Goal: Information Seeking & Learning: Check status

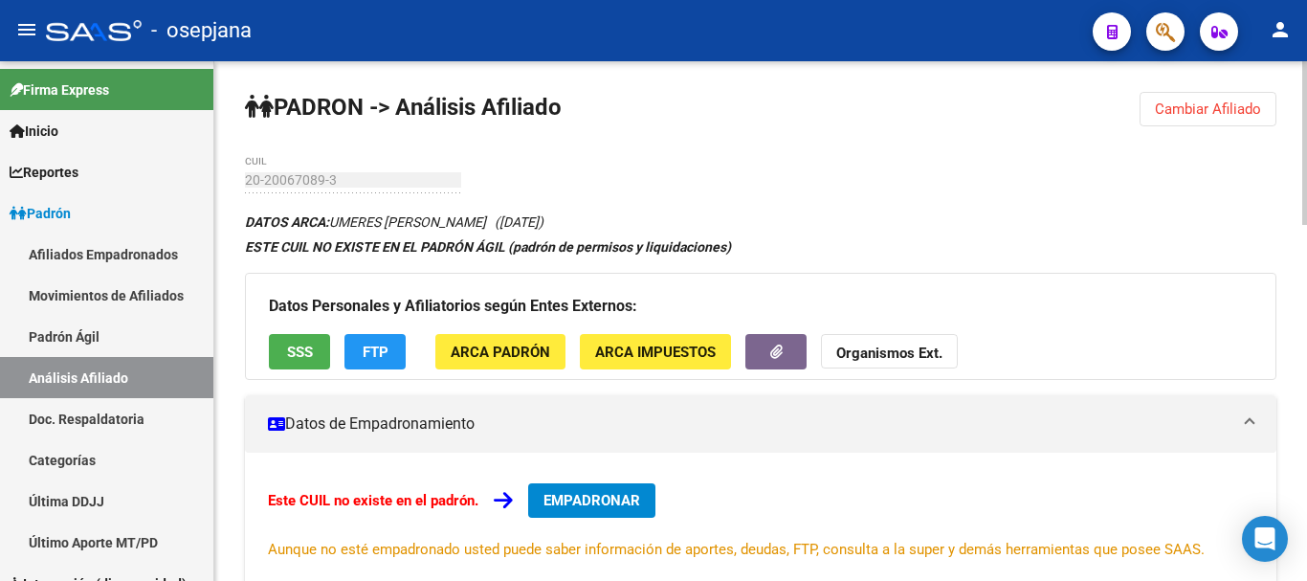
click at [1214, 114] on span "Cambiar Afiliado" at bounding box center [1207, 108] width 106 height 17
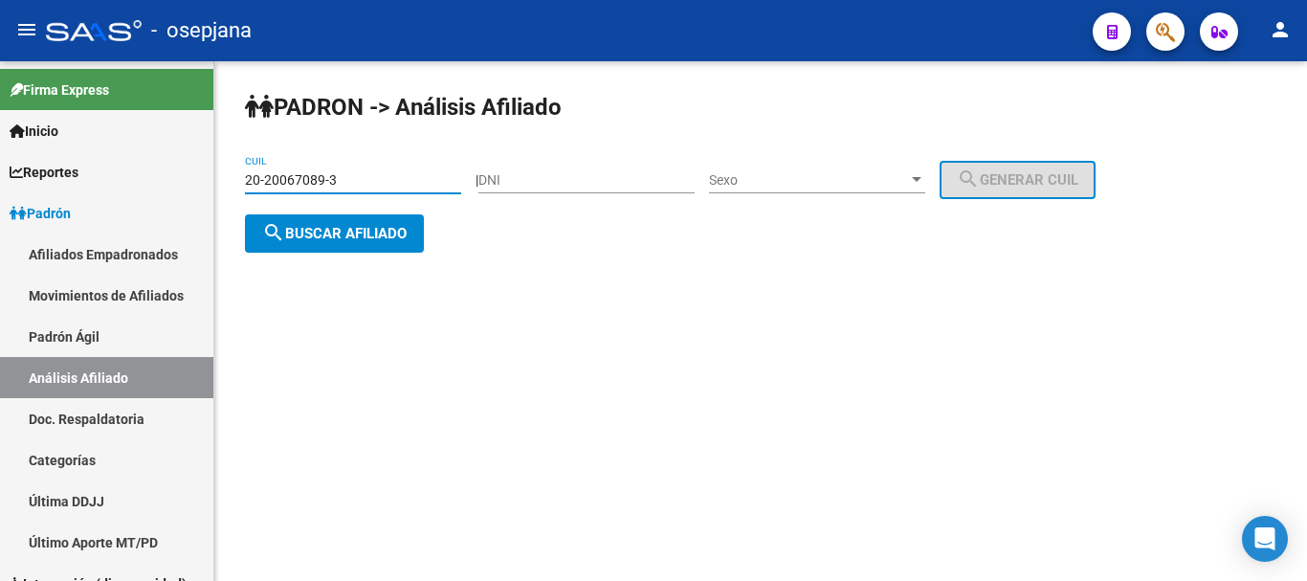
drag, startPoint x: 247, startPoint y: 177, endPoint x: 333, endPoint y: 176, distance: 86.1
click at [333, 176] on input "20-20067089-3" at bounding box center [353, 180] width 216 height 16
paste input "5859367-8"
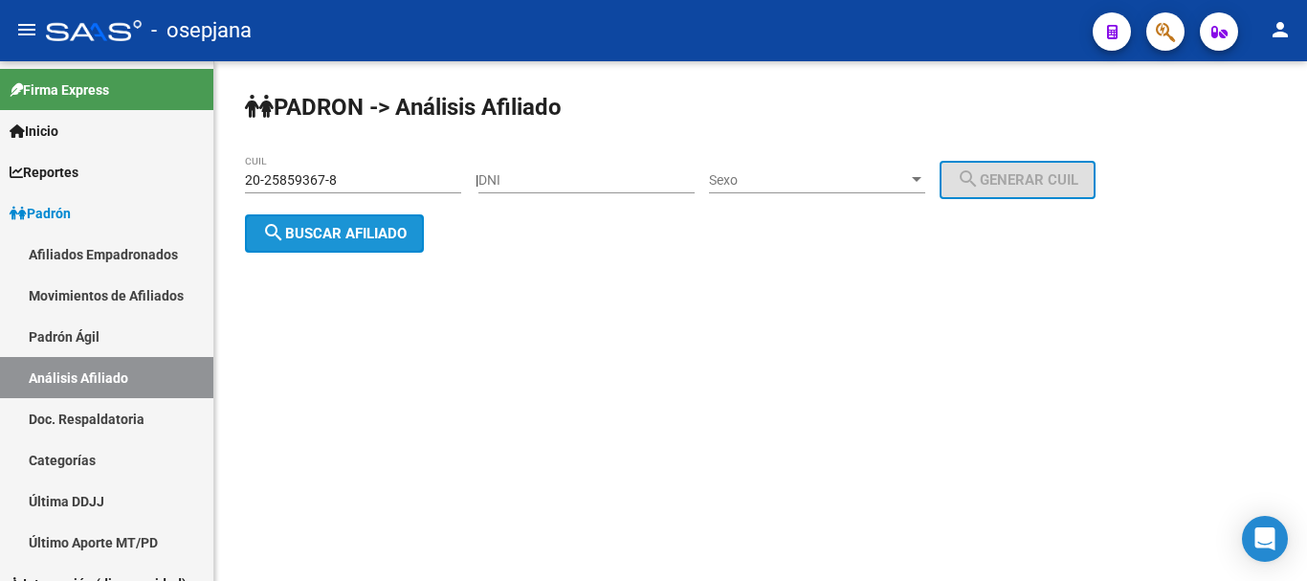
click at [342, 231] on span "search Buscar afiliado" at bounding box center [334, 233] width 144 height 17
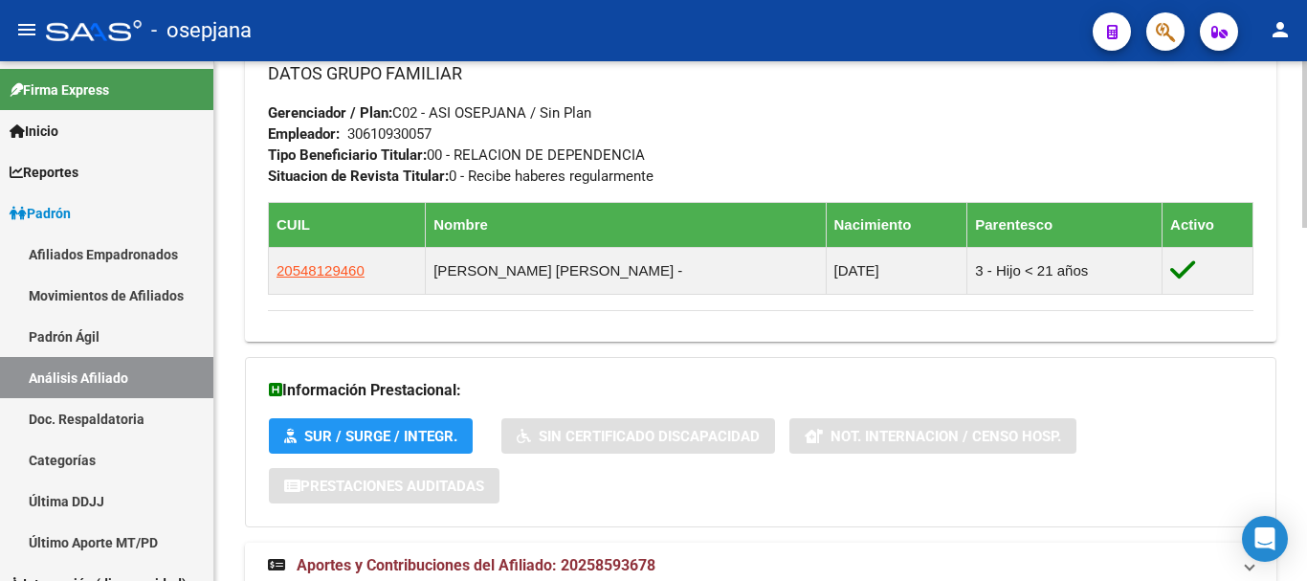
scroll to position [1099, 0]
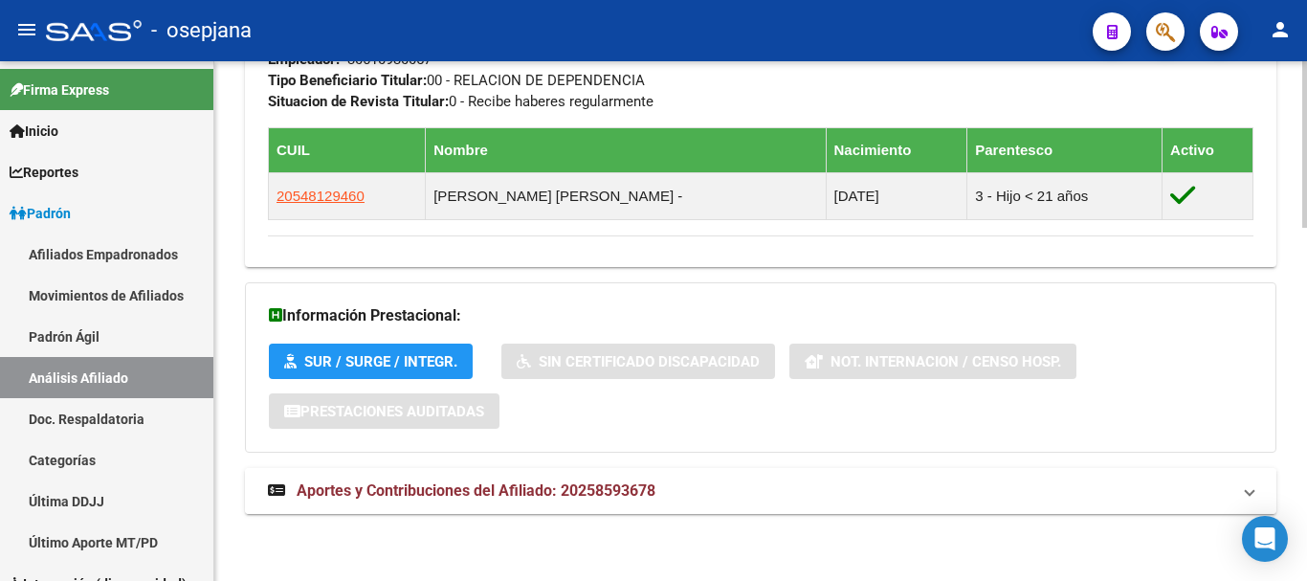
click at [486, 491] on span "Aportes y Contribuciones del Afiliado: 20258593678" at bounding box center [476, 490] width 359 height 18
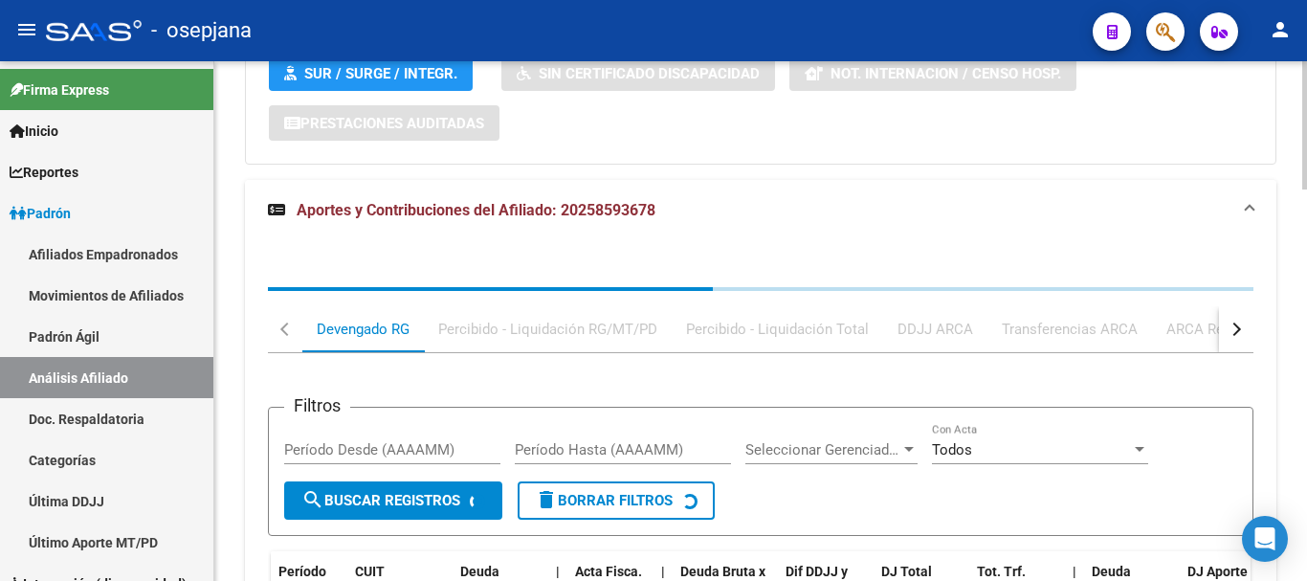
scroll to position [1498, 0]
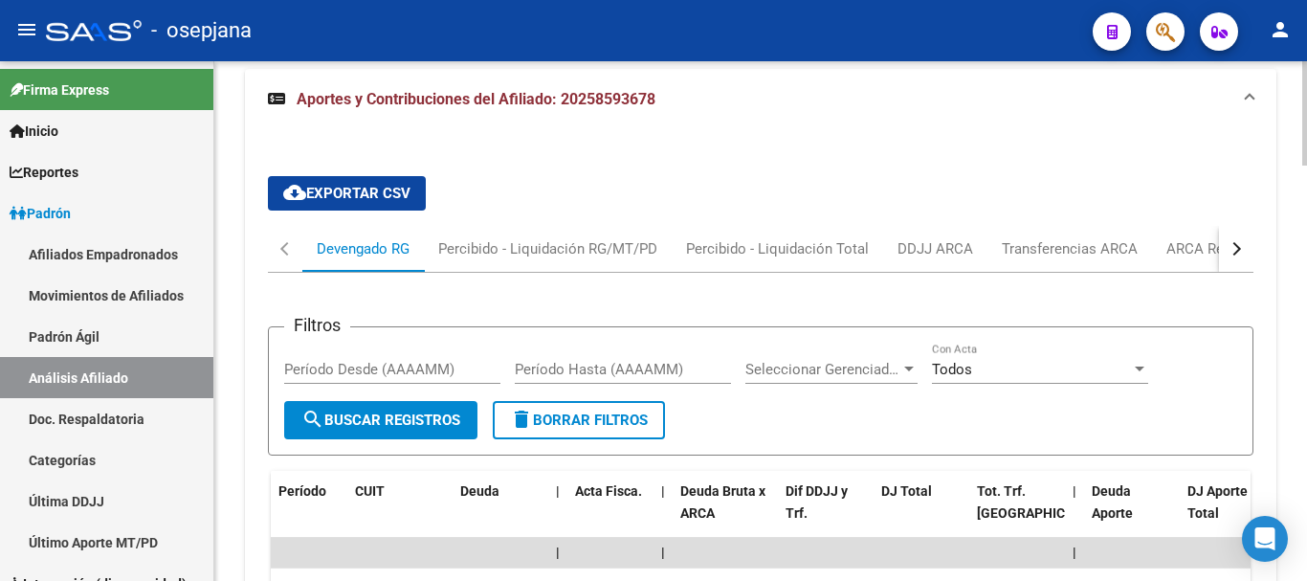
click at [1235, 247] on div "button" at bounding box center [1233, 248] width 13 height 13
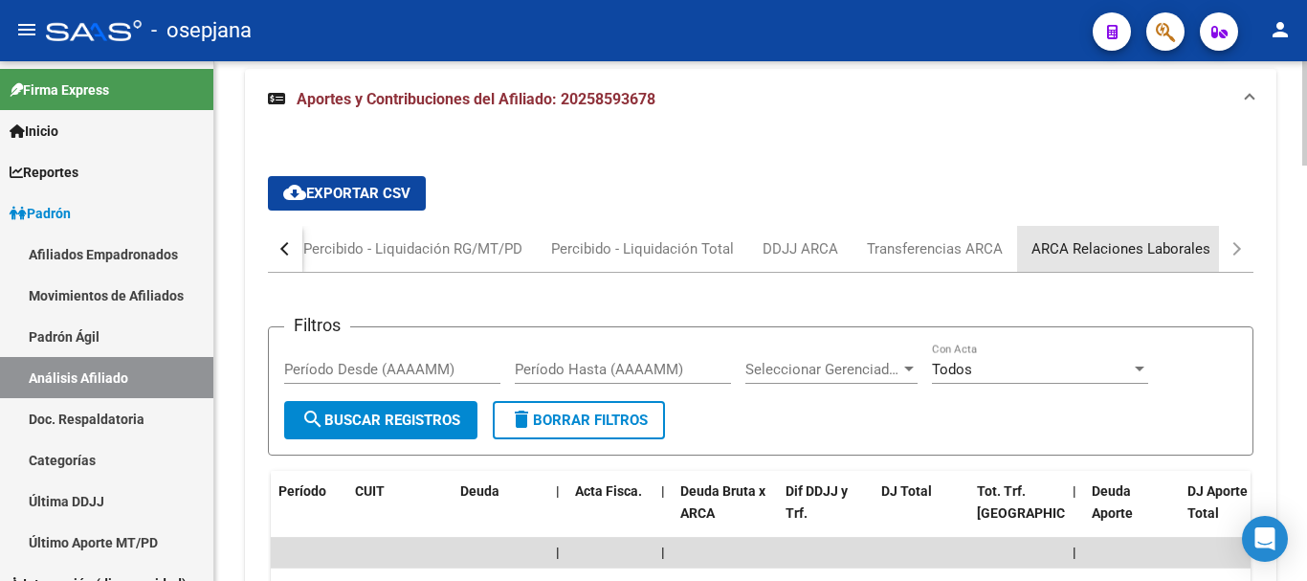
click at [1098, 242] on div "ARCA Relaciones Laborales" at bounding box center [1120, 248] width 179 height 21
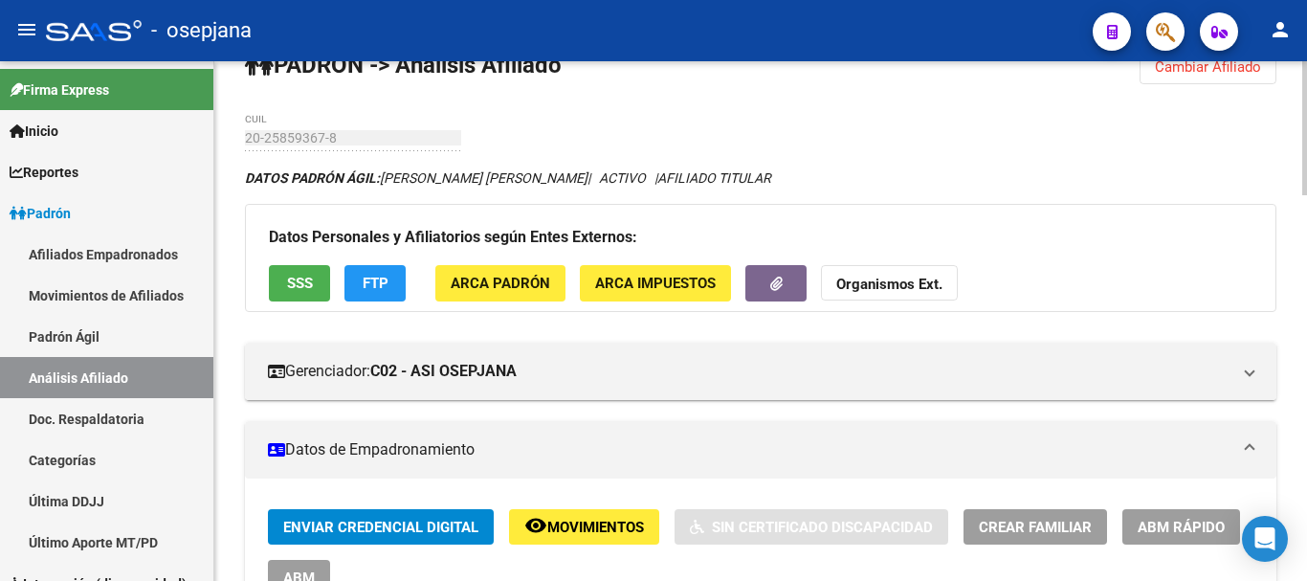
scroll to position [0, 0]
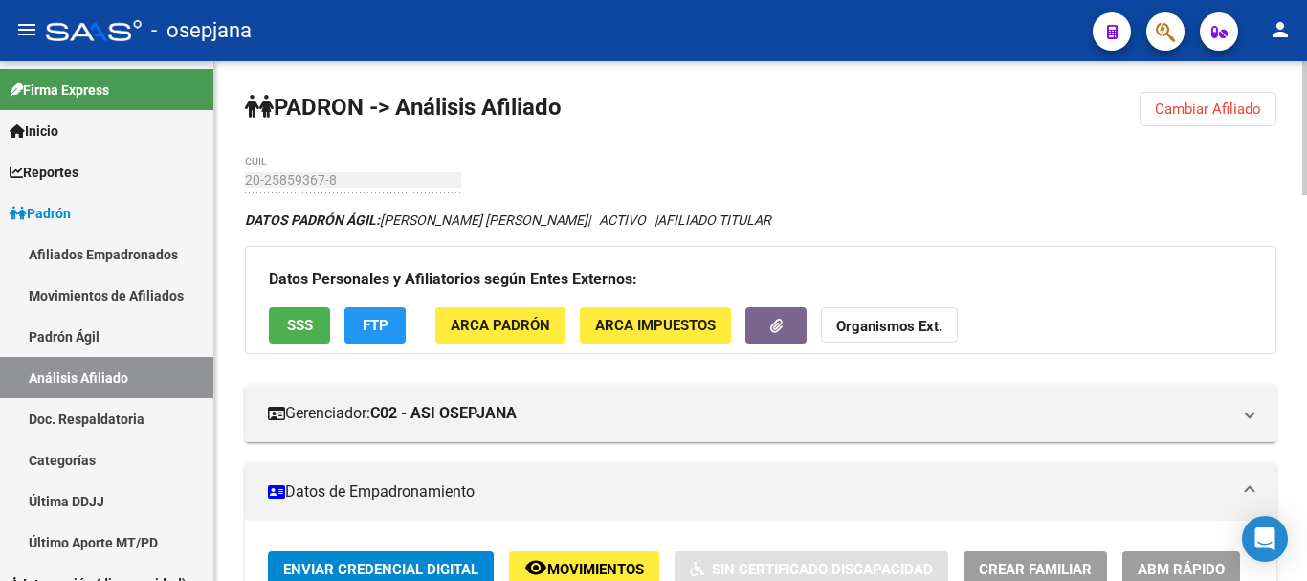
click at [1188, 103] on span "Cambiar Afiliado" at bounding box center [1207, 108] width 106 height 17
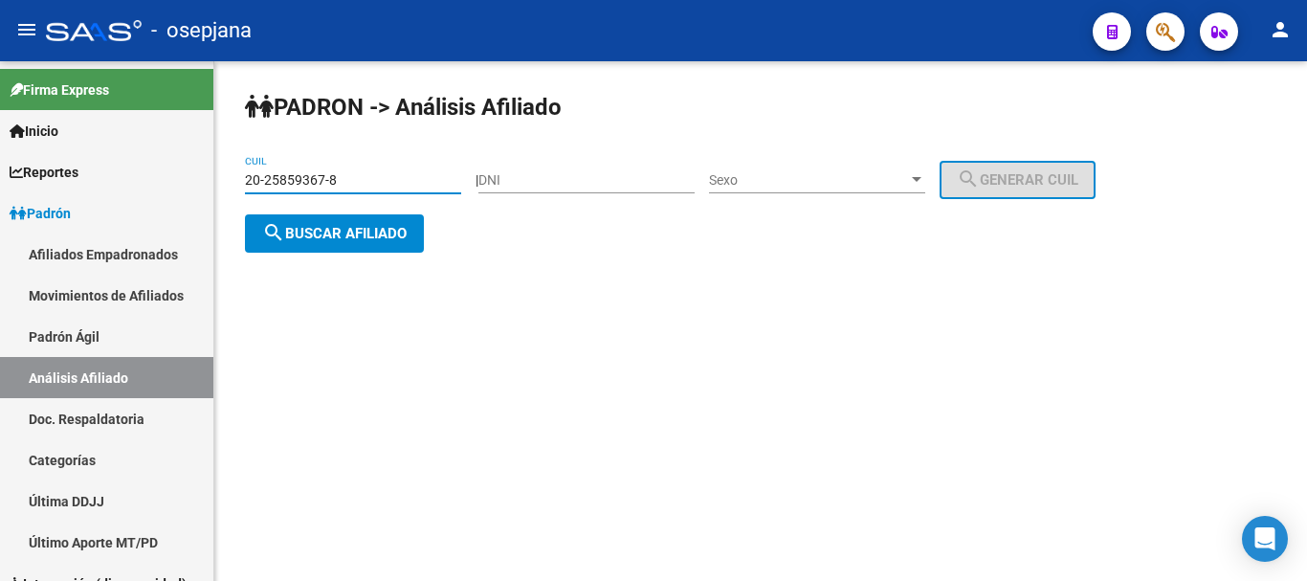
drag, startPoint x: 245, startPoint y: 178, endPoint x: 339, endPoint y: 177, distance: 93.7
click at [339, 177] on input "20-25859367-8" at bounding box center [353, 180] width 216 height 16
paste input "37849965-9"
click at [348, 232] on span "search Buscar afiliado" at bounding box center [334, 233] width 144 height 17
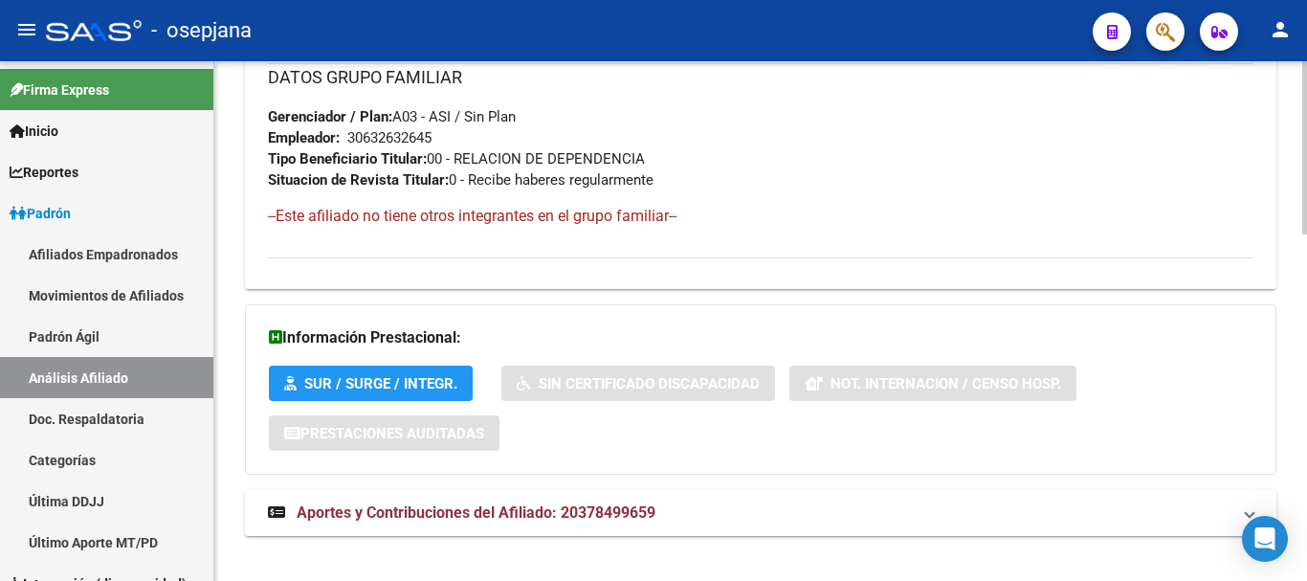
scroll to position [1043, 0]
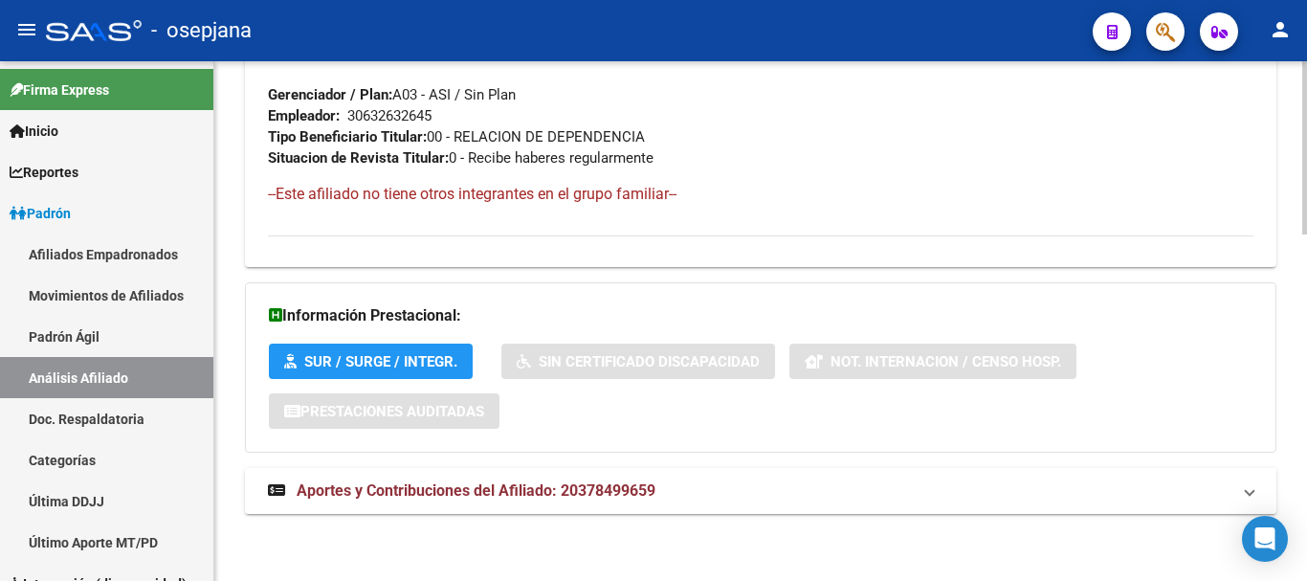
click at [473, 491] on span "Aportes y Contribuciones del Afiliado: 20378499659" at bounding box center [476, 490] width 359 height 18
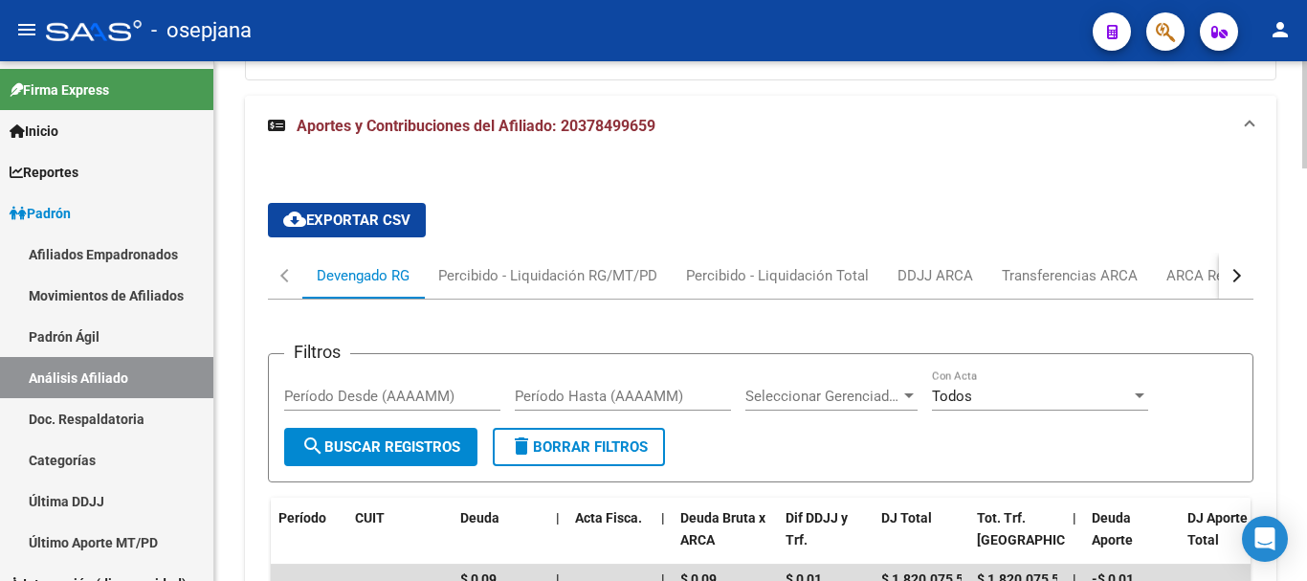
scroll to position [1441, 0]
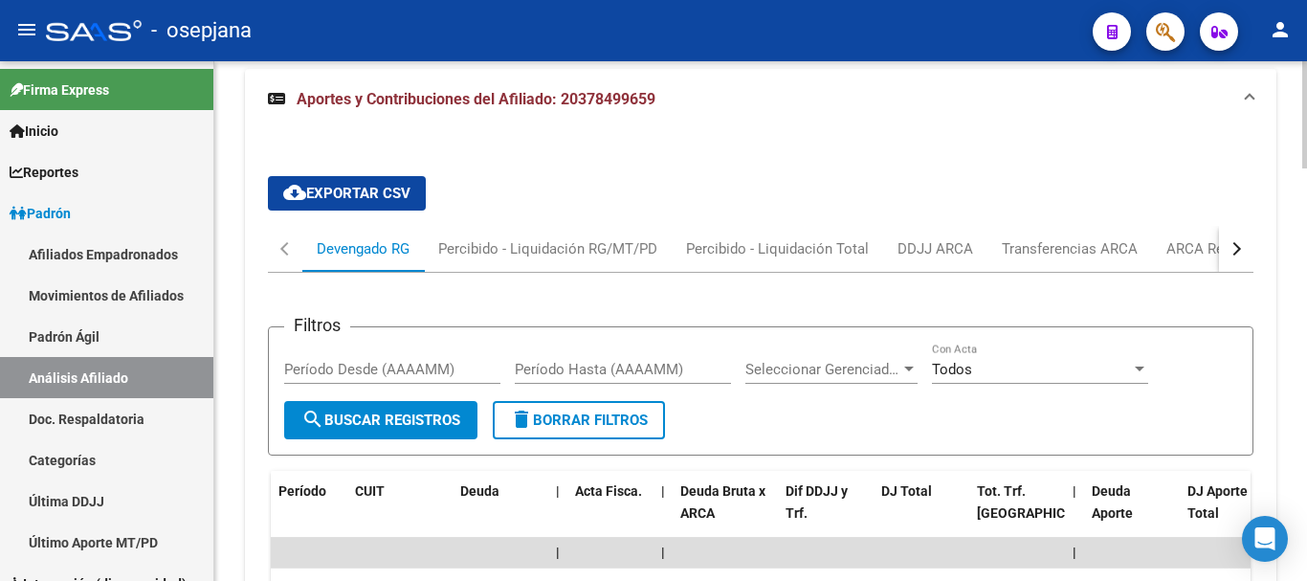
click at [1234, 249] on div "button" at bounding box center [1233, 248] width 13 height 13
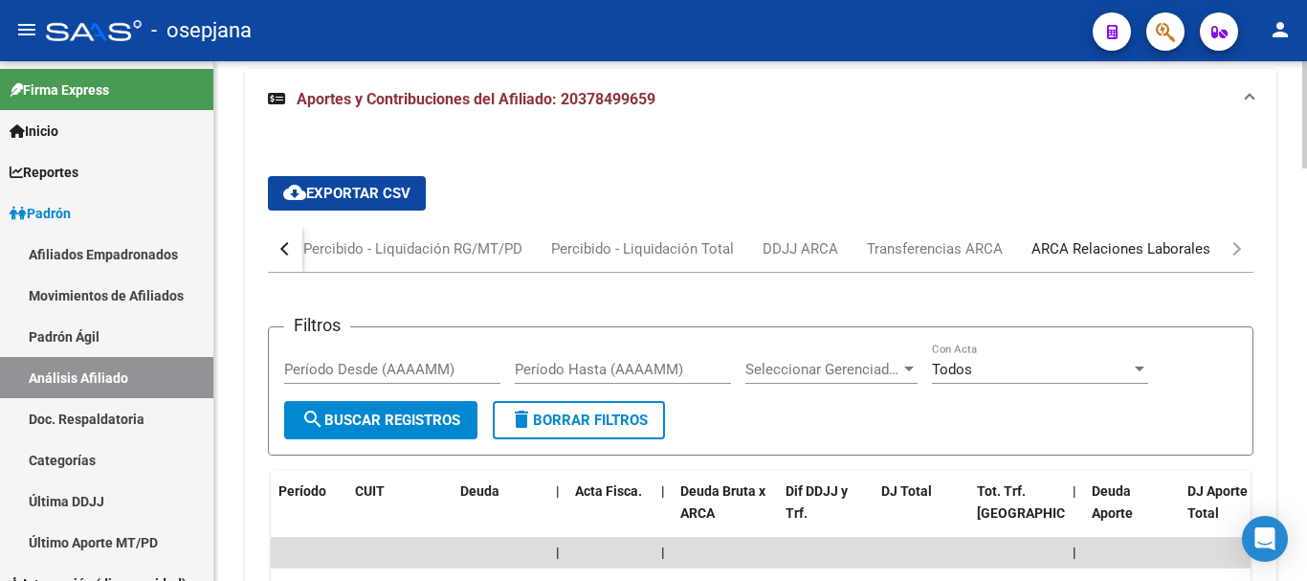
click at [1122, 248] on div "ARCA Relaciones Laborales" at bounding box center [1120, 248] width 179 height 21
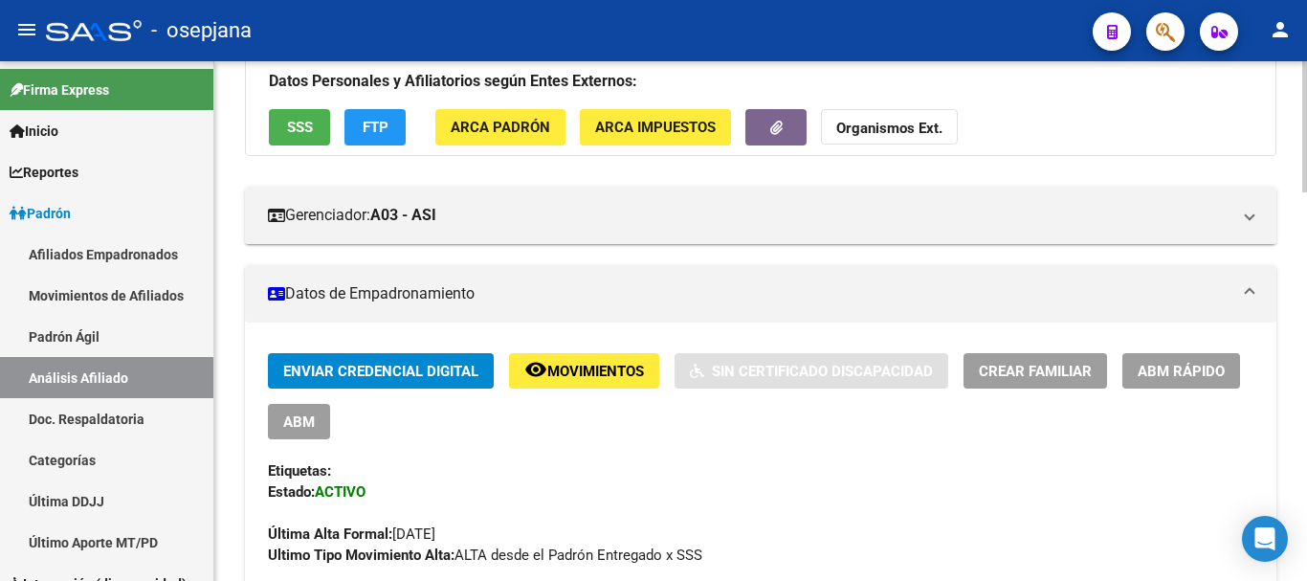
scroll to position [0, 0]
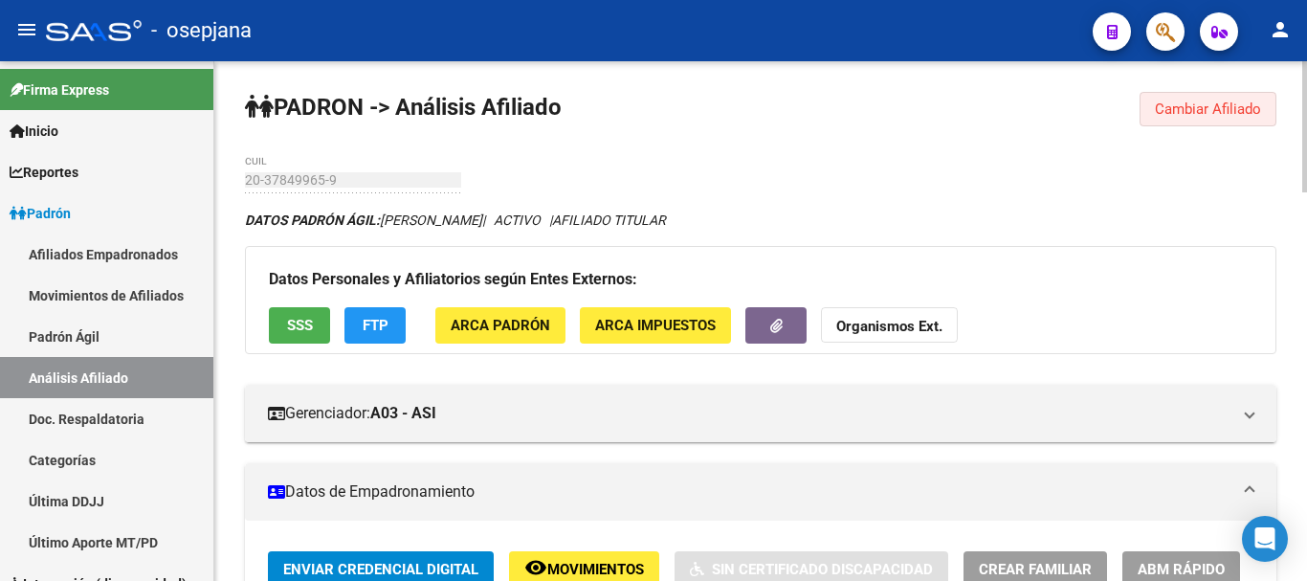
click at [1209, 103] on span "Cambiar Afiliado" at bounding box center [1207, 108] width 106 height 17
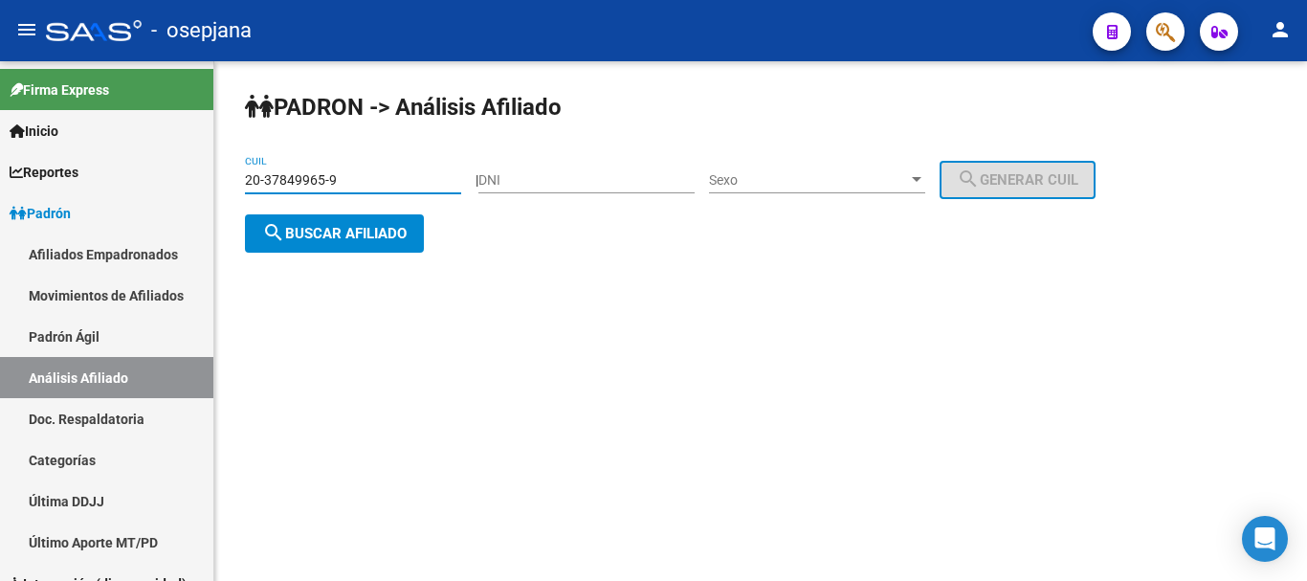
drag, startPoint x: 247, startPoint y: 175, endPoint x: 333, endPoint y: 175, distance: 86.1
click at [333, 175] on input "20-37849965-9" at bounding box center [353, 180] width 216 height 16
paste input "4962872-5"
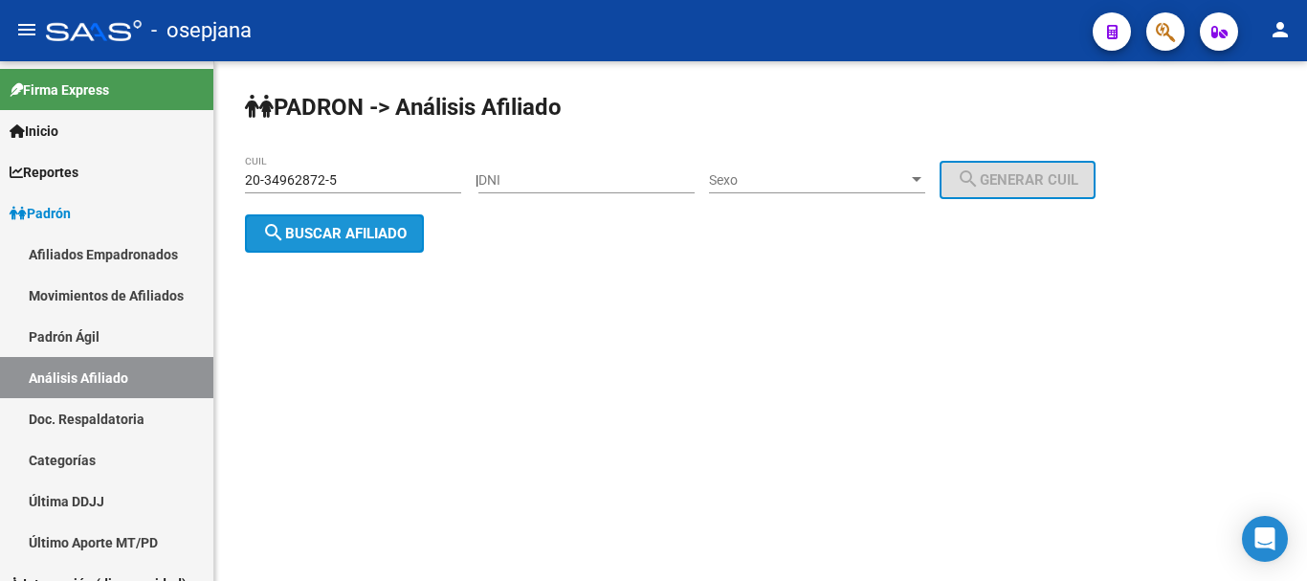
click at [343, 231] on span "search Buscar afiliado" at bounding box center [334, 233] width 144 height 17
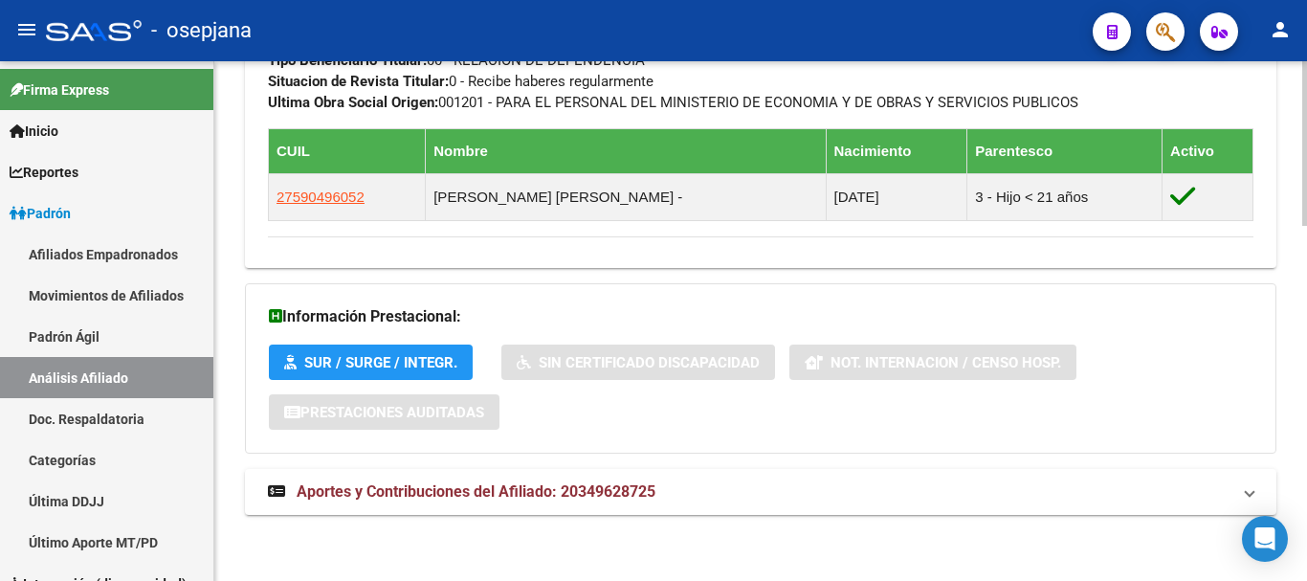
scroll to position [1120, 0]
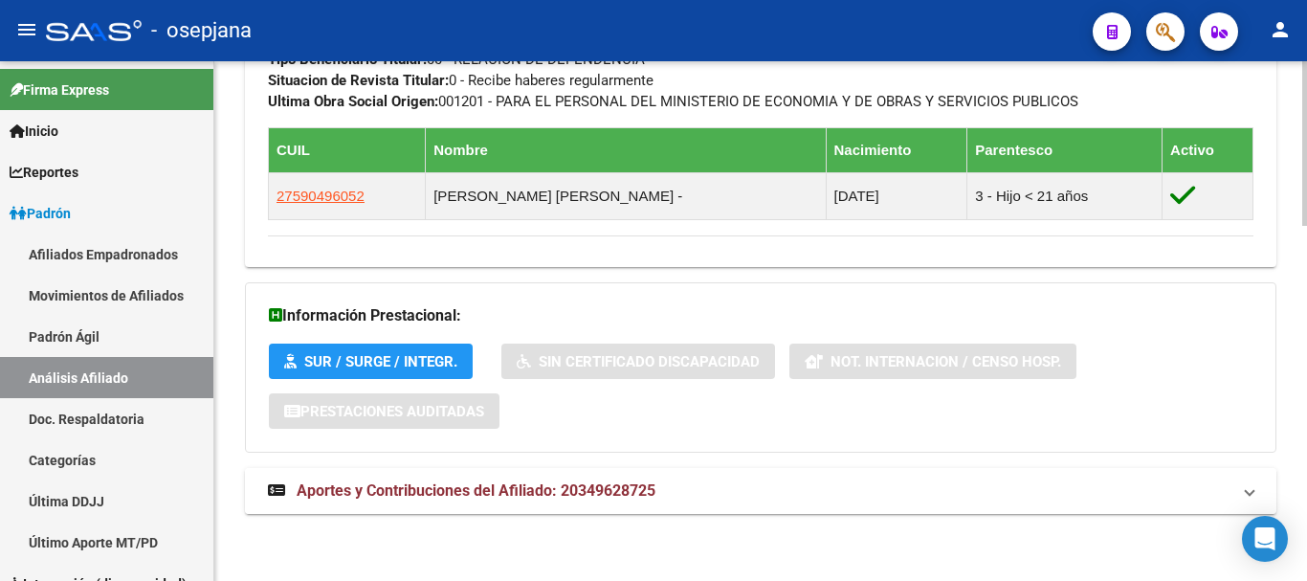
click at [538, 490] on span "Aportes y Contribuciones del Afiliado: 20349628725" at bounding box center [476, 490] width 359 height 18
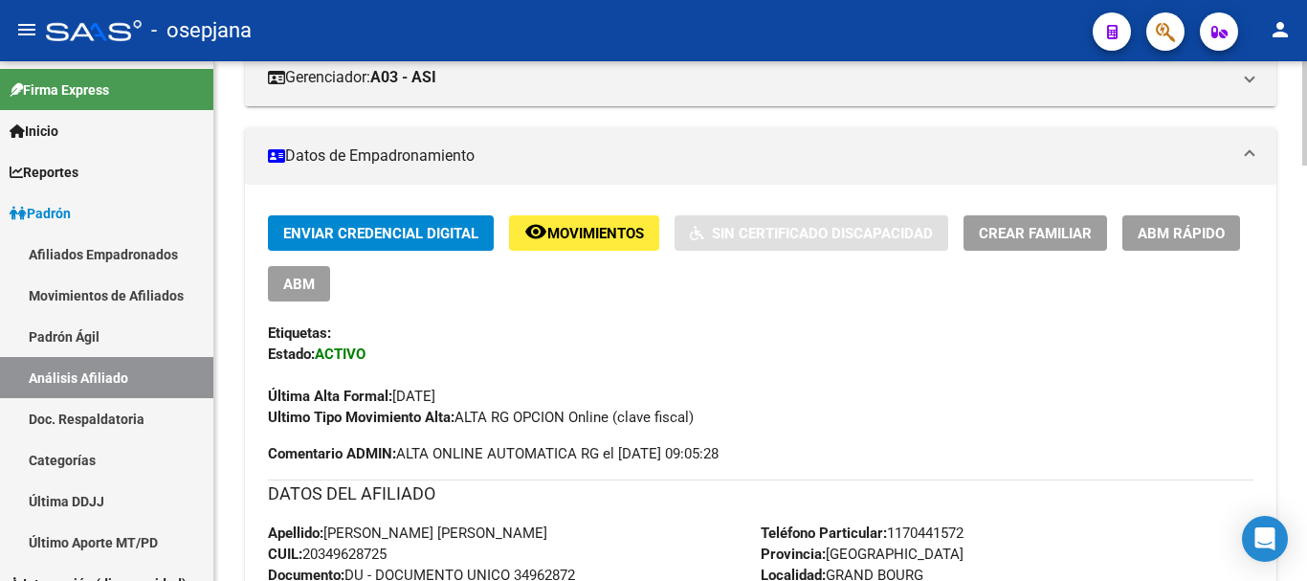
scroll to position [0, 0]
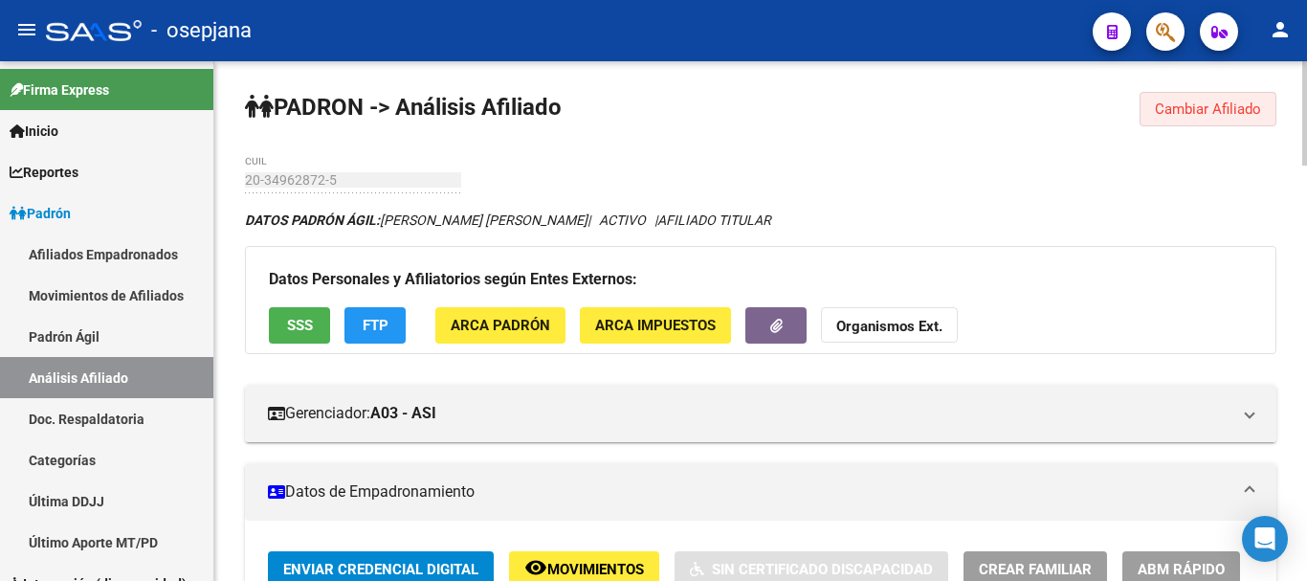
click at [1198, 110] on span "Cambiar Afiliado" at bounding box center [1207, 108] width 106 height 17
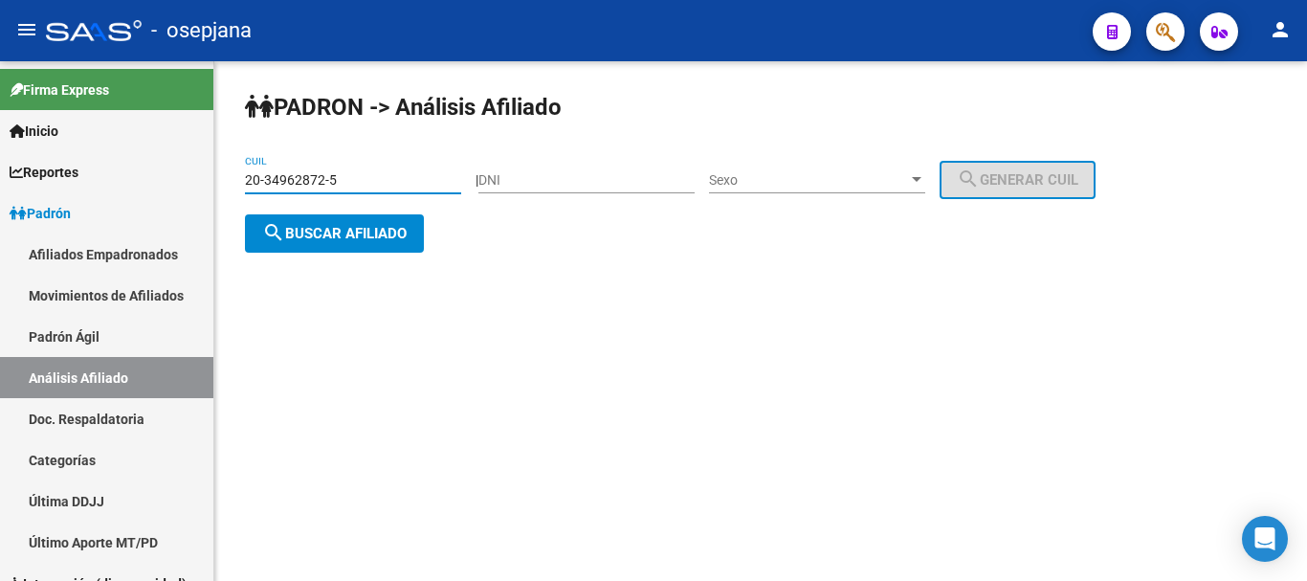
drag, startPoint x: 248, startPoint y: 177, endPoint x: 335, endPoint y: 180, distance: 87.1
click at [335, 180] on input "20-34962872-5" at bounding box center [353, 180] width 216 height 16
paste input "20927889-9"
click at [341, 236] on span "search Buscar afiliado" at bounding box center [334, 233] width 144 height 17
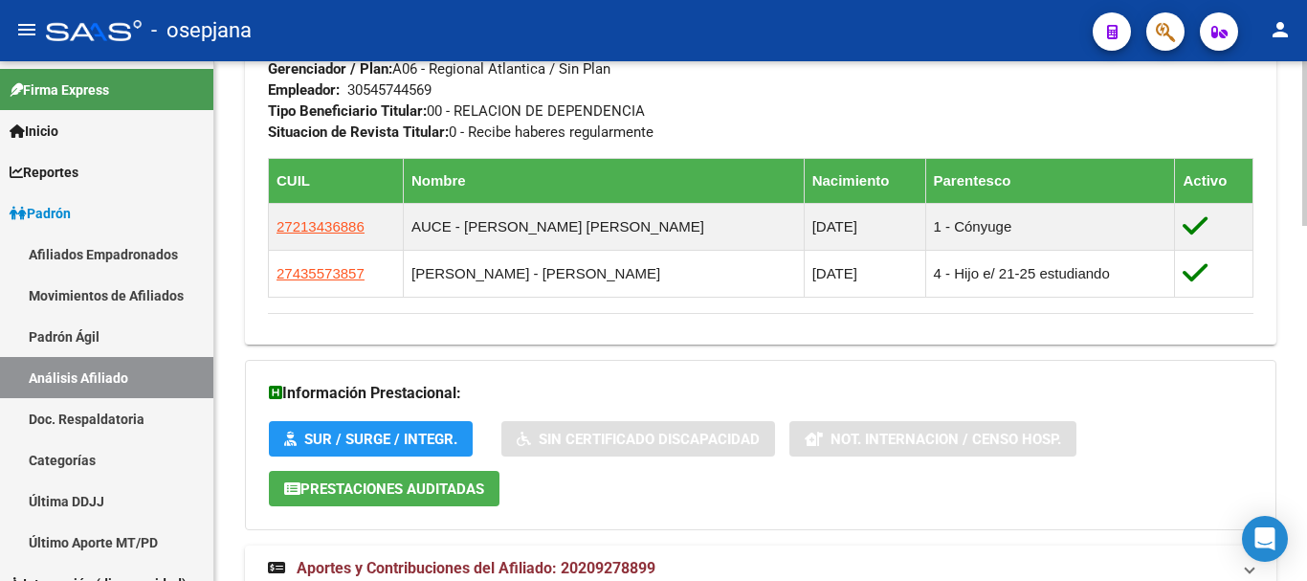
scroll to position [1125, 0]
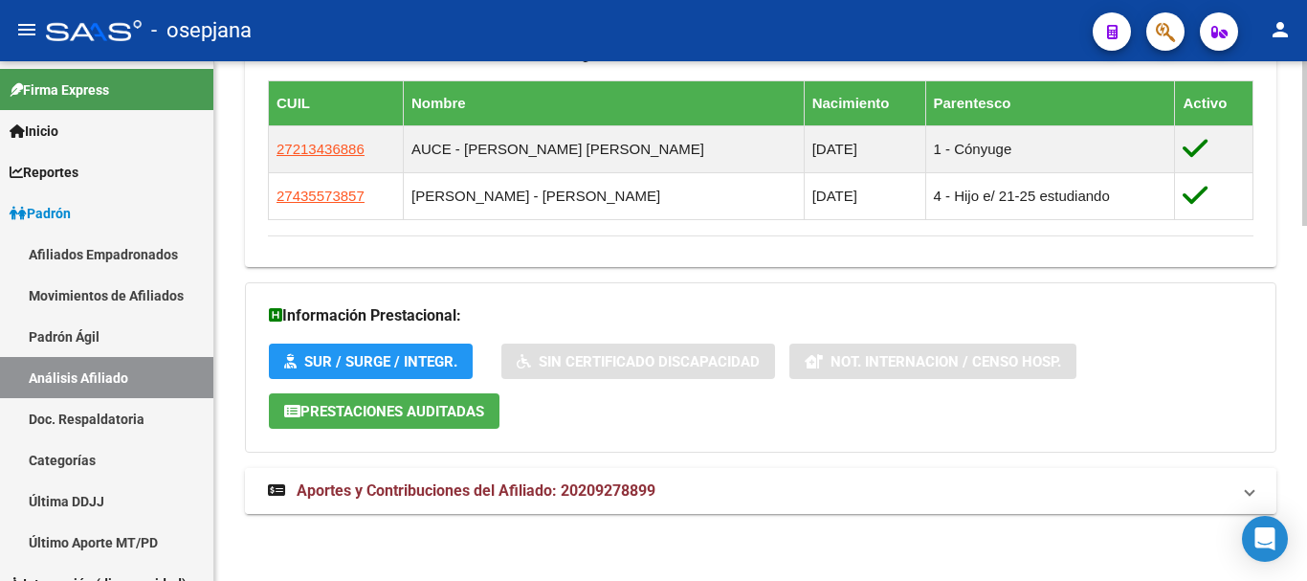
click at [524, 492] on span "Aportes y Contribuciones del Afiliado: 20209278899" at bounding box center [476, 490] width 359 height 18
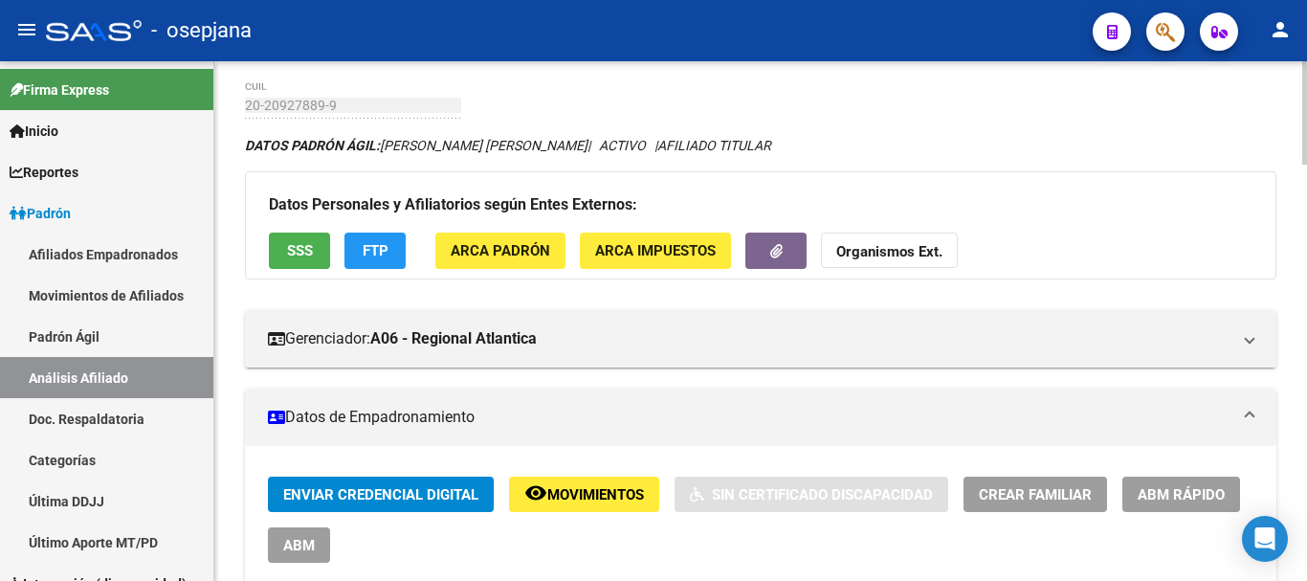
scroll to position [0, 0]
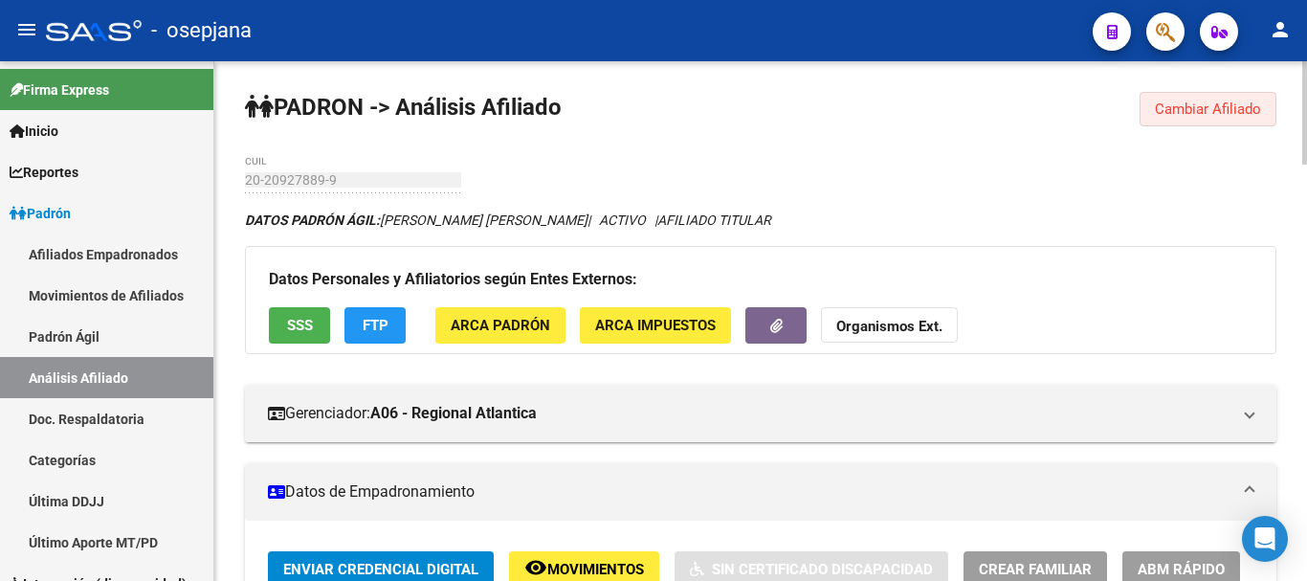
click at [1171, 106] on span "Cambiar Afiliado" at bounding box center [1207, 108] width 106 height 17
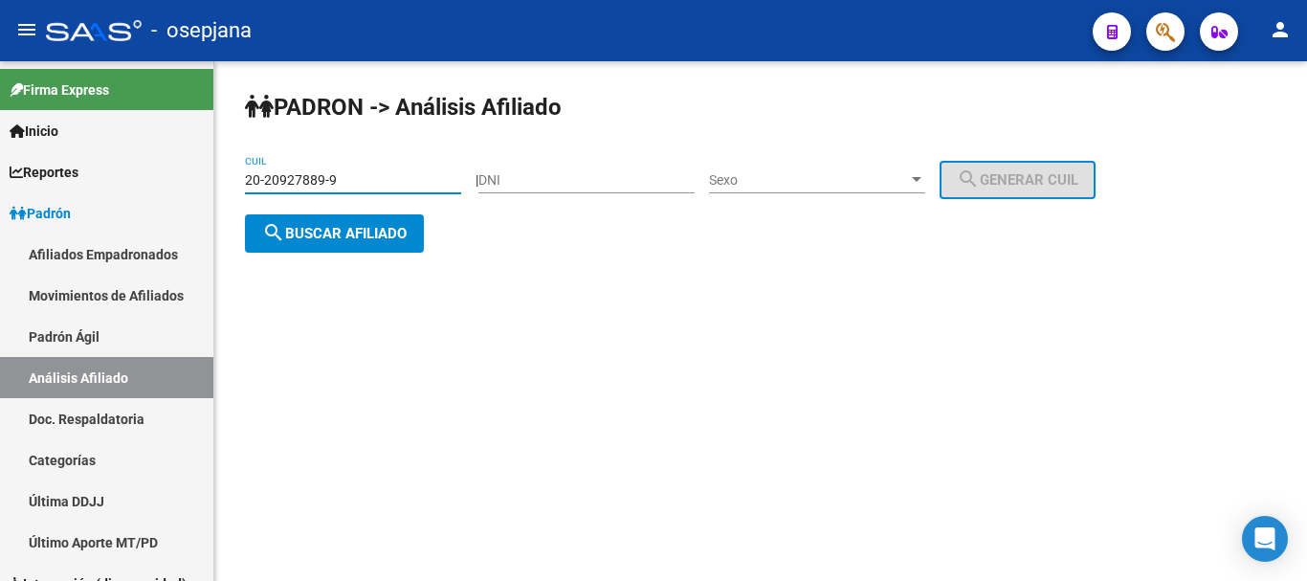
drag, startPoint x: 246, startPoint y: 176, endPoint x: 342, endPoint y: 179, distance: 96.6
click at [342, 179] on input "20-20927889-9" at bounding box center [353, 180] width 216 height 16
paste input "7-37014663-8"
click at [341, 233] on span "search Buscar afiliado" at bounding box center [334, 233] width 144 height 17
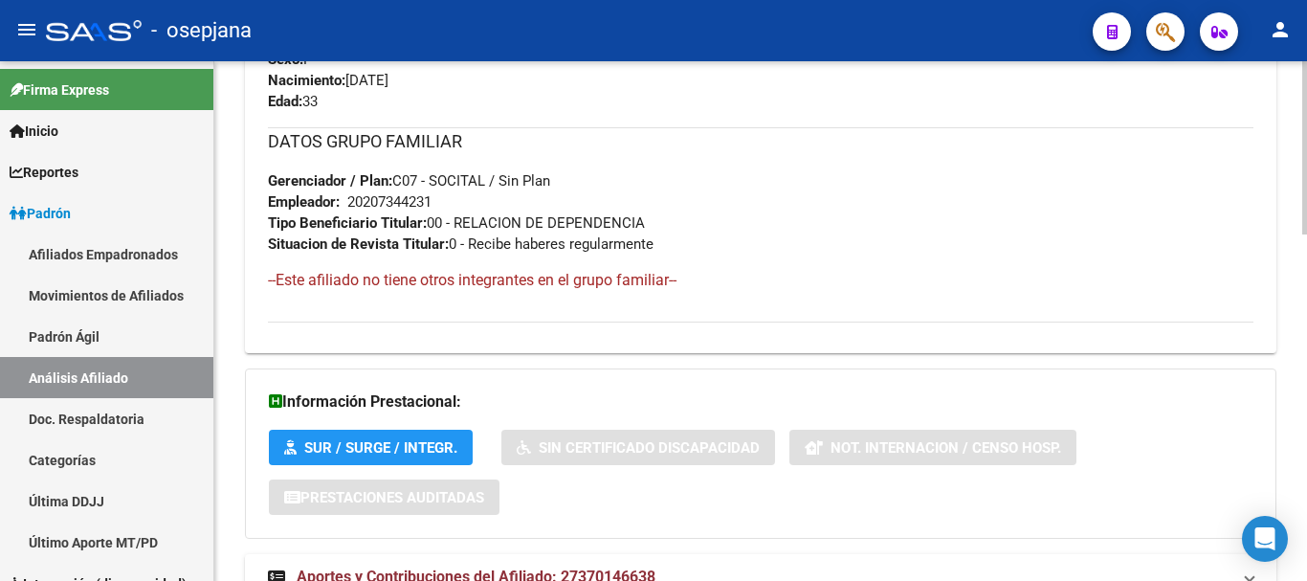
scroll to position [1043, 0]
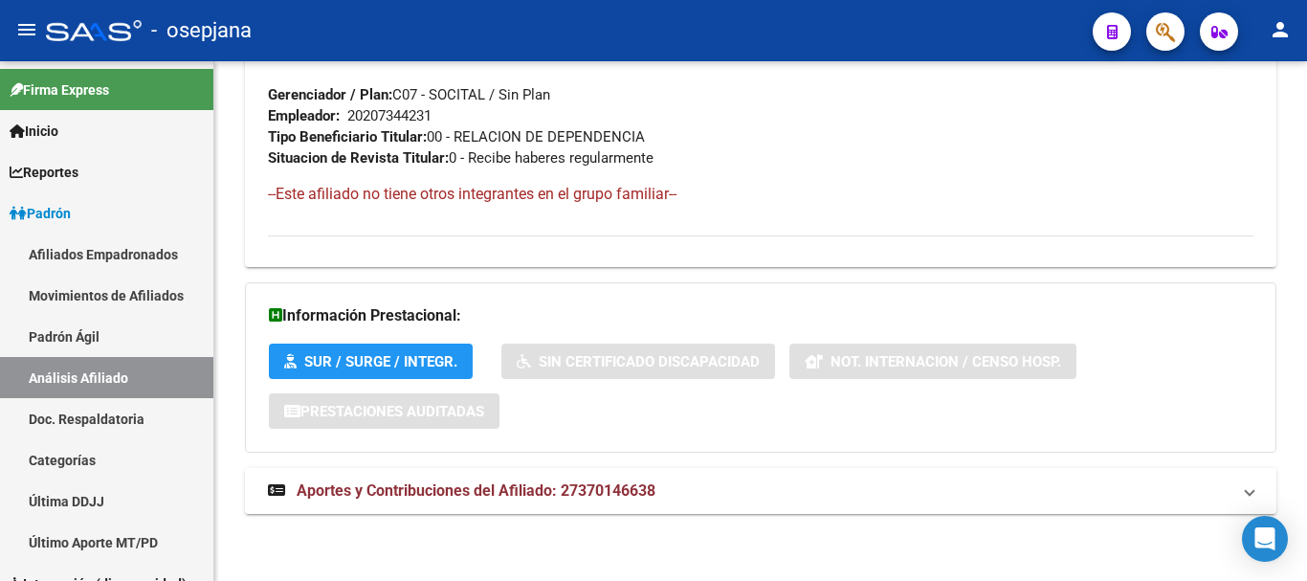
click at [427, 491] on span "Aportes y Contribuciones del Afiliado: 27370146638" at bounding box center [476, 490] width 359 height 18
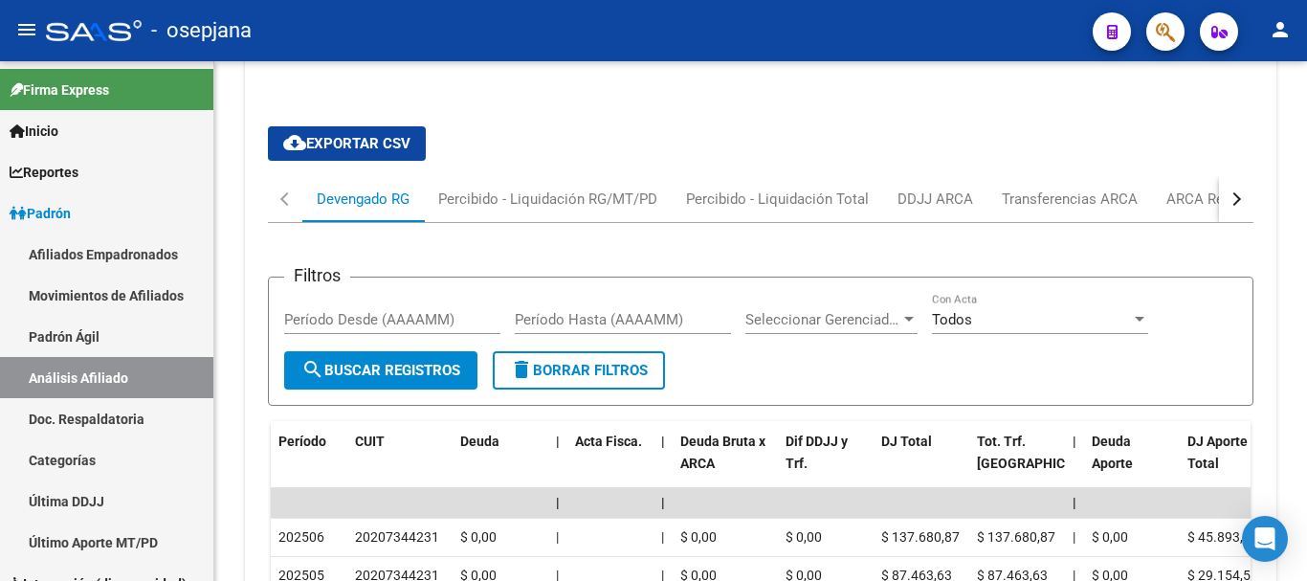
scroll to position [1521, 0]
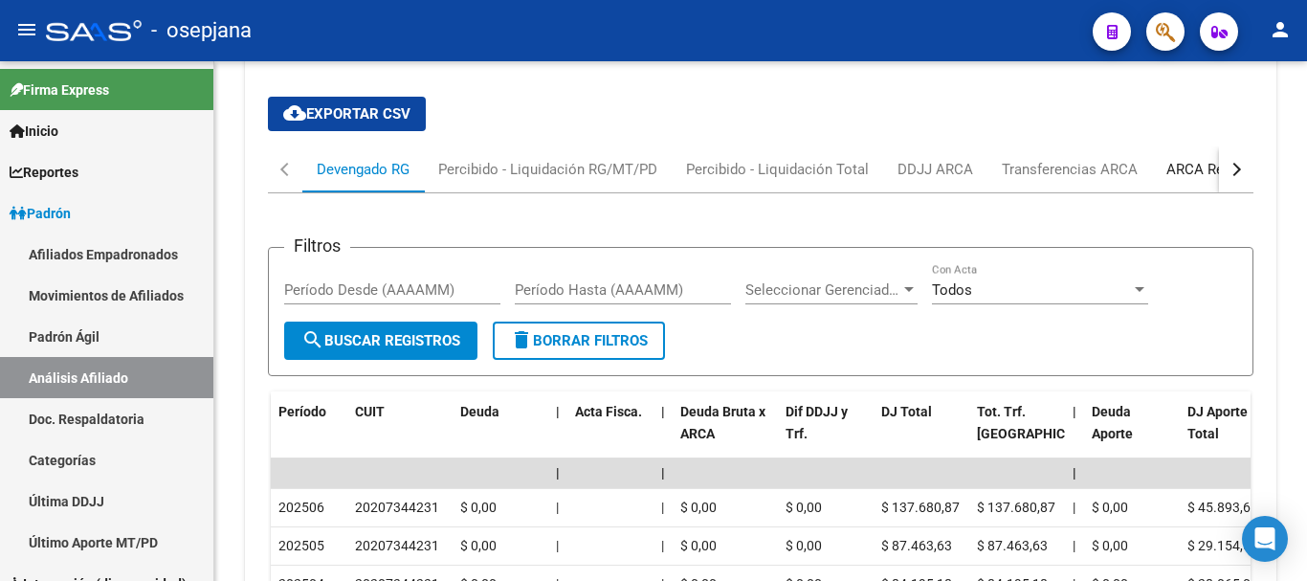
click at [1196, 165] on div "ARCA Relaciones Laborales" at bounding box center [1255, 169] width 179 height 21
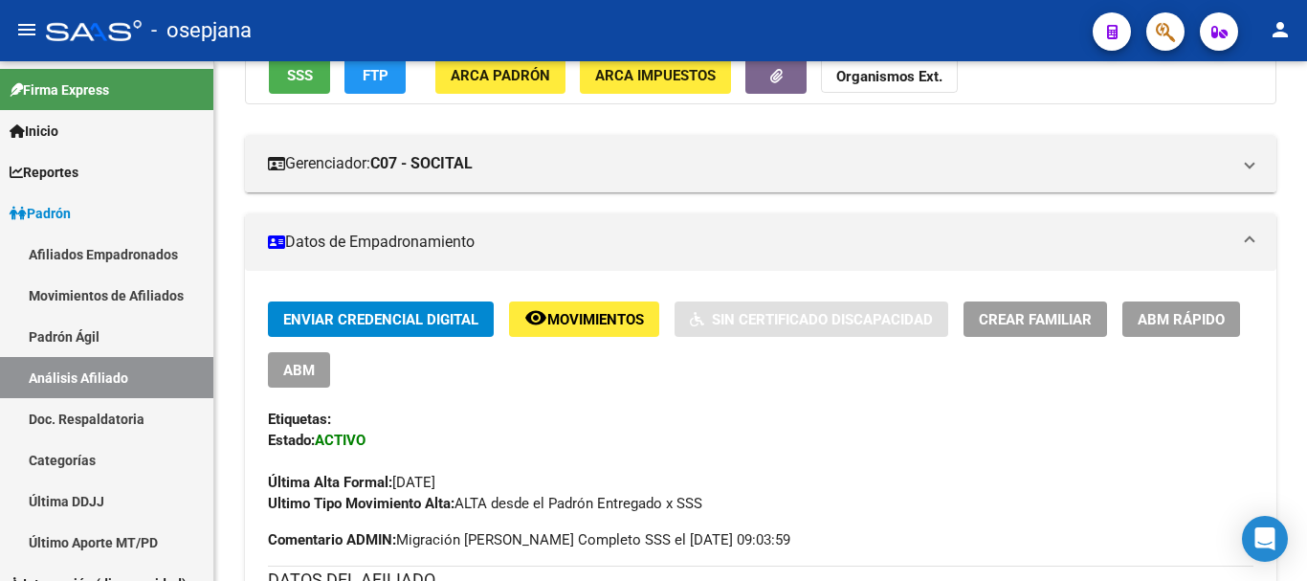
scroll to position [0, 0]
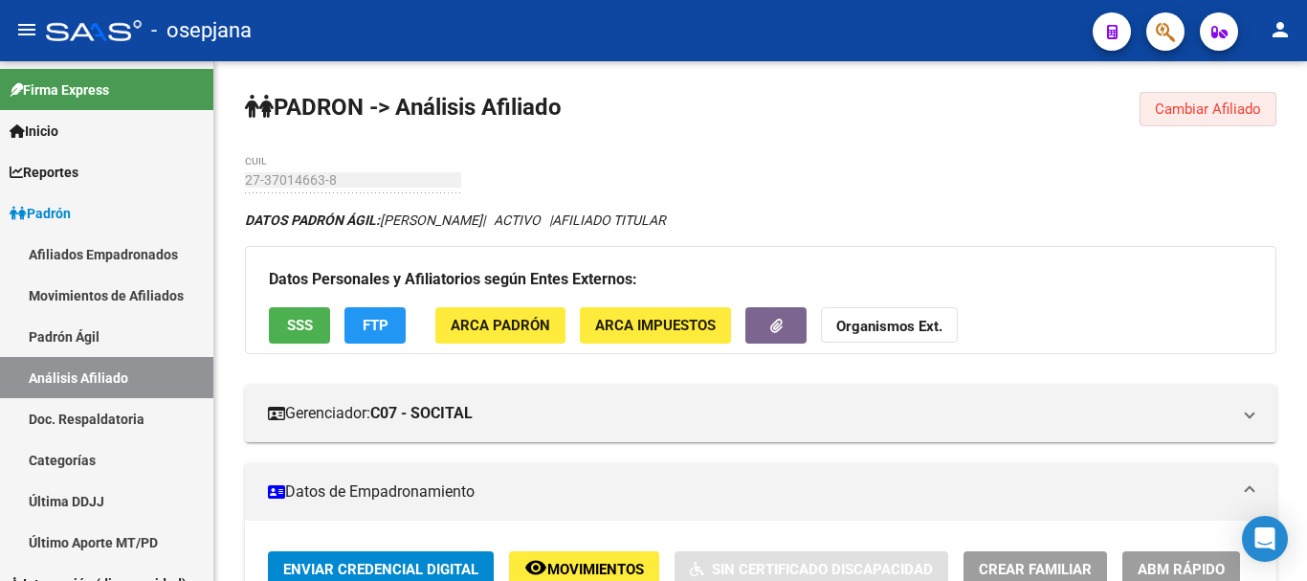
click at [1194, 107] on span "Cambiar Afiliado" at bounding box center [1207, 108] width 106 height 17
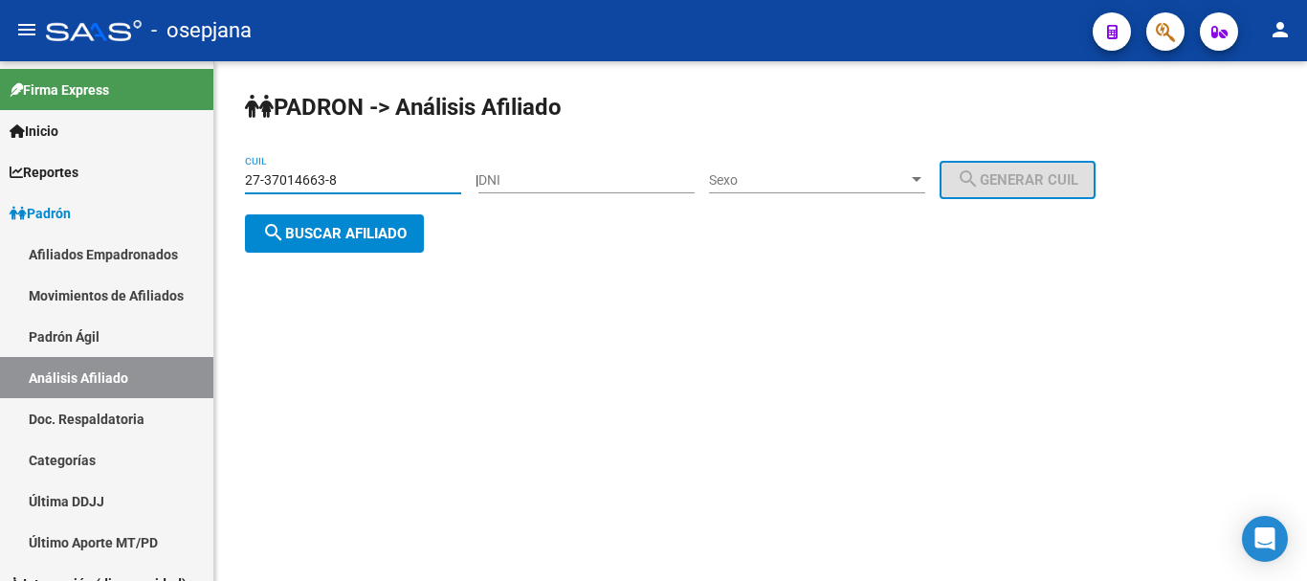
drag, startPoint x: 248, startPoint y: 177, endPoint x: 336, endPoint y: 177, distance: 88.0
click at [336, 177] on input "27-37014663-8" at bounding box center [353, 180] width 216 height 16
paste input "1945361-5"
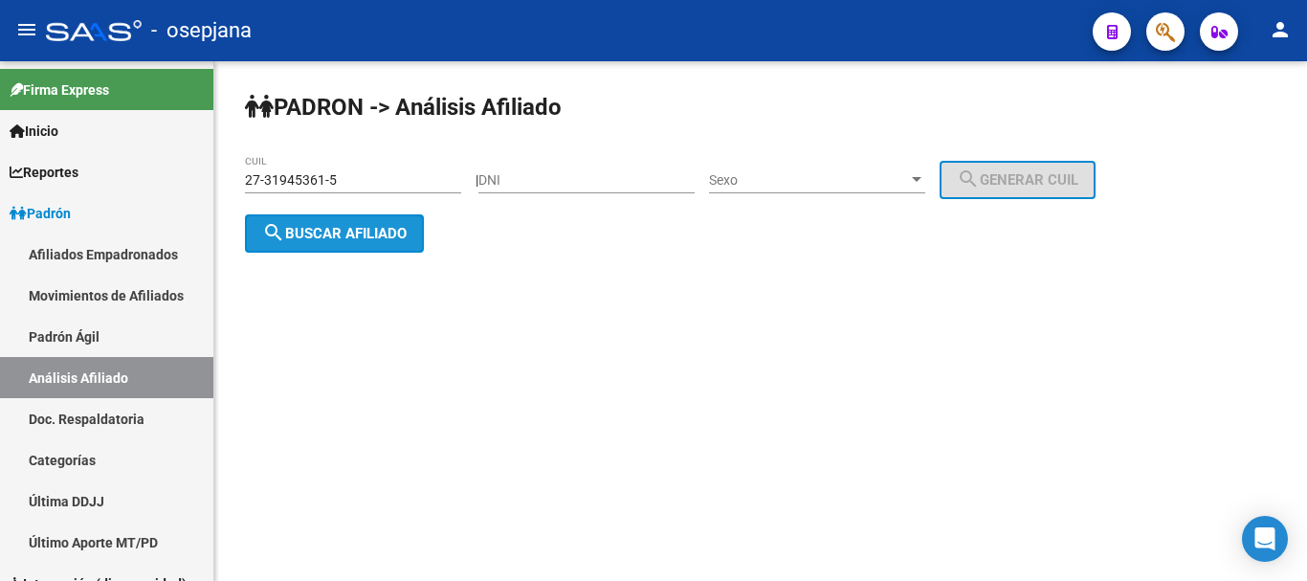
click at [326, 225] on span "search Buscar afiliado" at bounding box center [334, 233] width 144 height 17
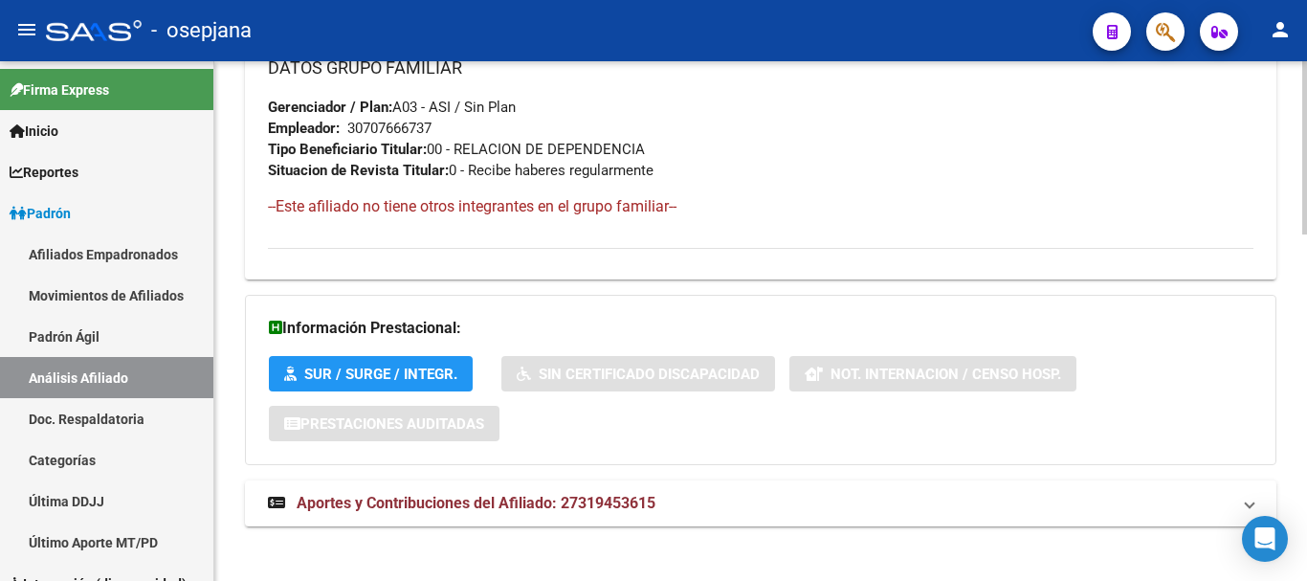
scroll to position [1043, 0]
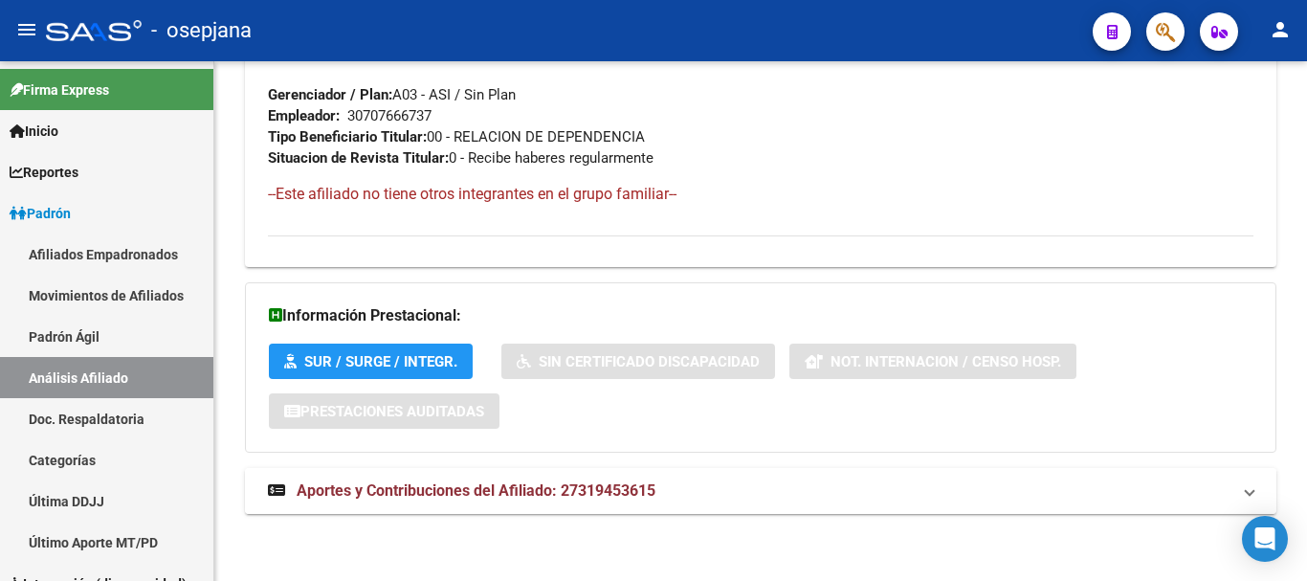
click at [456, 488] on span "Aportes y Contribuciones del Afiliado: 27319453615" at bounding box center [476, 490] width 359 height 18
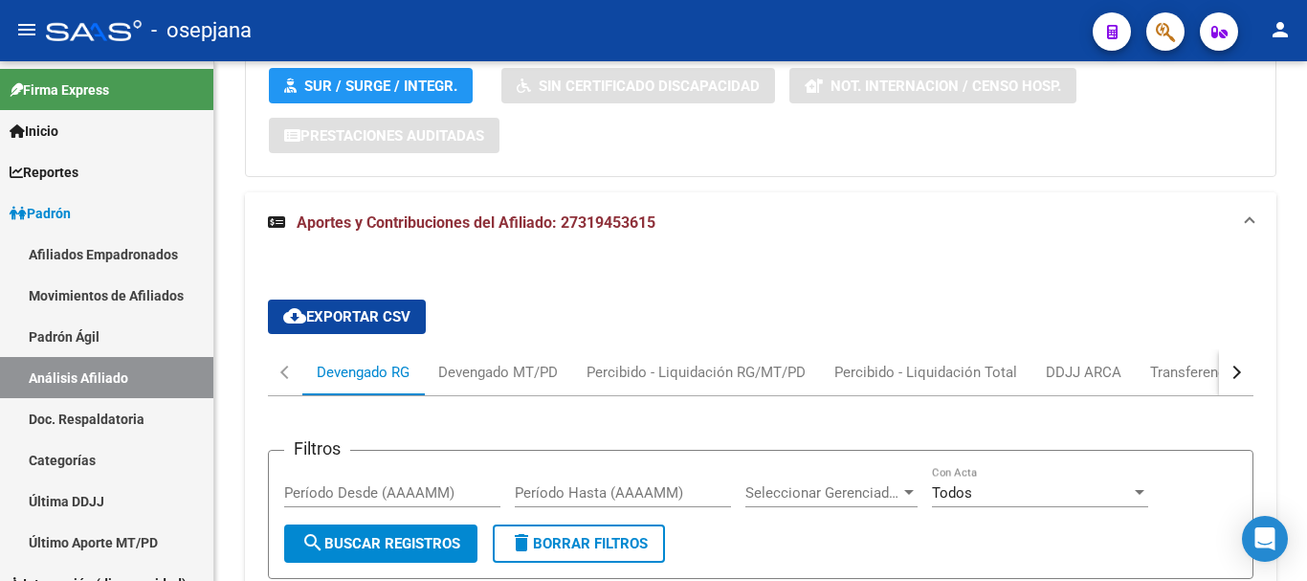
scroll to position [1330, 0]
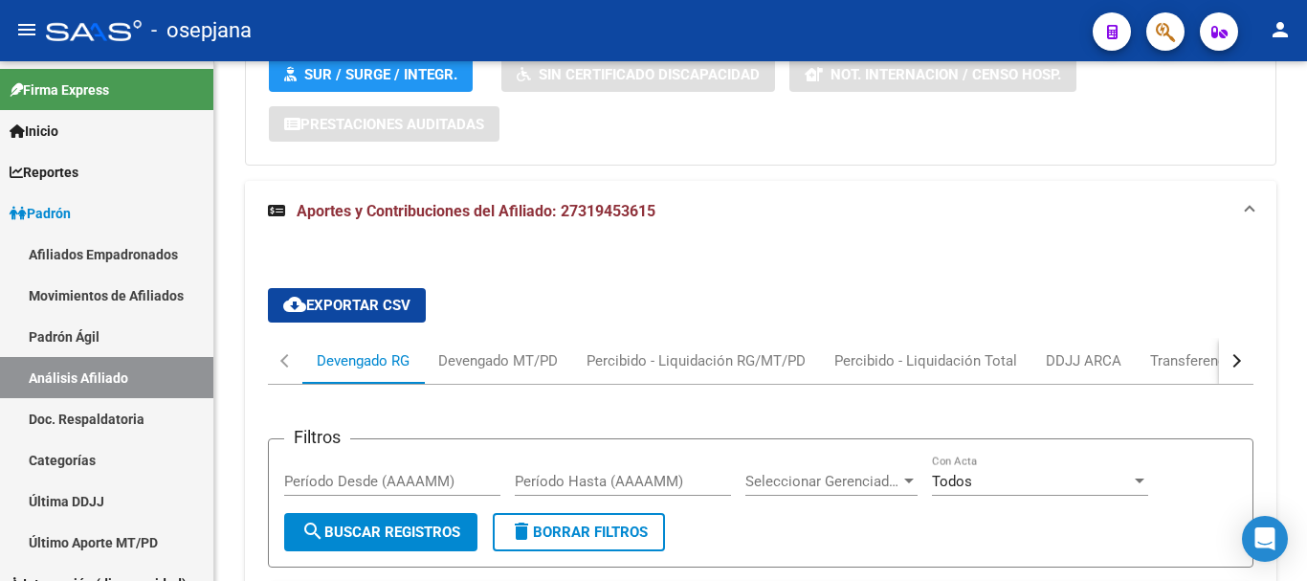
click at [1237, 361] on div "button" at bounding box center [1233, 360] width 13 height 13
click at [1135, 361] on div "ARCA Relaciones Laborales" at bounding box center [1119, 360] width 179 height 21
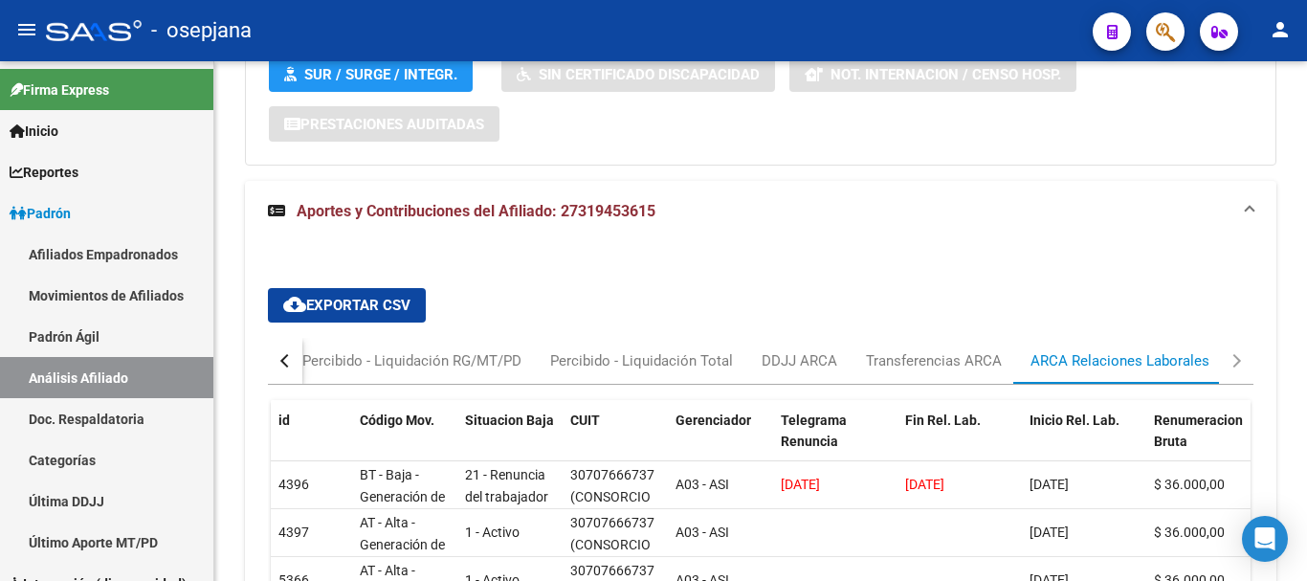
scroll to position [1425, 0]
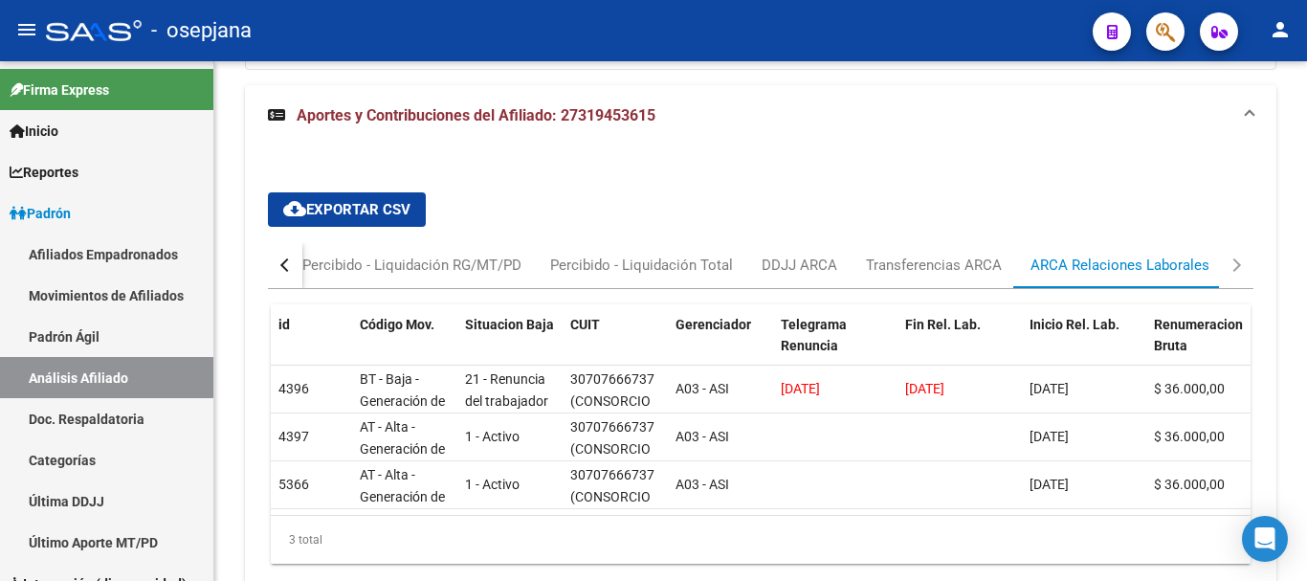
click at [281, 264] on div "button" at bounding box center [286, 264] width 13 height 13
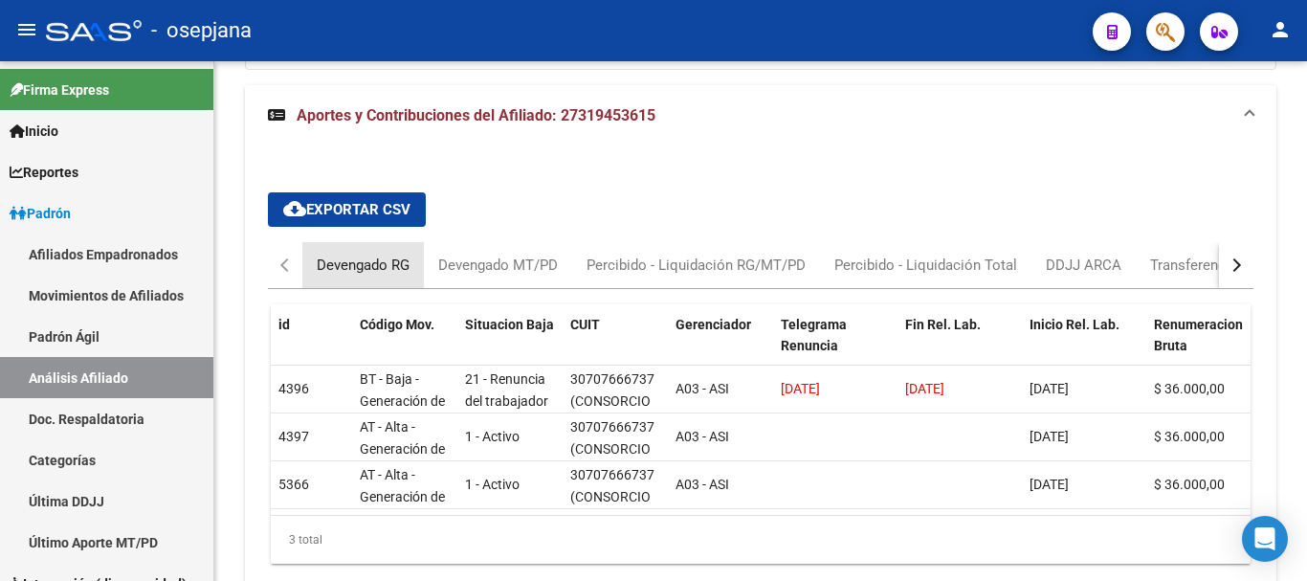
click at [350, 258] on div "Devengado RG" at bounding box center [363, 264] width 93 height 21
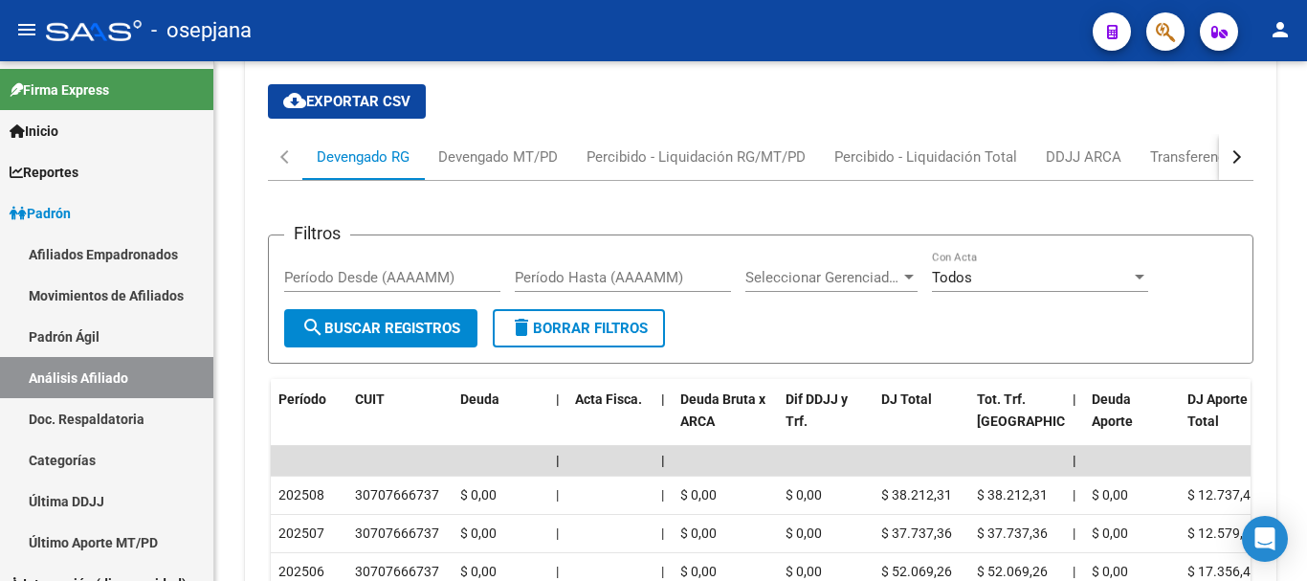
scroll to position [1530, 0]
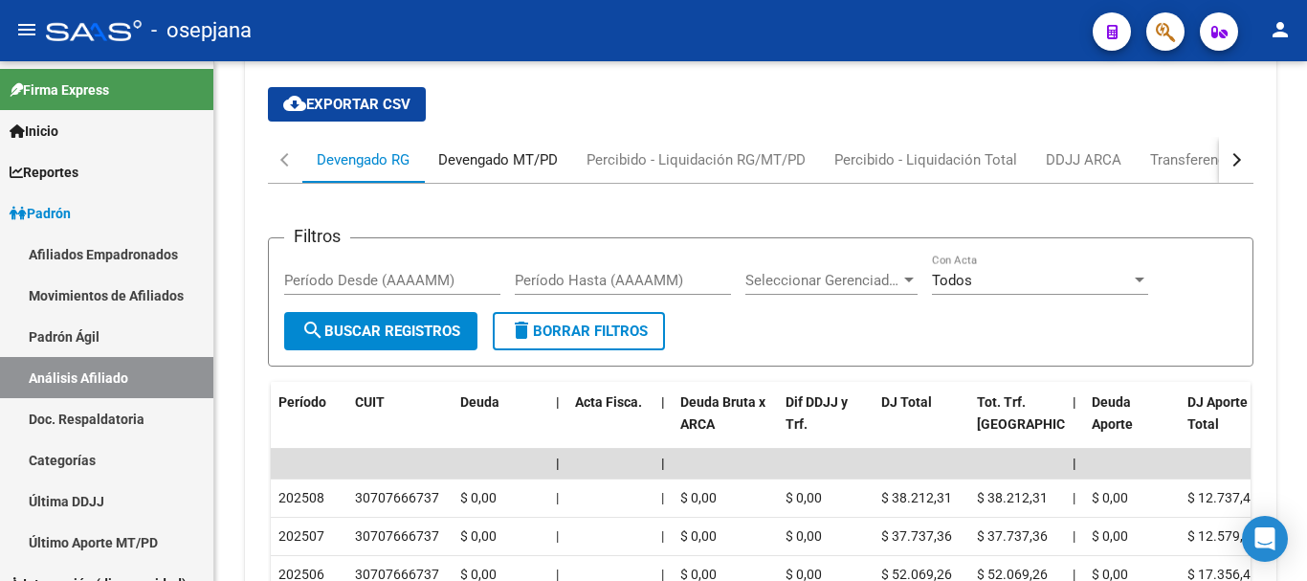
click at [502, 160] on div "Devengado MT/PD" at bounding box center [498, 159] width 120 height 21
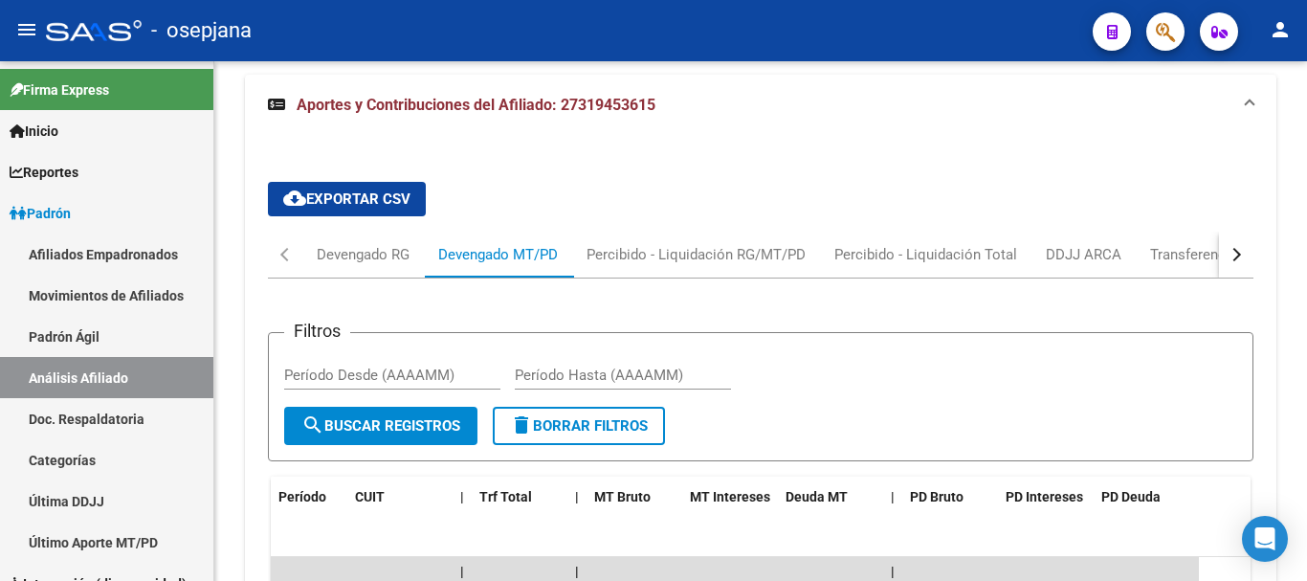
scroll to position [1435, 0]
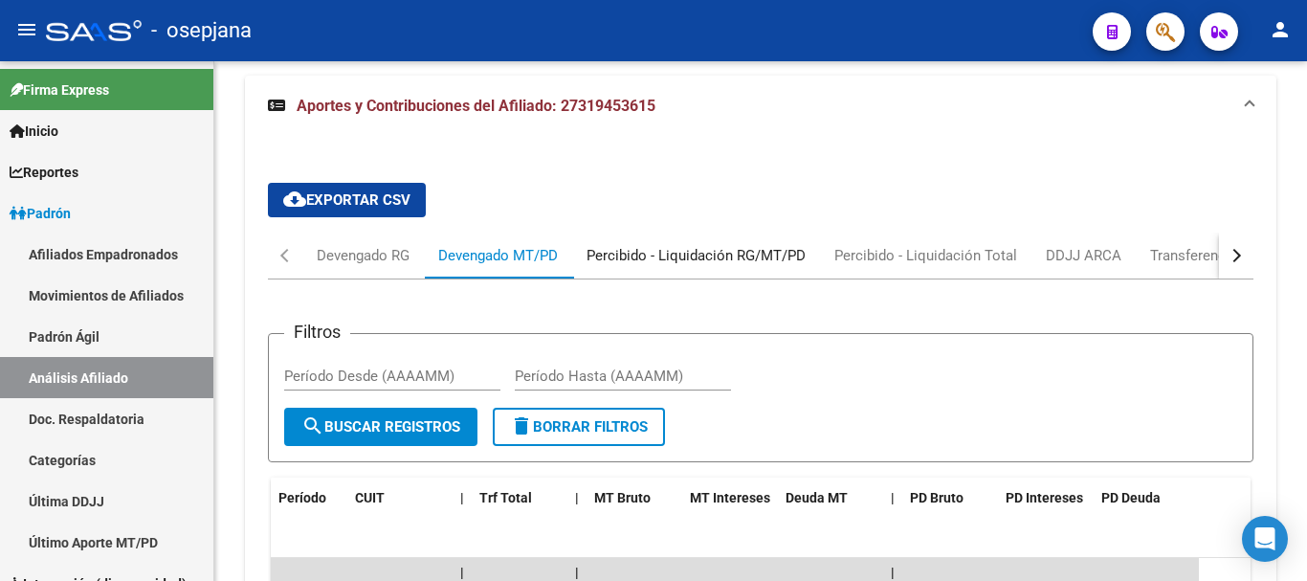
click at [718, 253] on div "Percibido - Liquidación RG/MT/PD" at bounding box center [695, 255] width 219 height 21
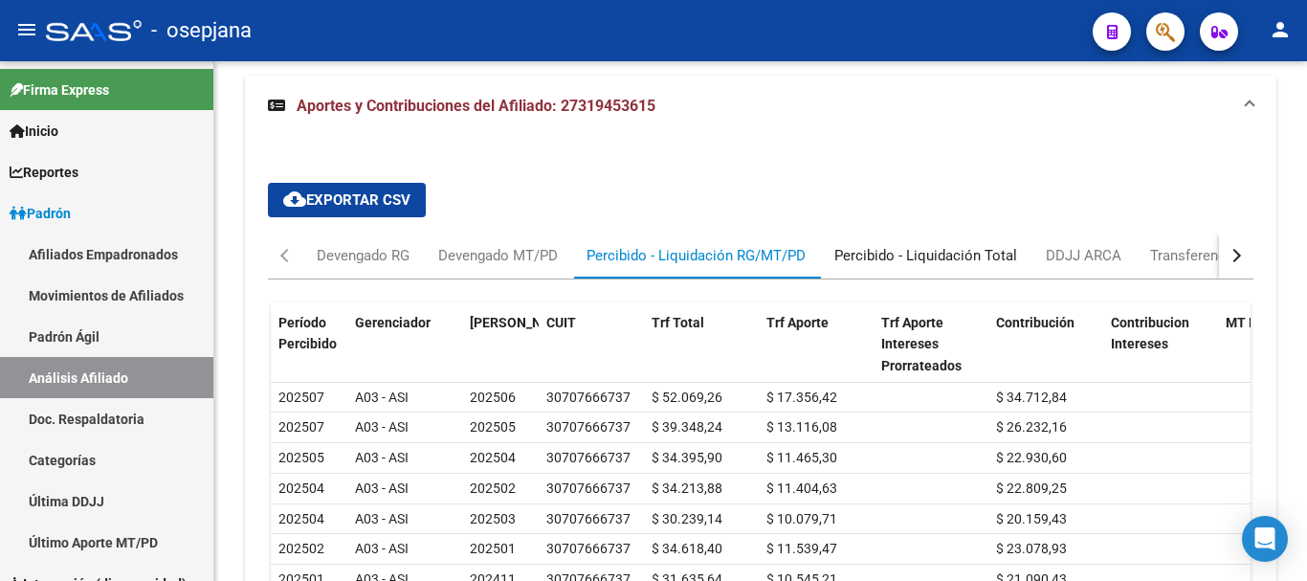
click at [941, 257] on div "Percibido - Liquidación Total" at bounding box center [925, 255] width 183 height 21
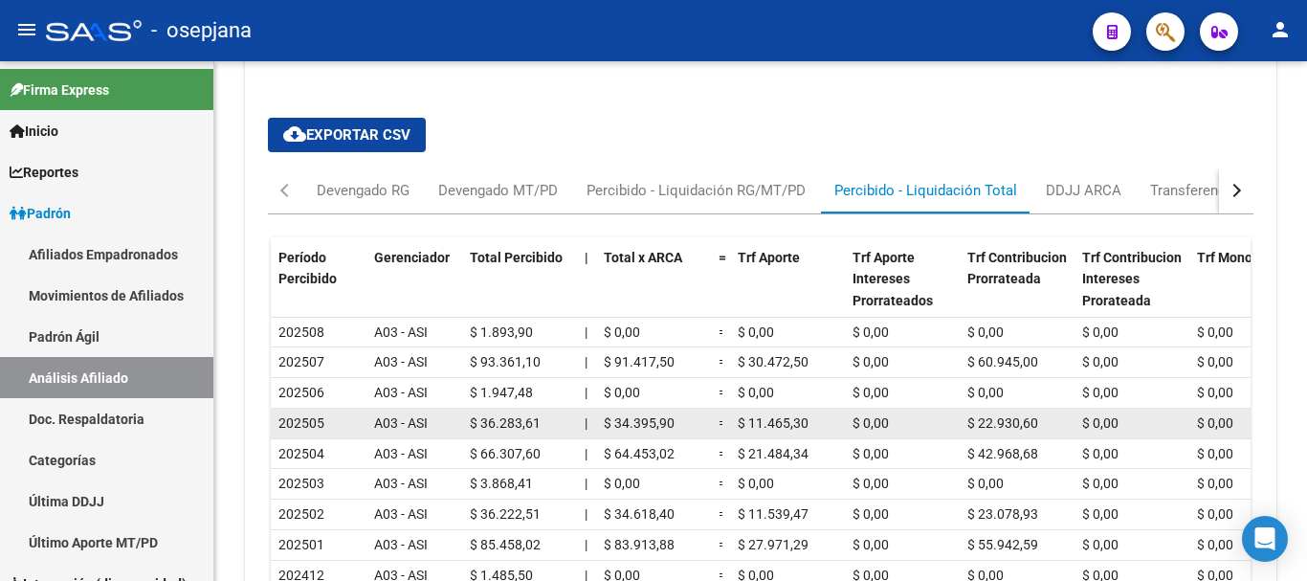
scroll to position [1530, 0]
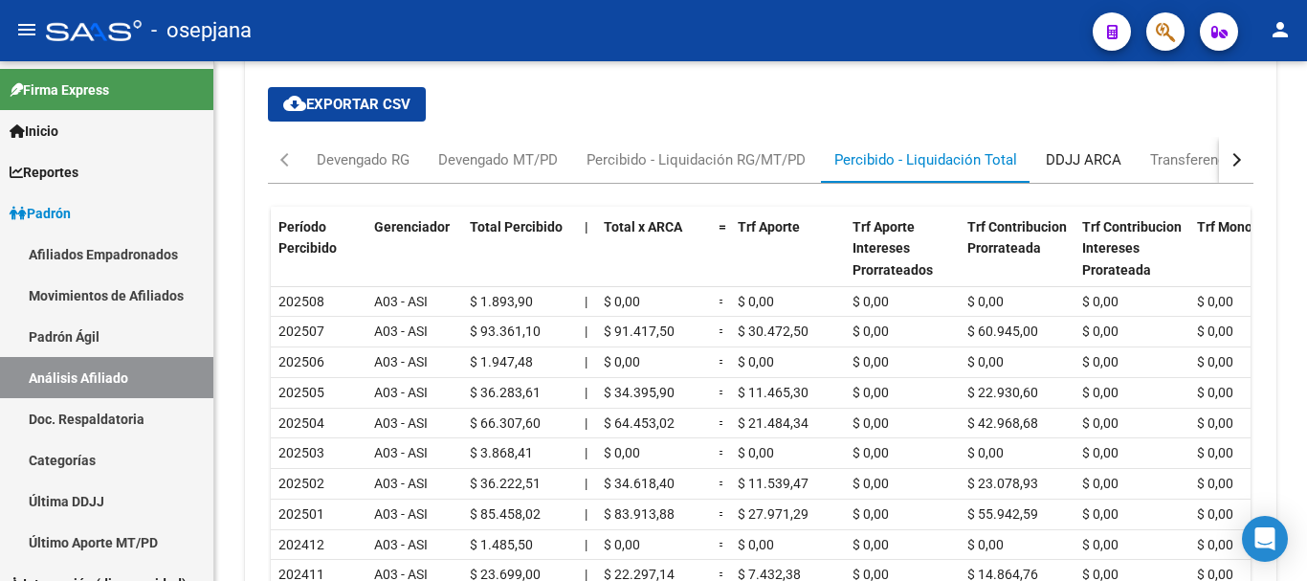
click at [1087, 162] on div "DDJJ ARCA" at bounding box center [1083, 159] width 76 height 21
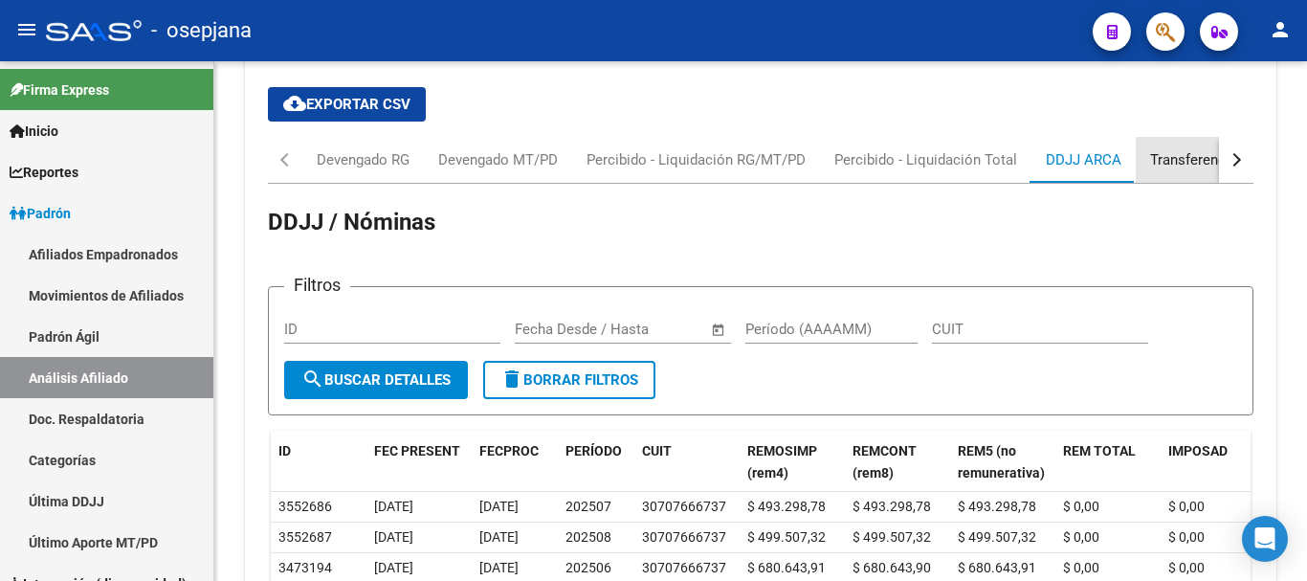
click at [1194, 161] on div "Transferencias ARCA" at bounding box center [1218, 159] width 136 height 21
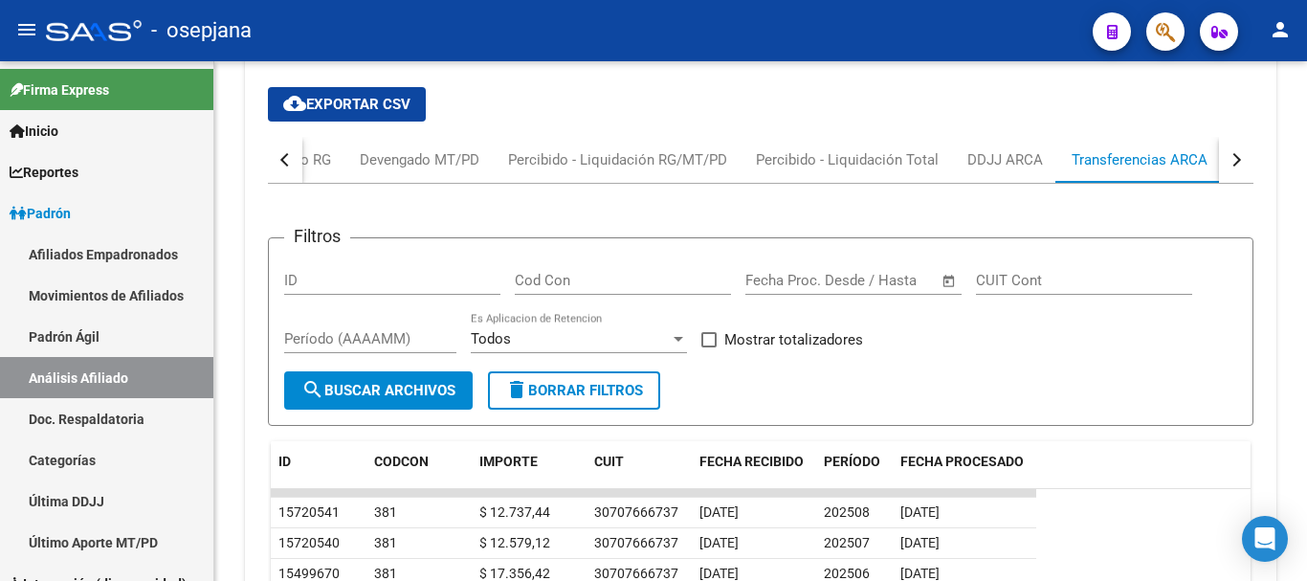
click at [1239, 160] on div "button" at bounding box center [1233, 159] width 13 height 13
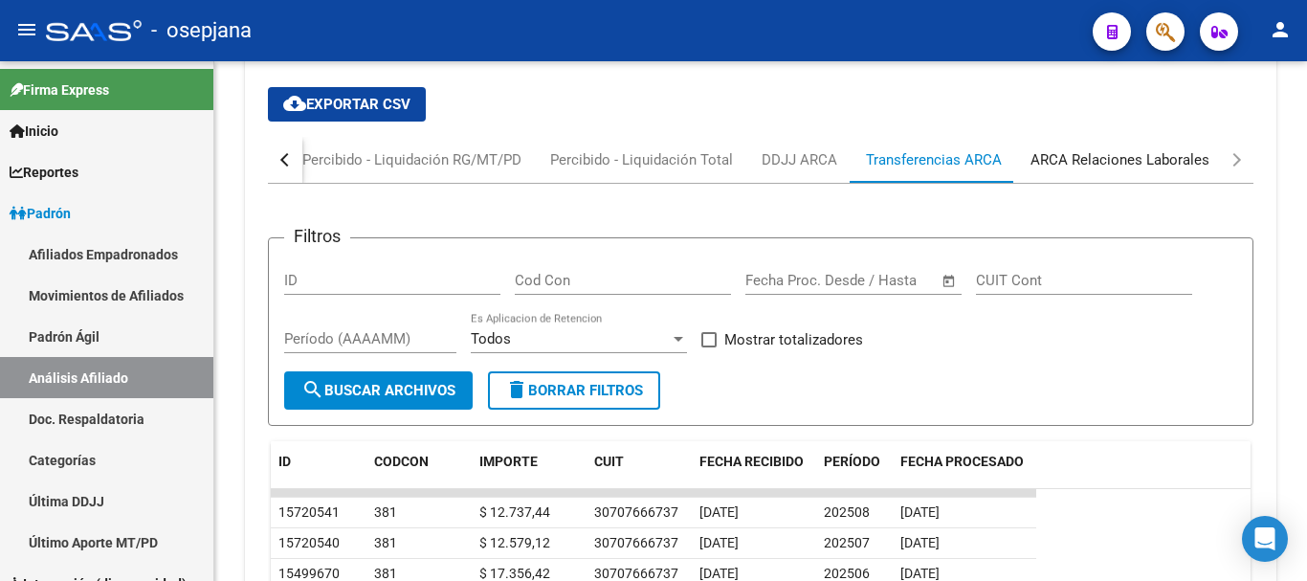
click at [1131, 160] on div "ARCA Relaciones Laborales" at bounding box center [1119, 159] width 179 height 21
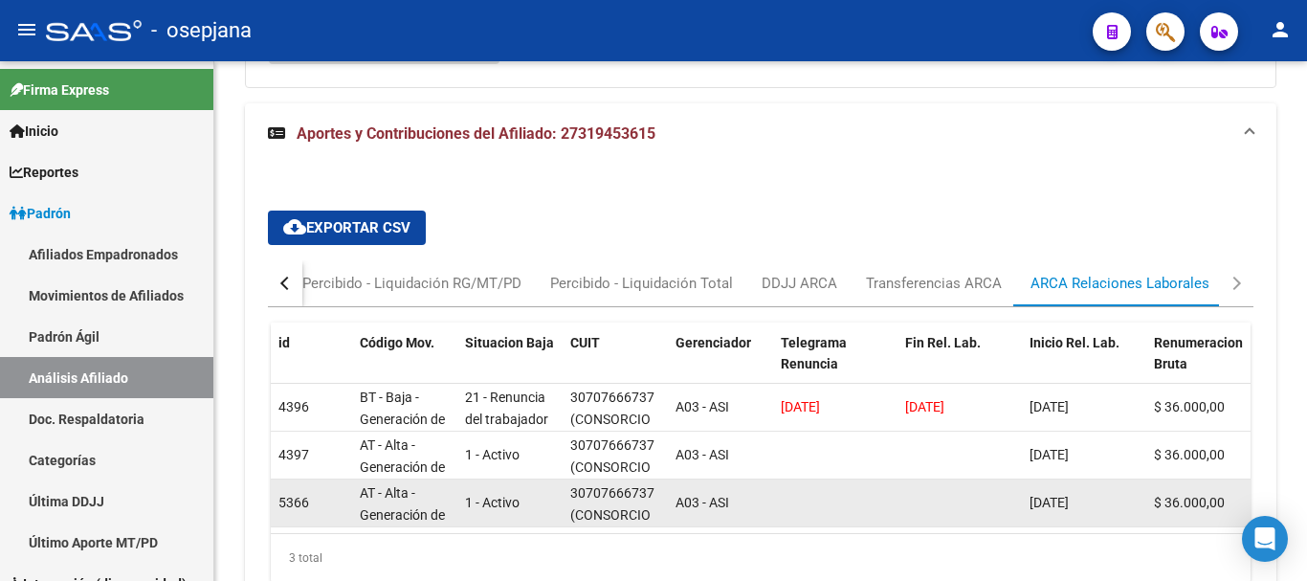
scroll to position [1435, 0]
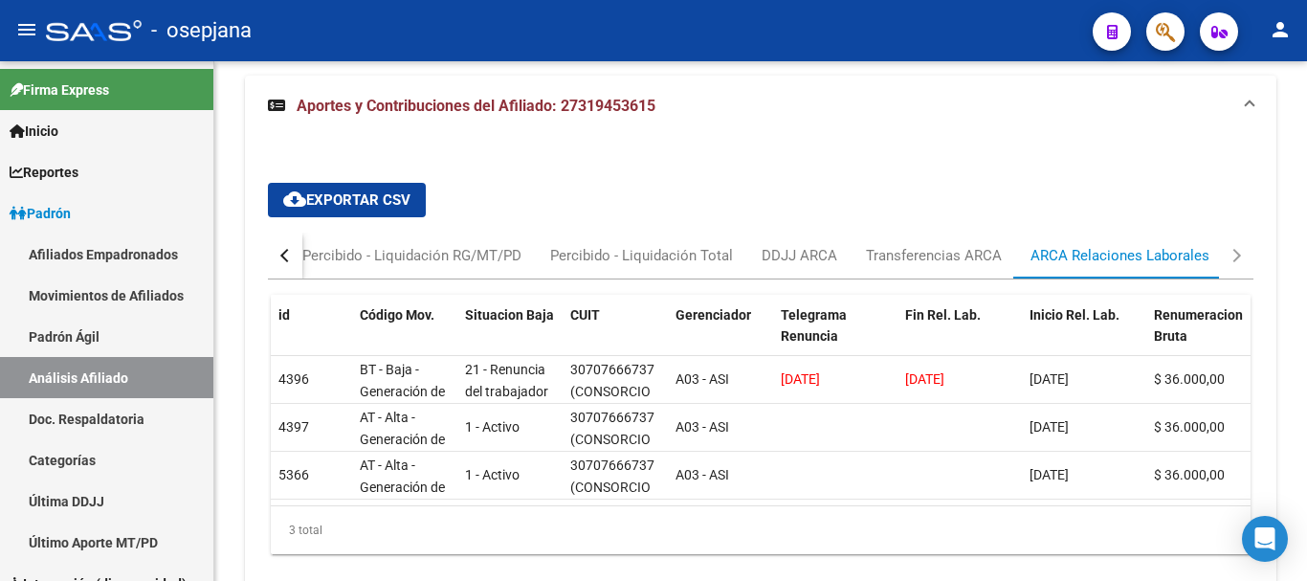
click at [286, 253] on div "button" at bounding box center [286, 255] width 13 height 13
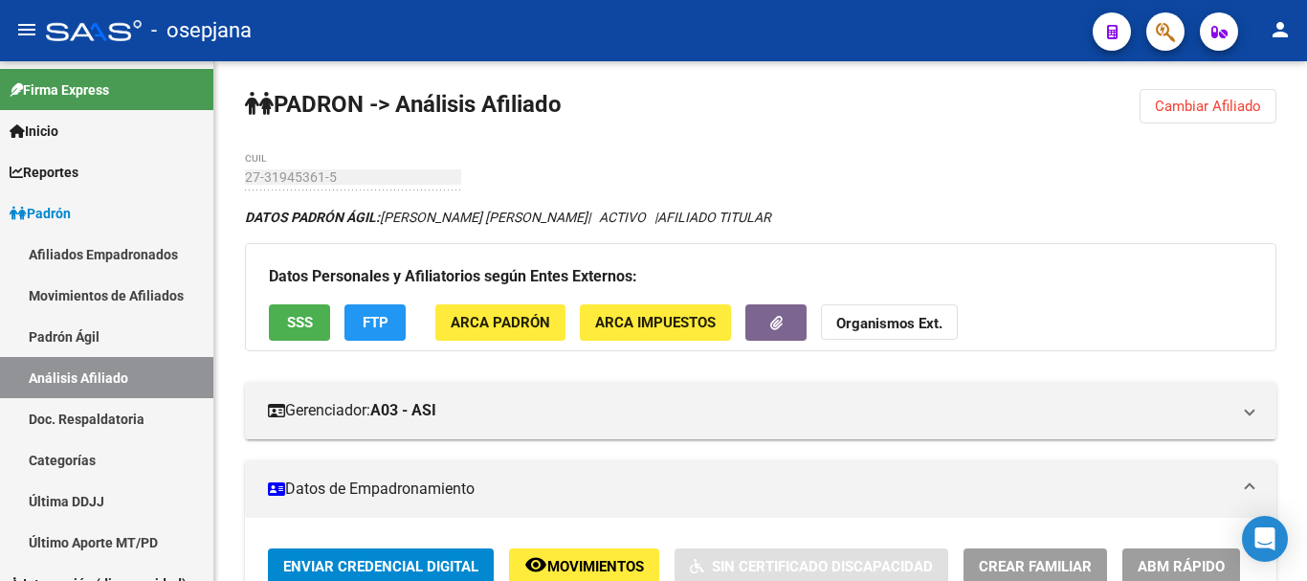
scroll to position [0, 0]
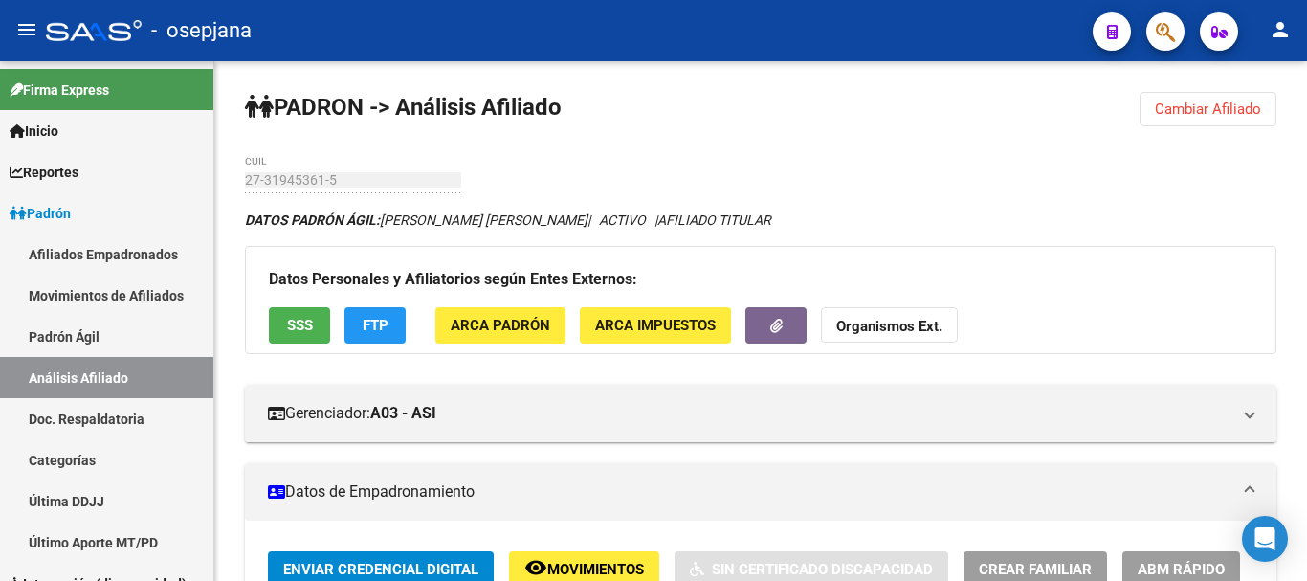
drag, startPoint x: 1238, startPoint y: 104, endPoint x: 1015, endPoint y: 111, distance: 223.0
click at [1237, 104] on span "Cambiar Afiliado" at bounding box center [1207, 108] width 106 height 17
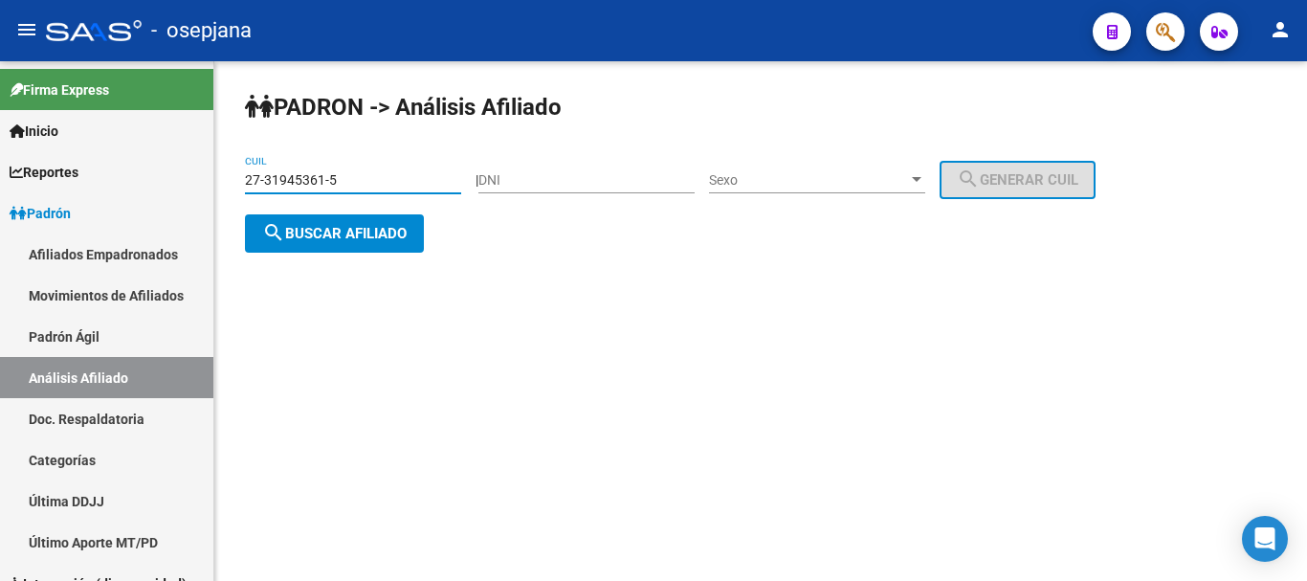
drag, startPoint x: 246, startPoint y: 177, endPoint x: 360, endPoint y: 179, distance: 113.8
click at [360, 179] on input "27-31945361-5" at bounding box center [353, 180] width 216 height 16
paste input "0-34927820-1"
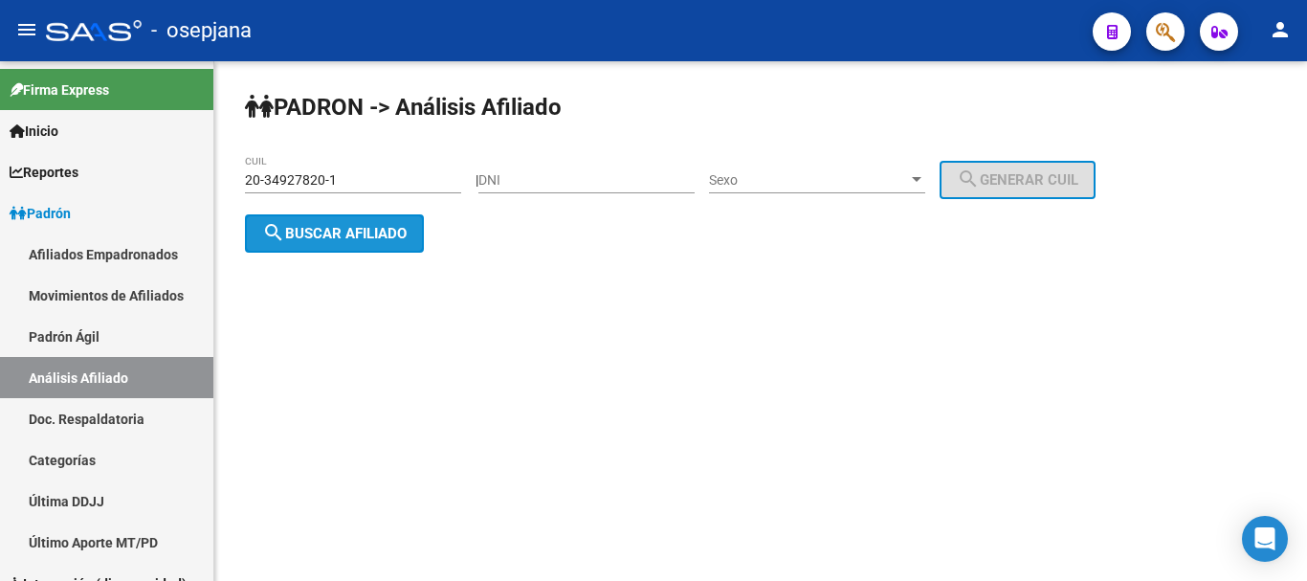
click at [299, 236] on span "search Buscar afiliado" at bounding box center [334, 233] width 144 height 17
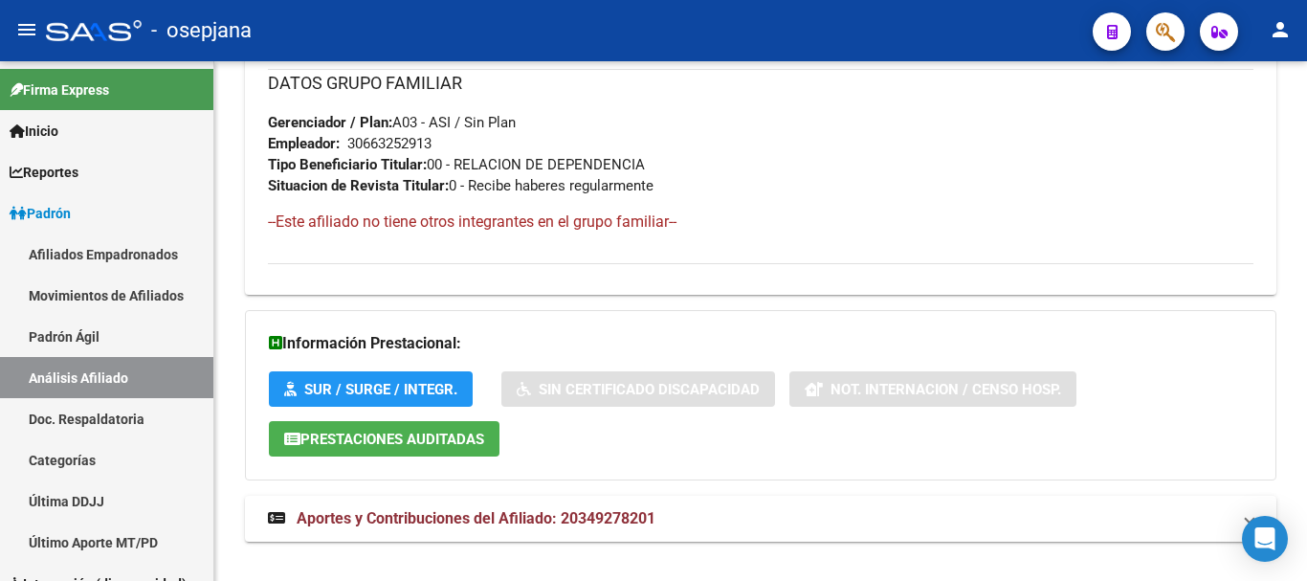
scroll to position [1043, 0]
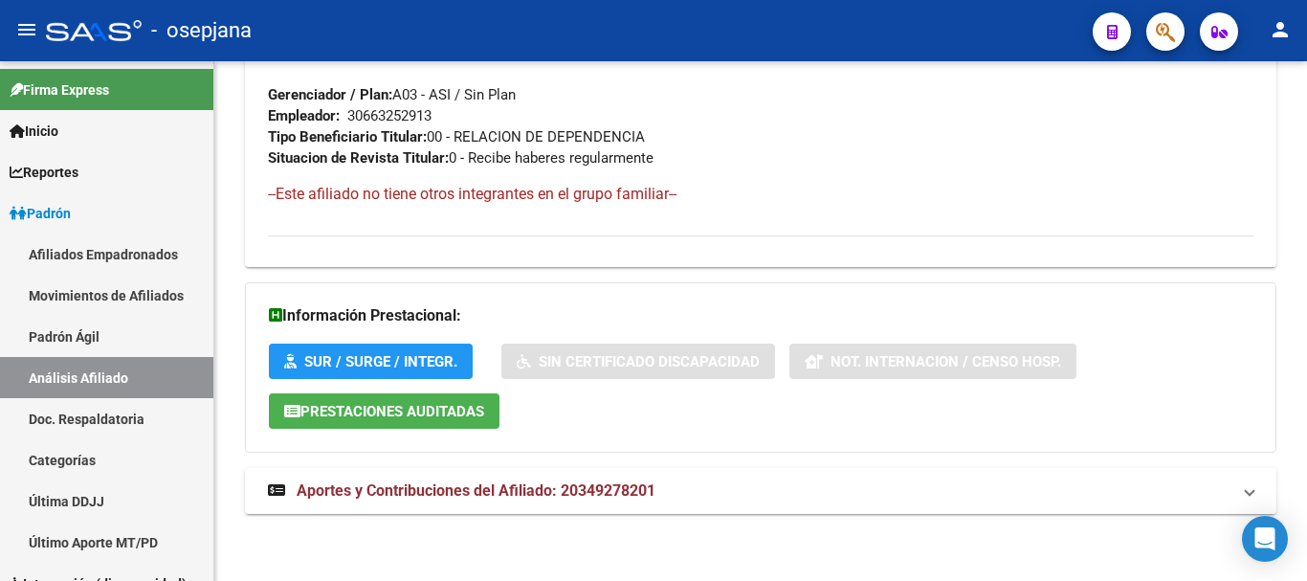
click at [503, 485] on span "Aportes y Contribuciones del Afiliado: 20349278201" at bounding box center [476, 490] width 359 height 18
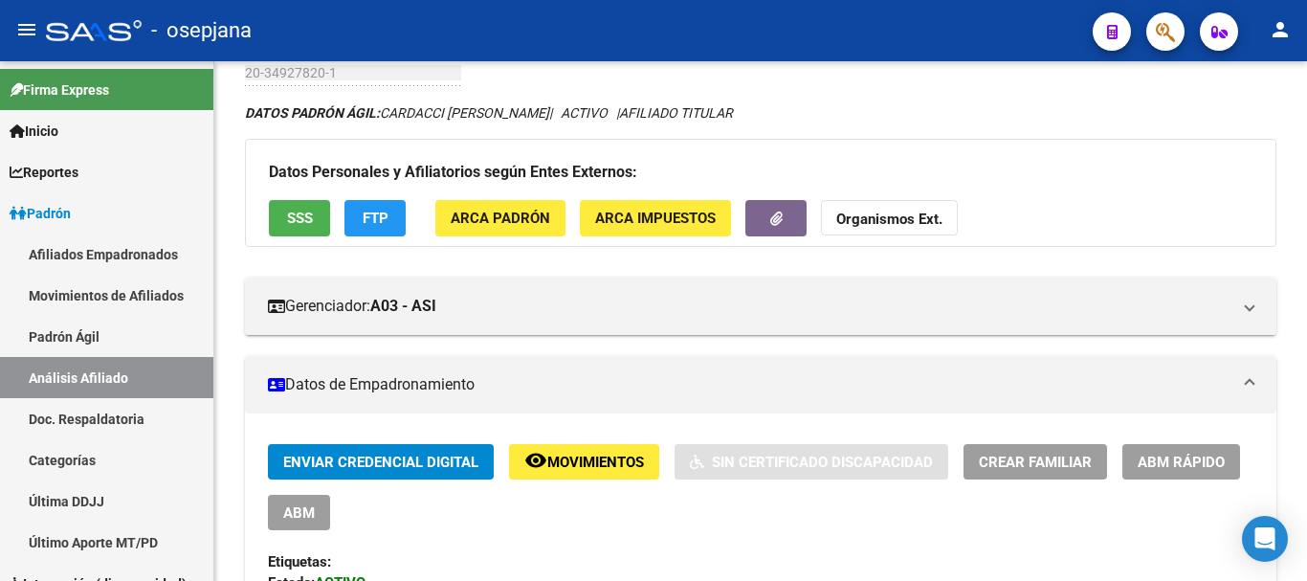
scroll to position [0, 0]
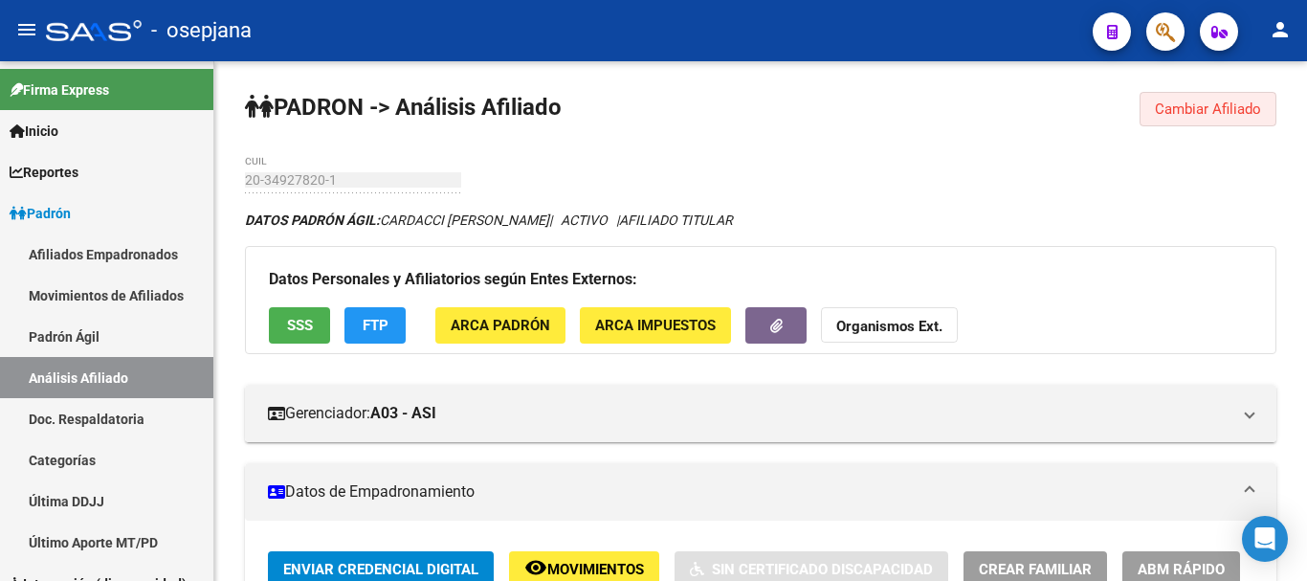
click at [1196, 104] on span "Cambiar Afiliado" at bounding box center [1207, 108] width 106 height 17
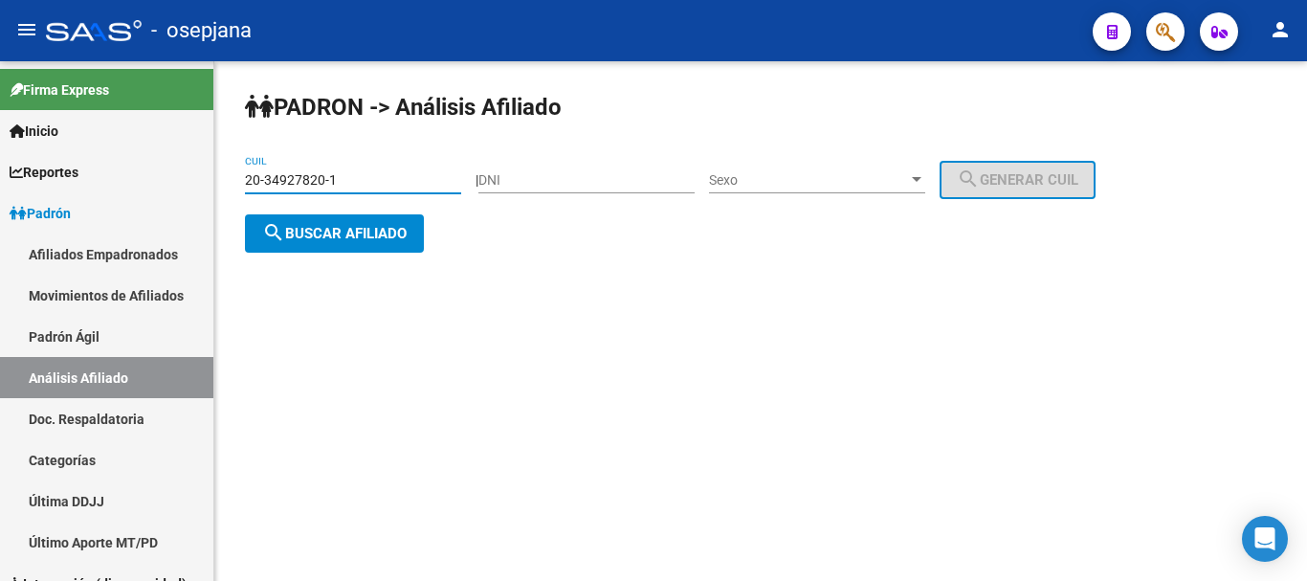
drag, startPoint x: 246, startPoint y: 179, endPoint x: 344, endPoint y: 173, distance: 98.7
click at [344, 173] on input "20-34927820-1" at bounding box center [353, 180] width 216 height 16
paste input "102238-0"
click at [347, 233] on span "search Buscar afiliado" at bounding box center [334, 233] width 144 height 17
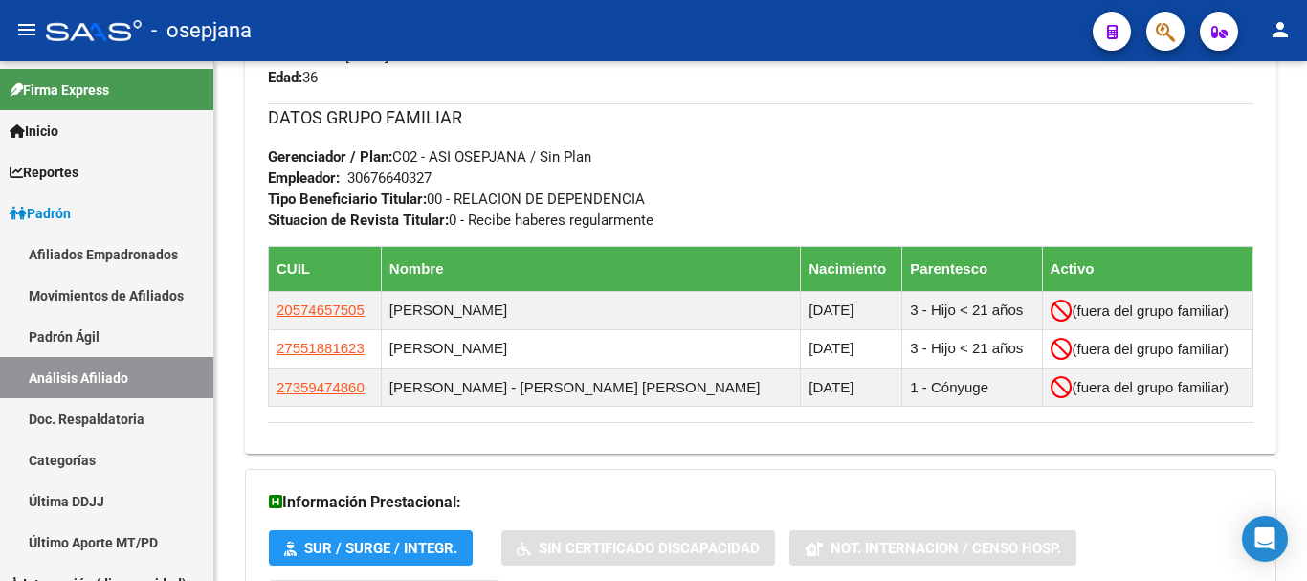
scroll to position [1146, 0]
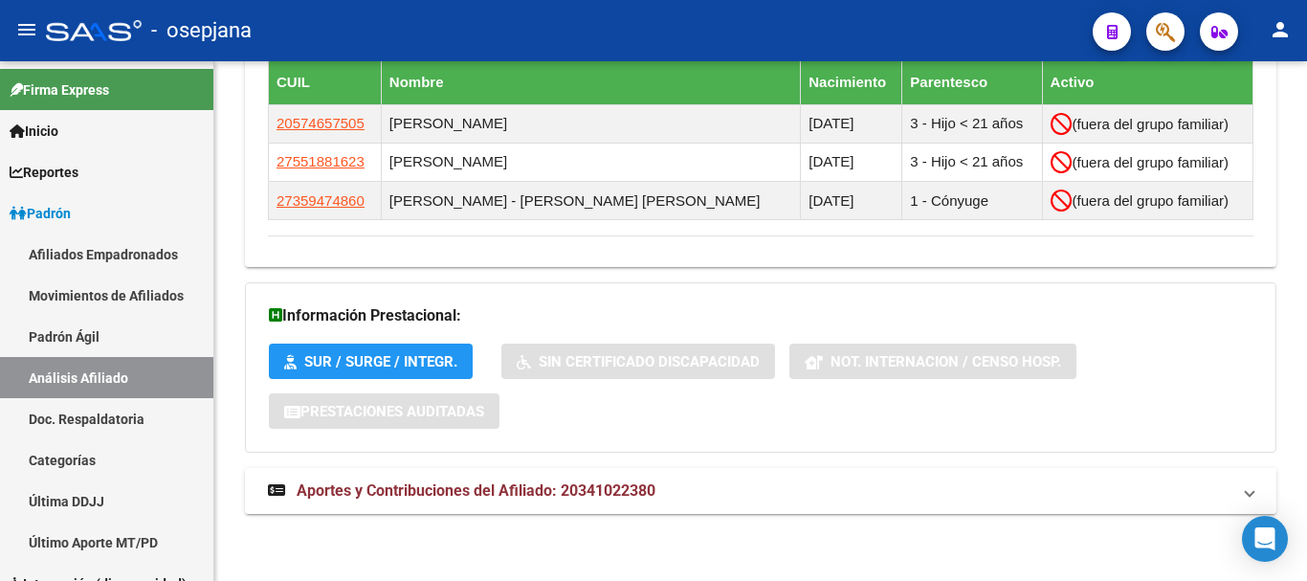
click at [530, 489] on span "Aportes y Contribuciones del Afiliado: 20341022380" at bounding box center [476, 490] width 359 height 18
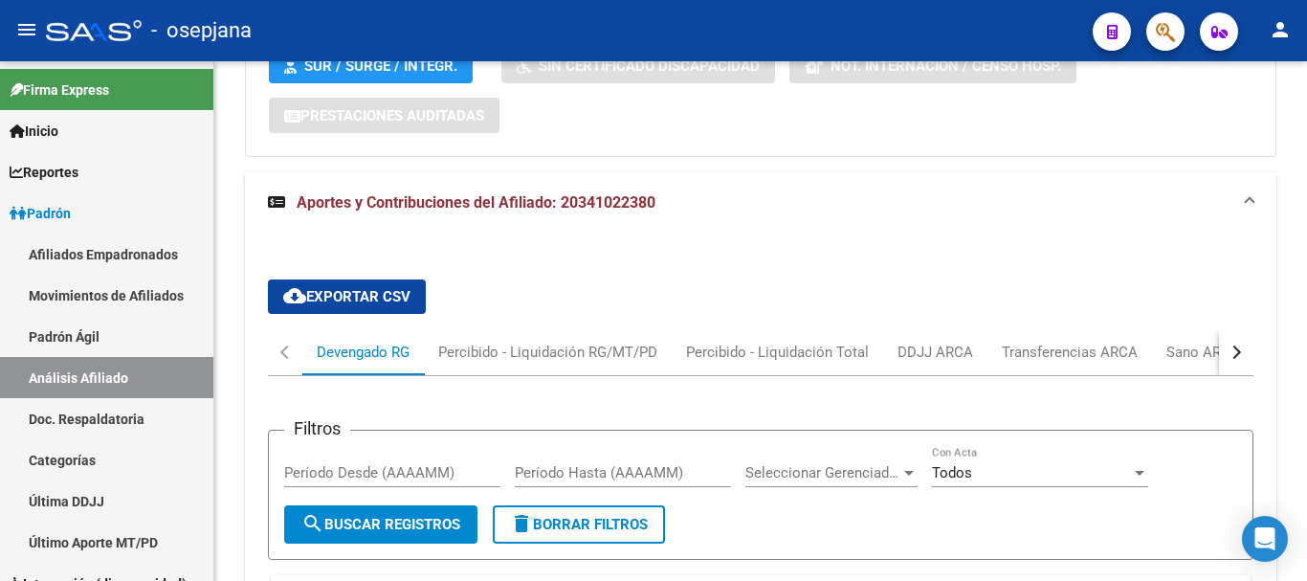
scroll to position [1528, 0]
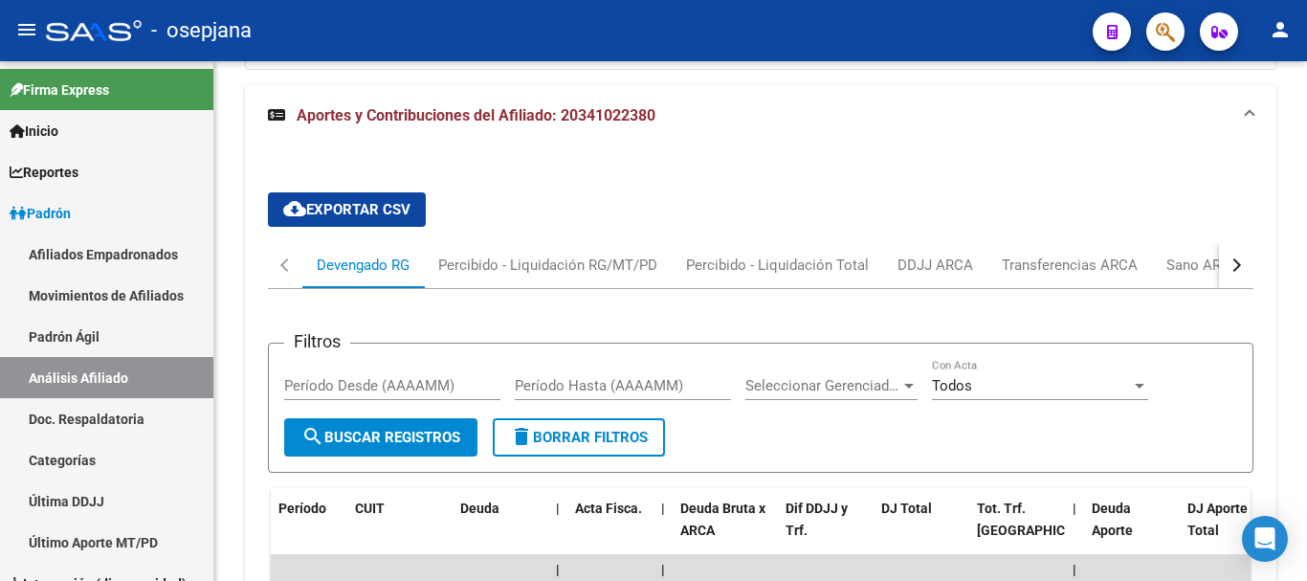
click at [1235, 259] on div "button" at bounding box center [1233, 264] width 13 height 13
click at [1114, 263] on div "ARCA Relaciones Laborales" at bounding box center [1121, 264] width 179 height 21
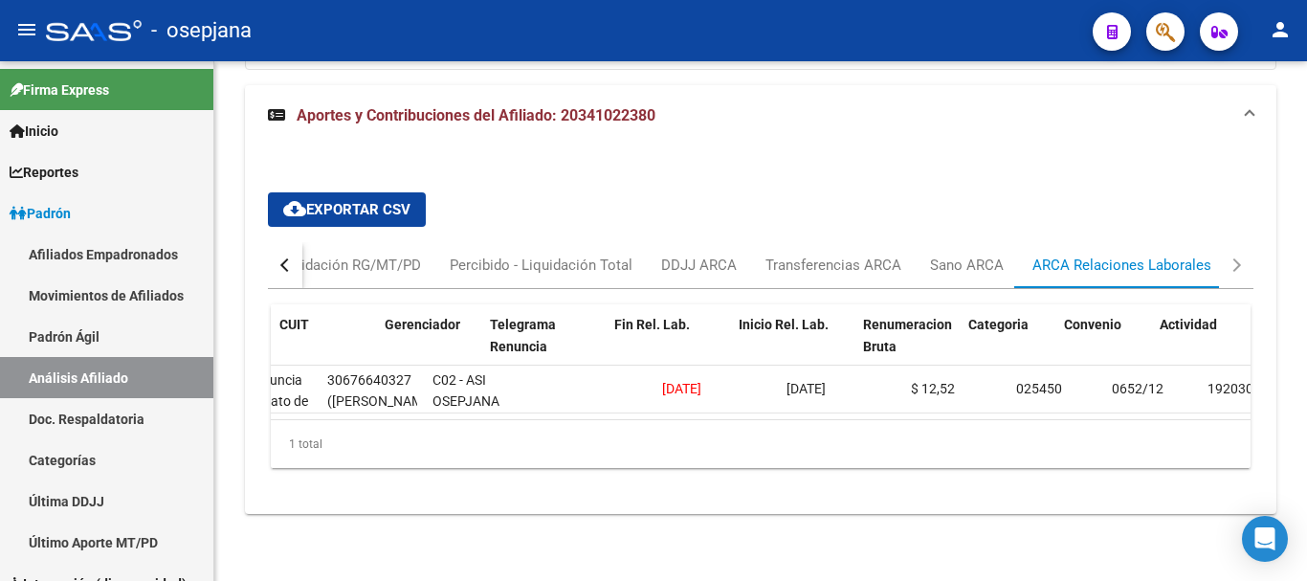
scroll to position [0, 310]
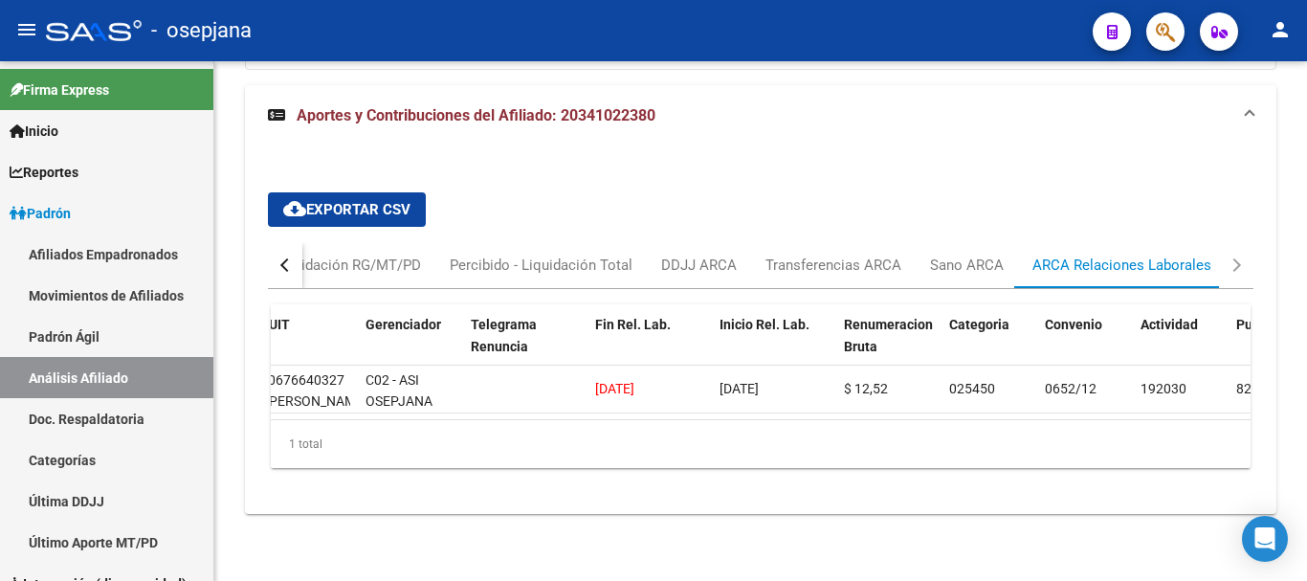
drag, startPoint x: 761, startPoint y: 403, endPoint x: 778, endPoint y: 404, distance: 16.3
click at [778, 404] on datatable-body "37155 BT - Baja - Generación de Clave 24 - Denuncia de contrato de trabajo por …" at bounding box center [760, 392] width 979 height 54
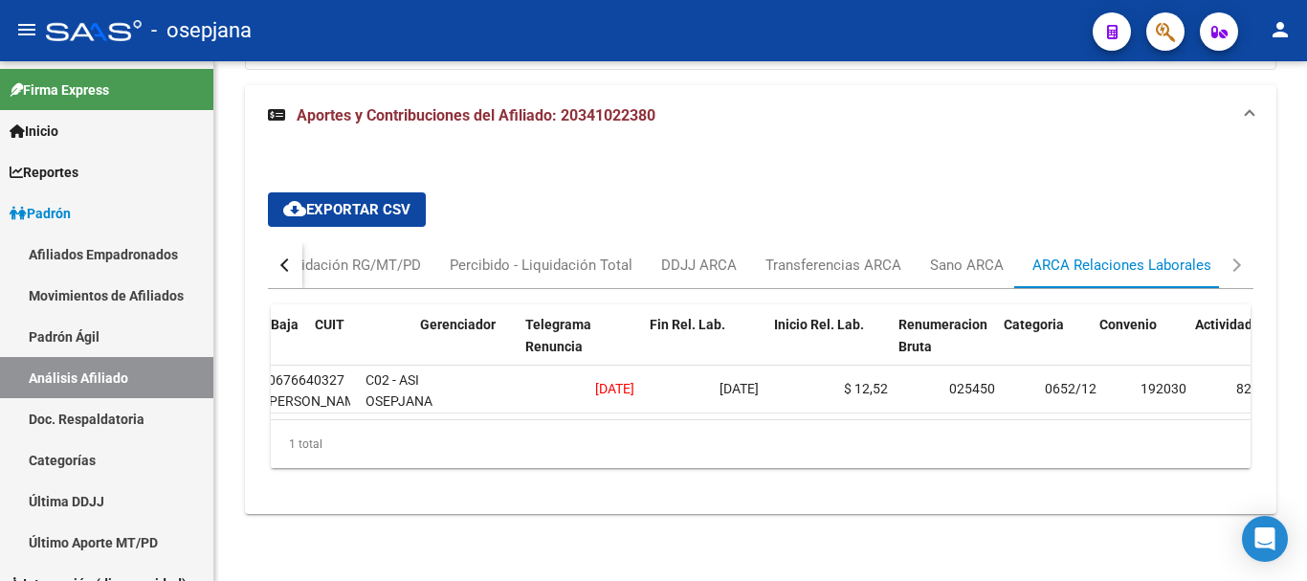
scroll to position [0, 0]
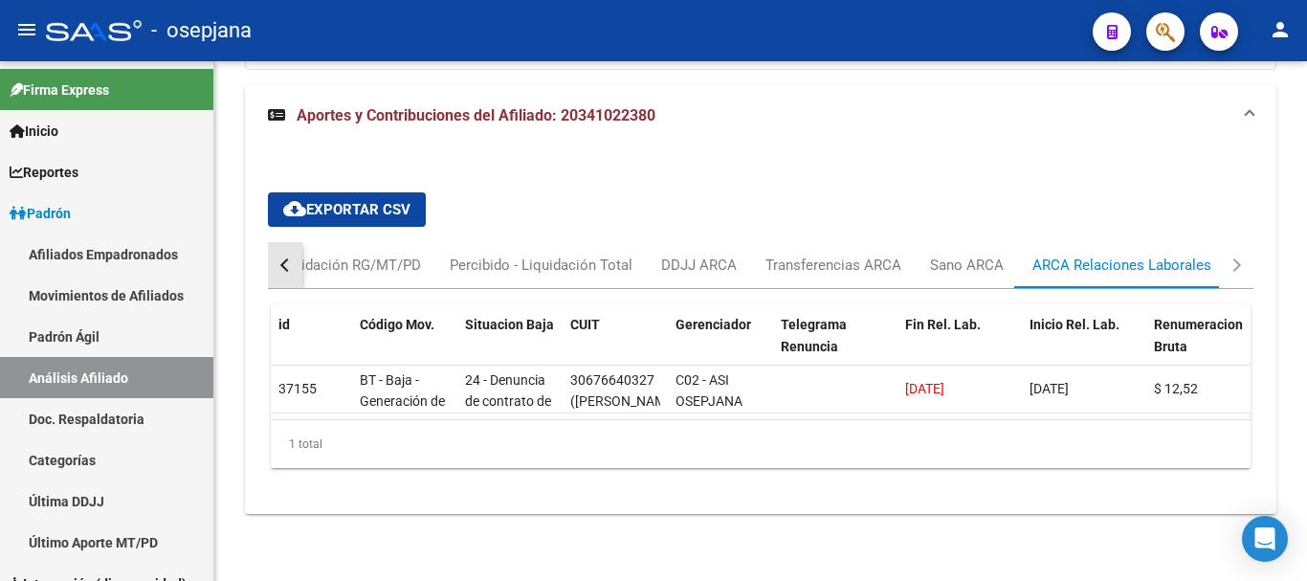
click at [277, 250] on button "button" at bounding box center [285, 265] width 34 height 46
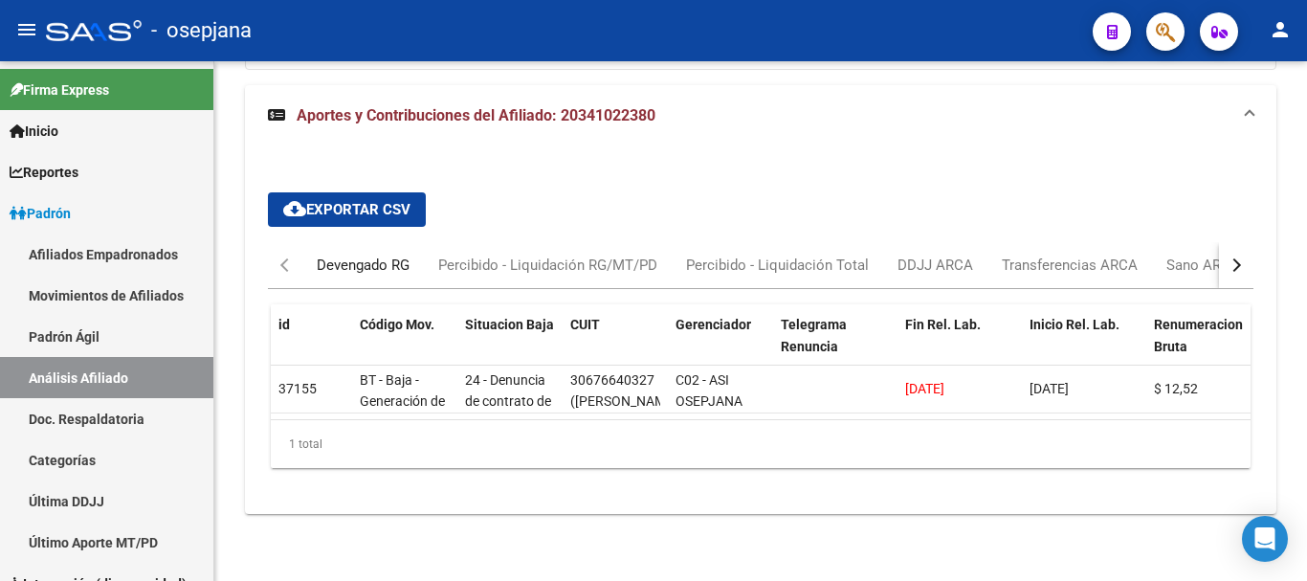
click at [373, 254] on div "Devengado RG" at bounding box center [363, 264] width 93 height 21
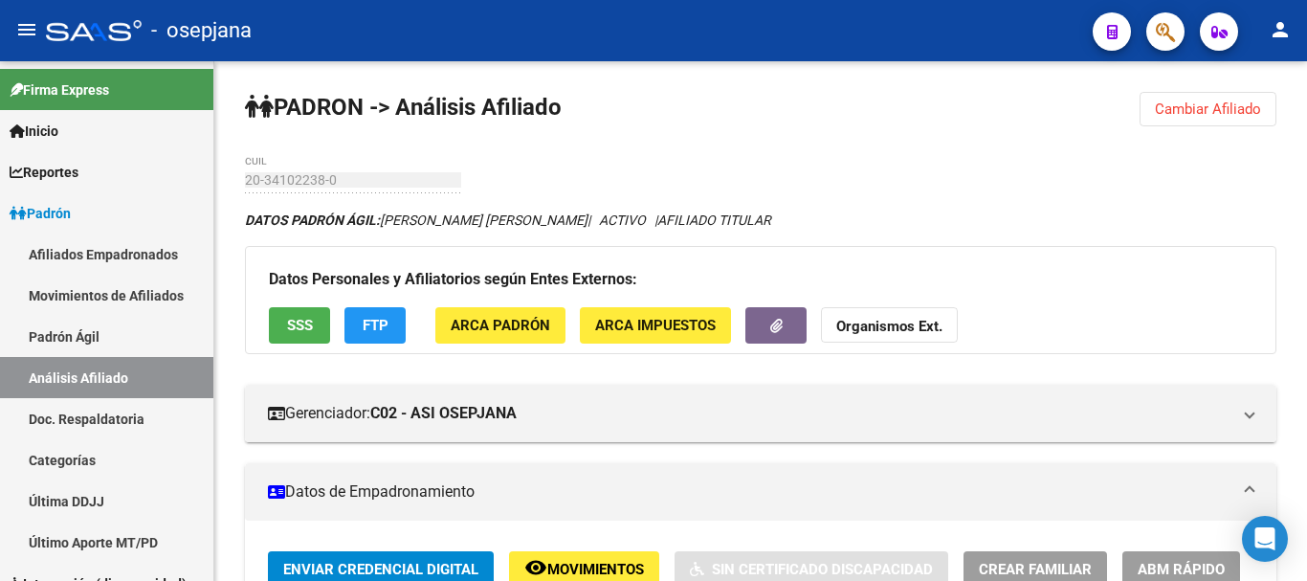
click at [1203, 102] on span "Cambiar Afiliado" at bounding box center [1207, 108] width 106 height 17
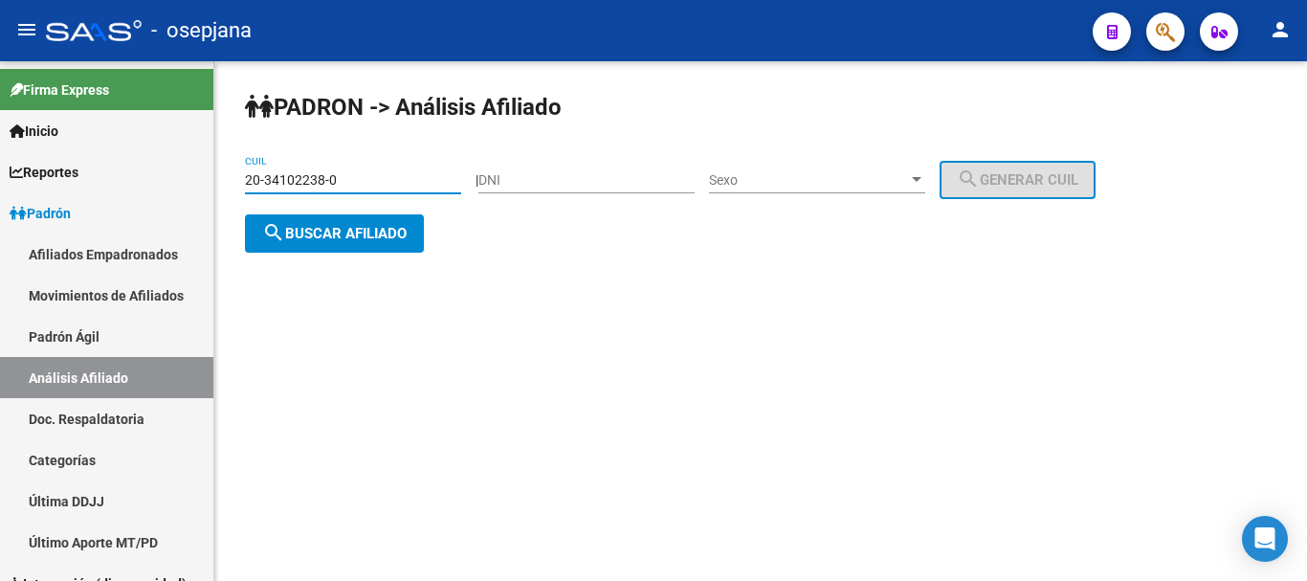
drag, startPoint x: 248, startPoint y: 180, endPoint x: 340, endPoint y: 172, distance: 92.1
click at [340, 172] on input "20-34102238-0" at bounding box center [353, 180] width 216 height 16
paste input "2702333-1"
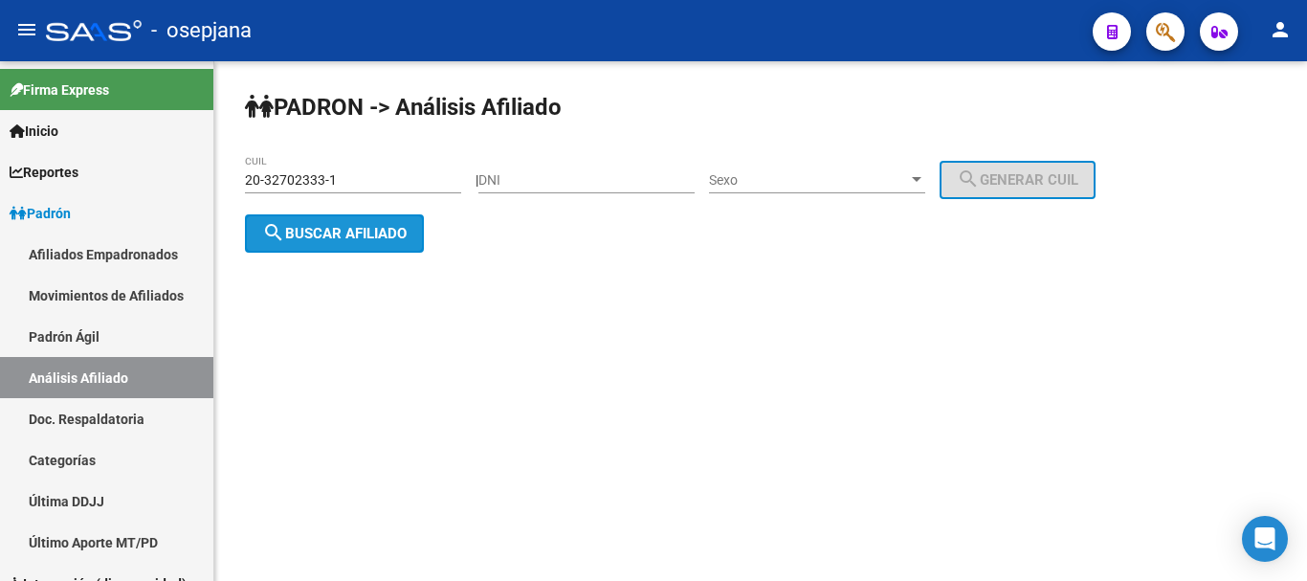
click at [317, 231] on span "search Buscar afiliado" at bounding box center [334, 233] width 144 height 17
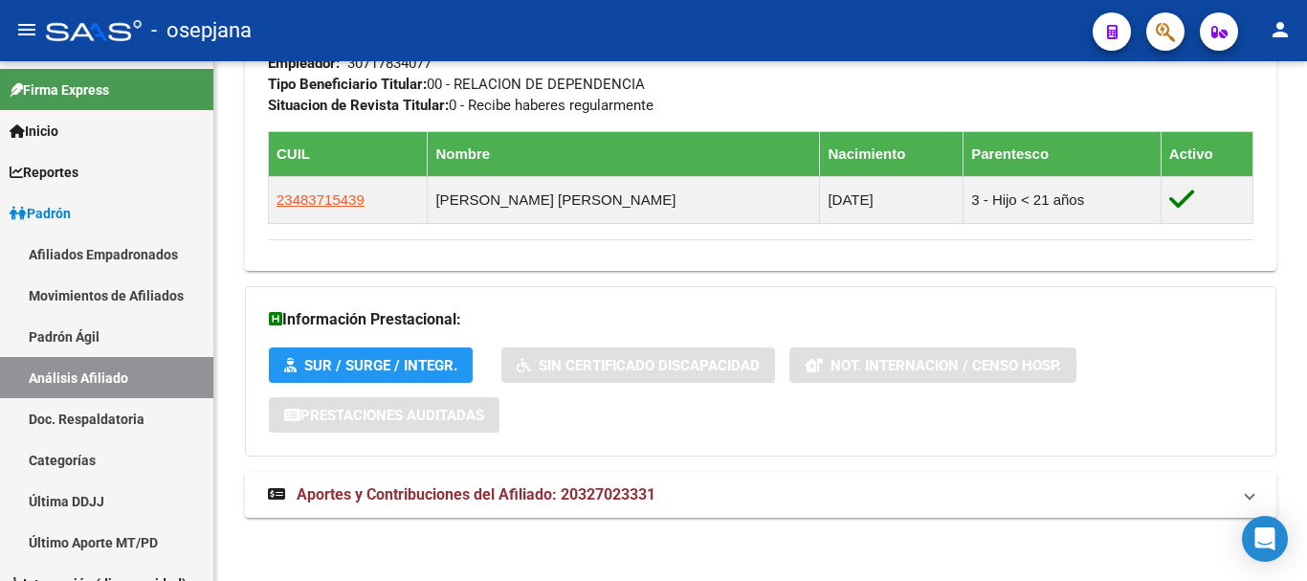
scroll to position [1099, 0]
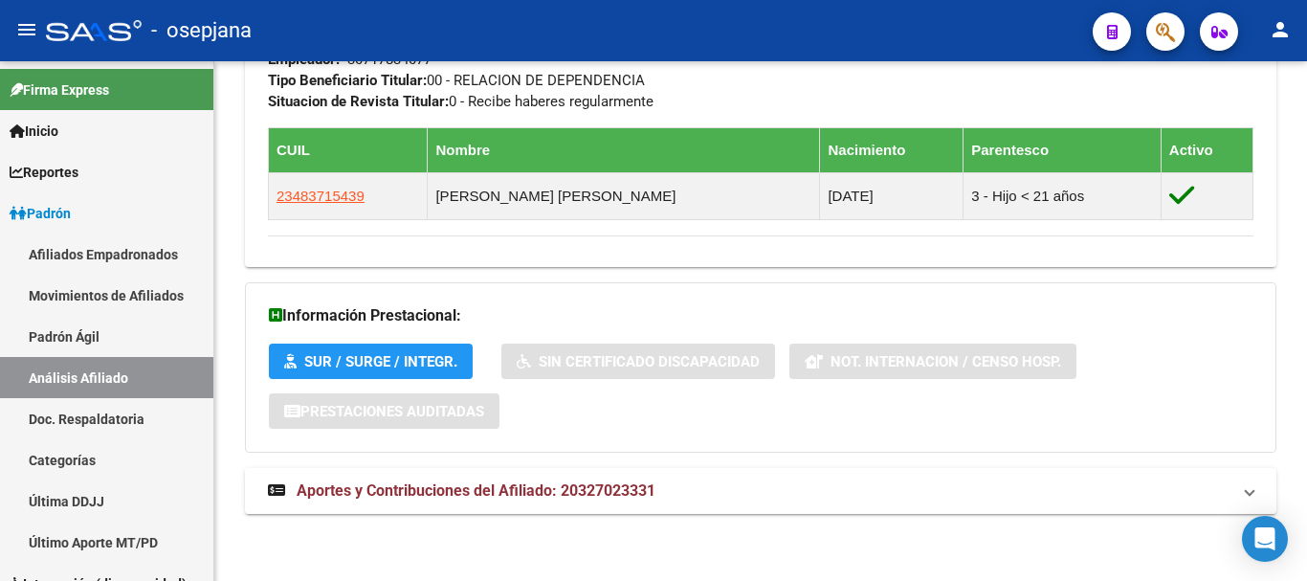
click at [510, 486] on span "Aportes y Contribuciones del Afiliado: 20327023331" at bounding box center [476, 490] width 359 height 18
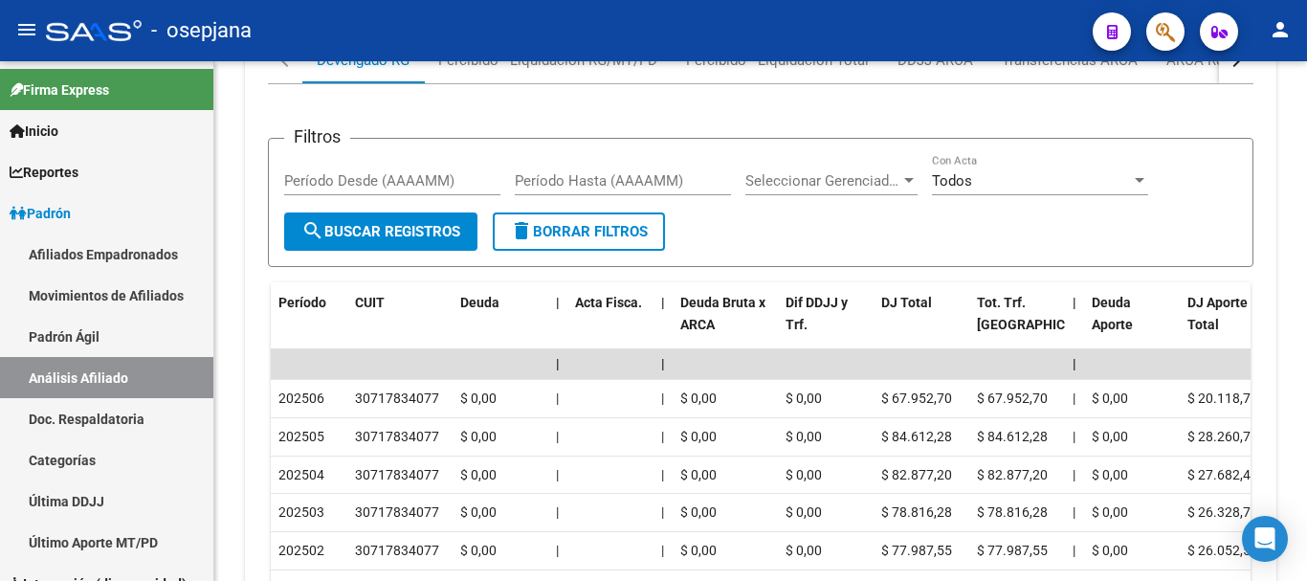
scroll to position [1591, 0]
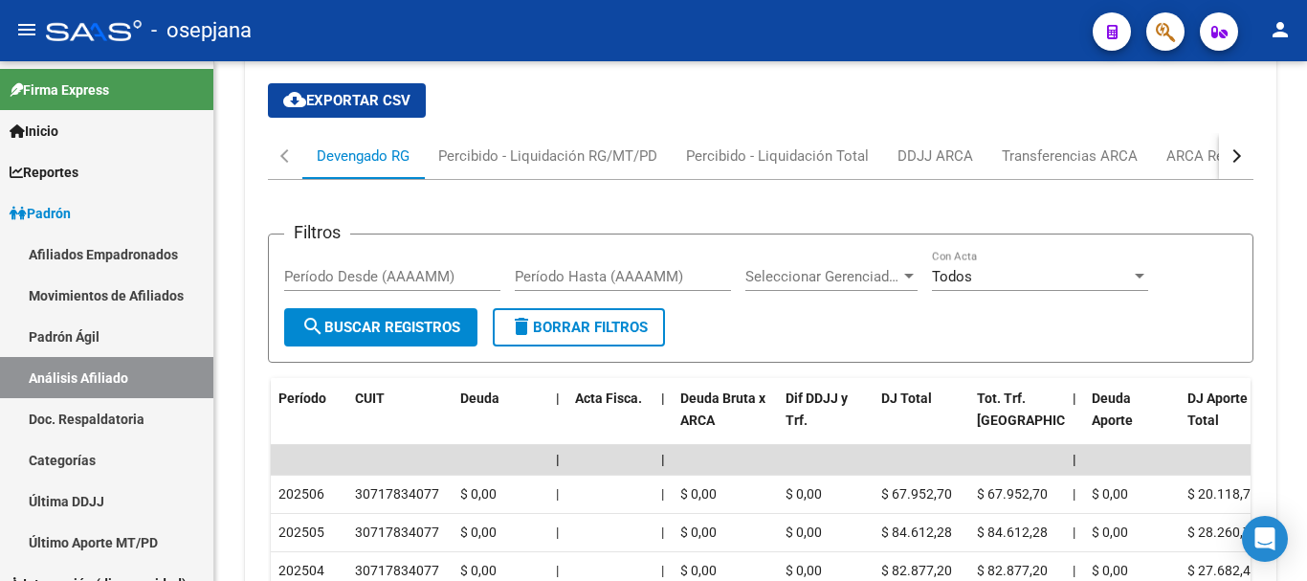
click at [1236, 154] on div "button" at bounding box center [1233, 155] width 13 height 13
click at [1090, 154] on div "ARCA Relaciones Laborales" at bounding box center [1120, 155] width 179 height 21
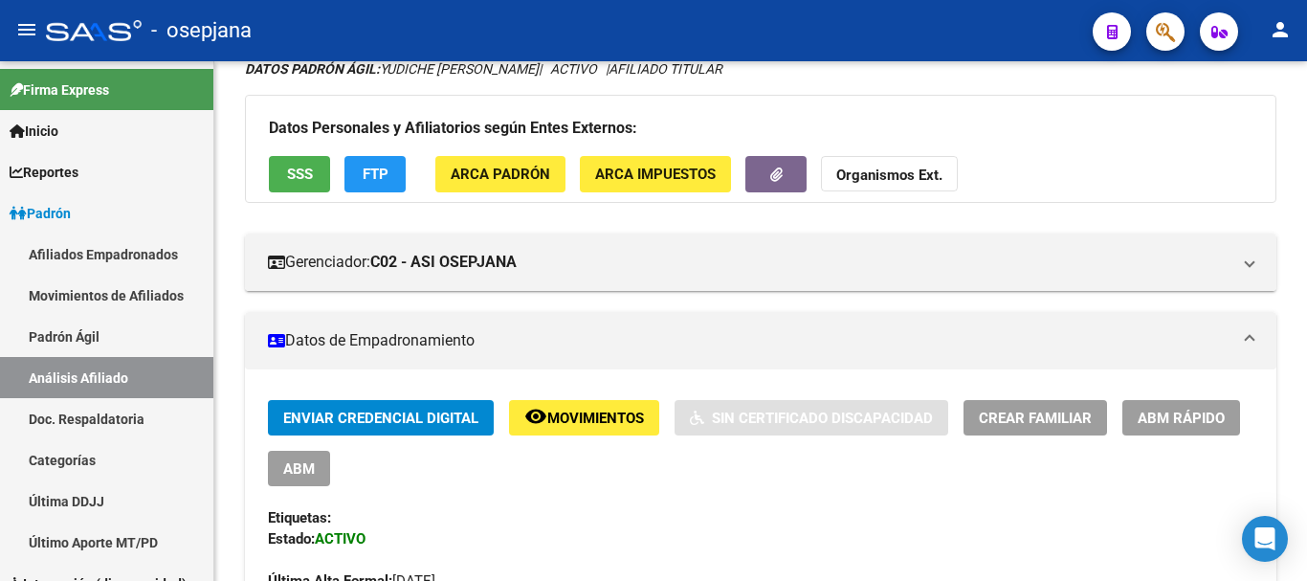
scroll to position [0, 0]
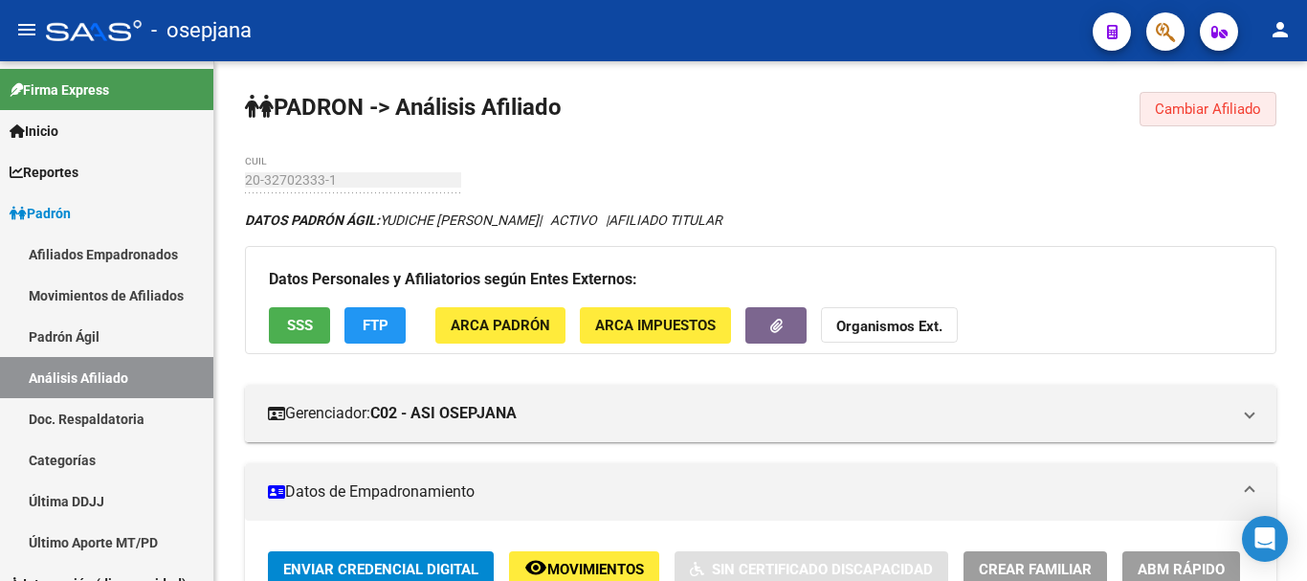
drag, startPoint x: 1195, startPoint y: 110, endPoint x: 373, endPoint y: 166, distance: 823.6
click at [1195, 109] on span "Cambiar Afiliado" at bounding box center [1207, 108] width 106 height 17
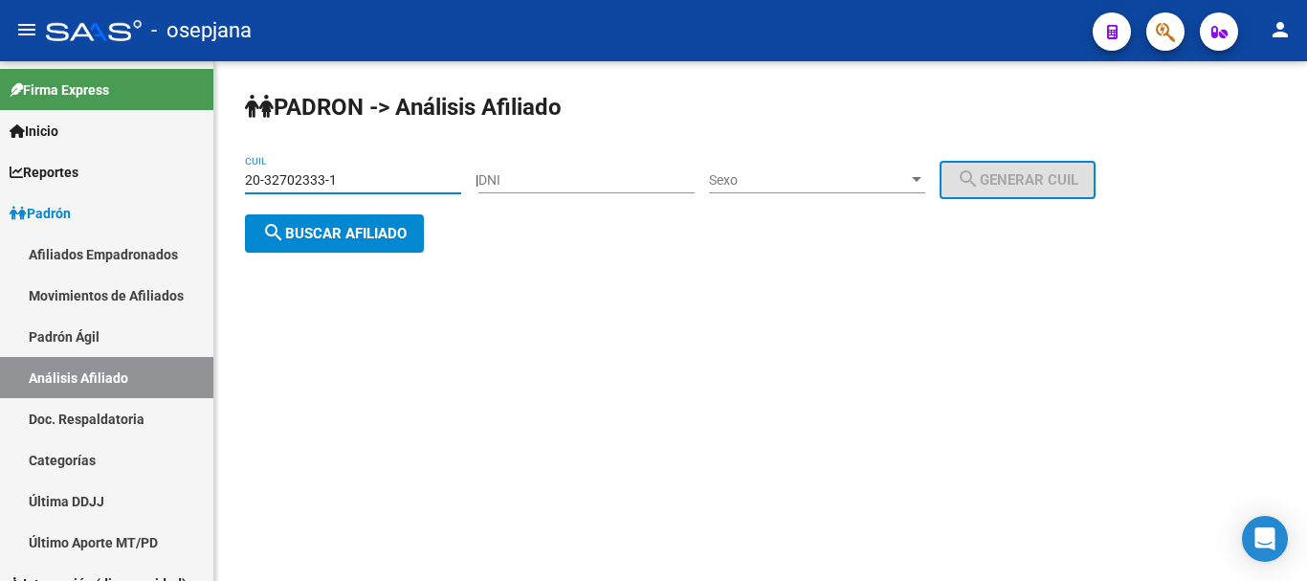
drag, startPoint x: 247, startPoint y: 177, endPoint x: 338, endPoint y: 177, distance: 90.9
click at [338, 177] on input "20-32702333-1" at bounding box center [353, 180] width 216 height 16
paste input "5603786-4"
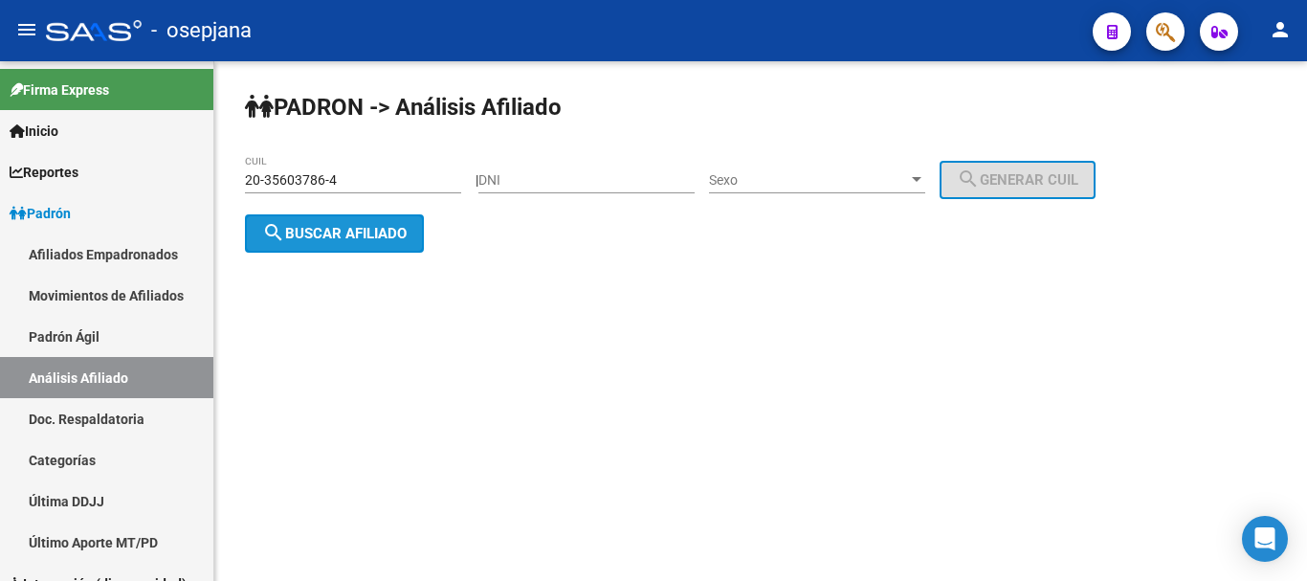
click at [315, 226] on span "search Buscar afiliado" at bounding box center [334, 233] width 144 height 17
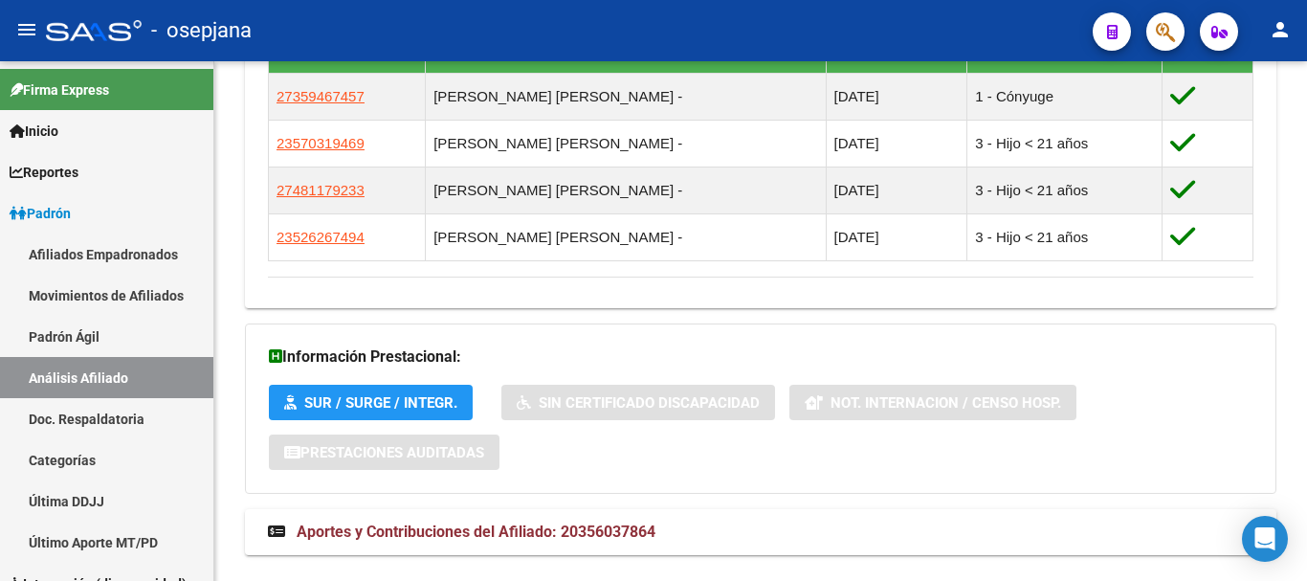
scroll to position [1240, 0]
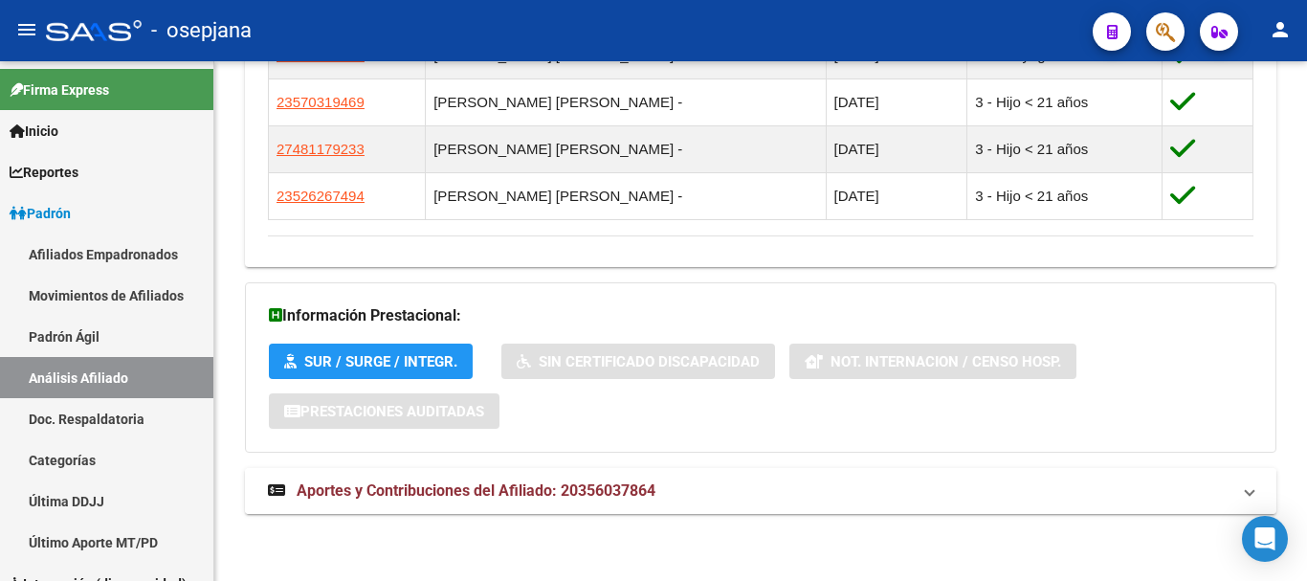
click at [516, 487] on span "Aportes y Contribuciones del Afiliado: 20356037864" at bounding box center [476, 490] width 359 height 18
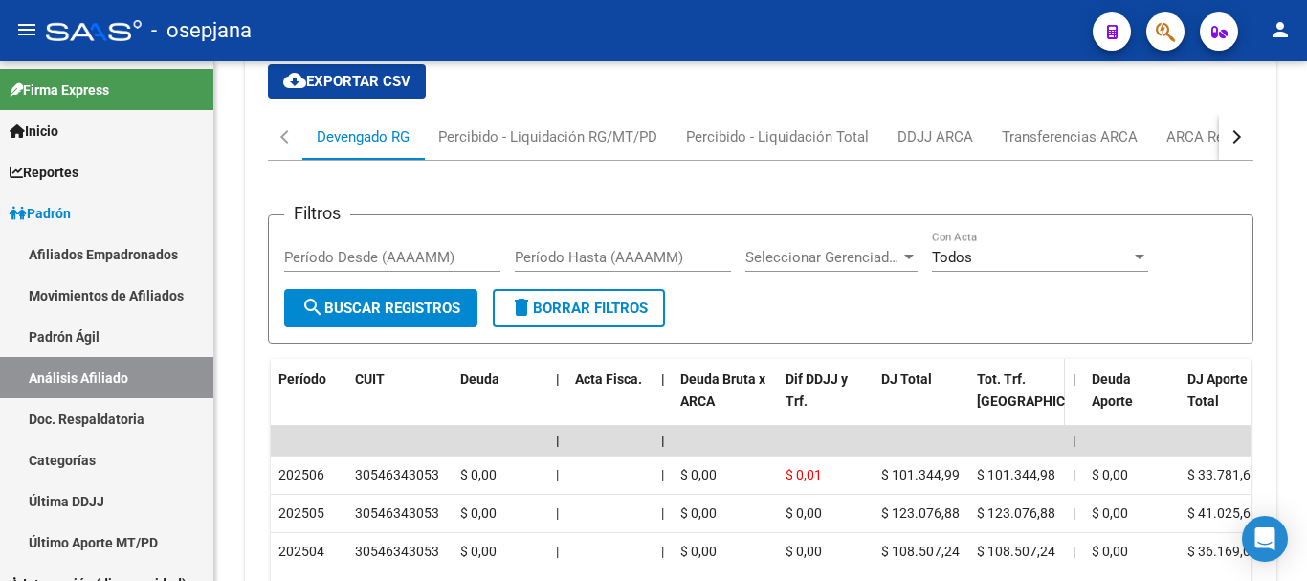
scroll to position [1638, 0]
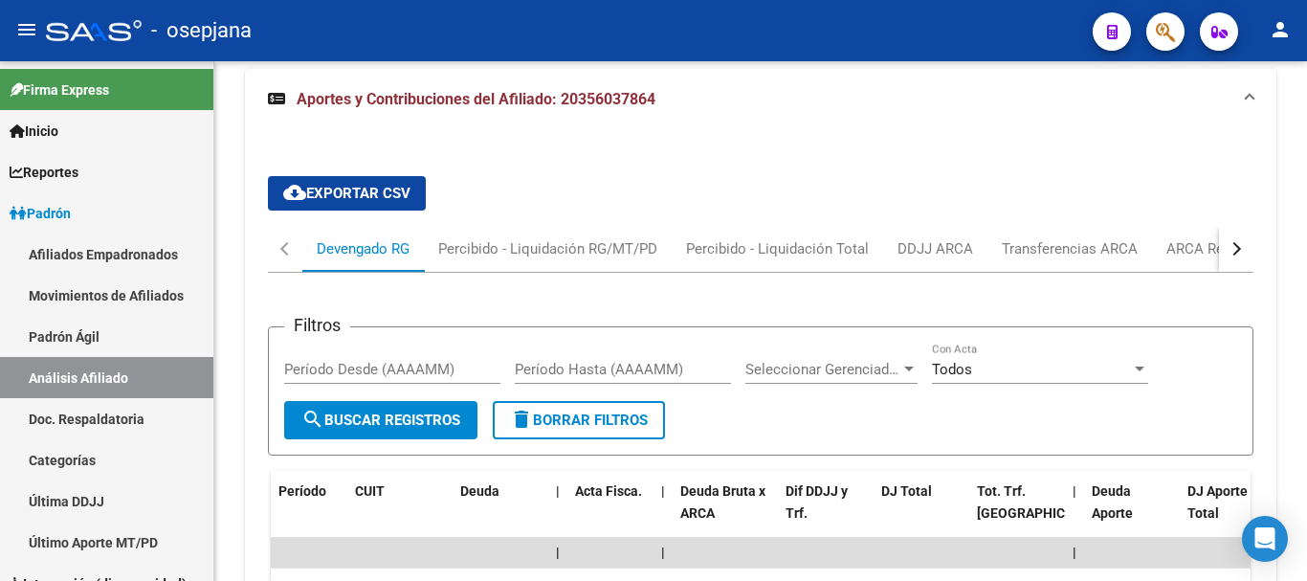
click at [1234, 244] on div "button" at bounding box center [1233, 248] width 13 height 13
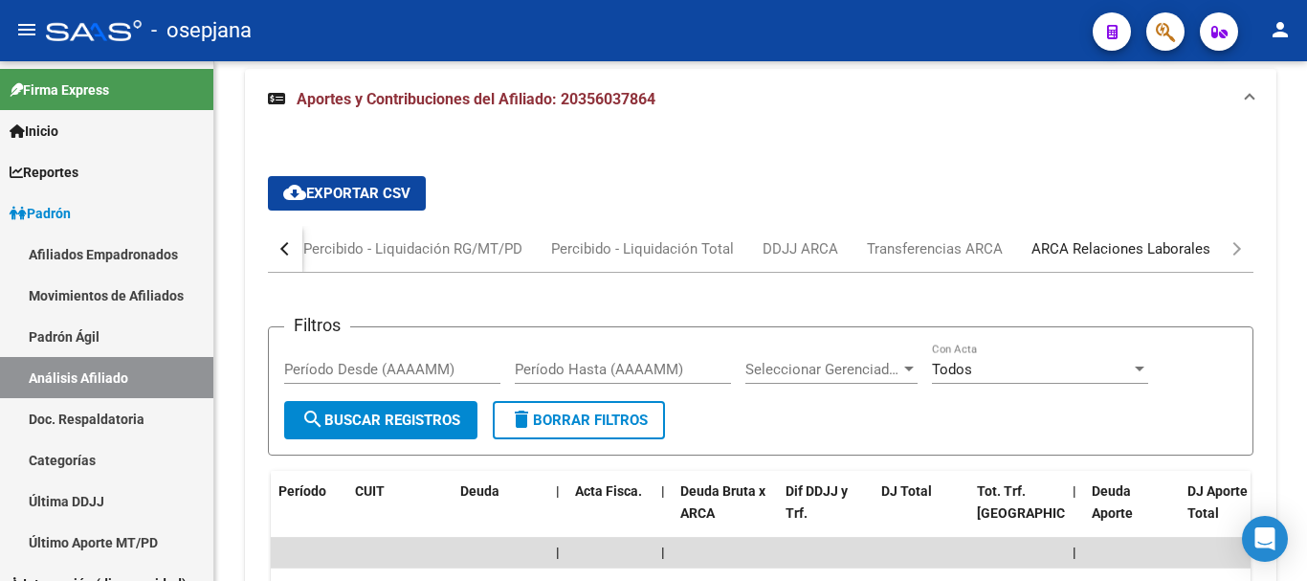
click at [1086, 247] on div "ARCA Relaciones Laborales" at bounding box center [1120, 248] width 179 height 21
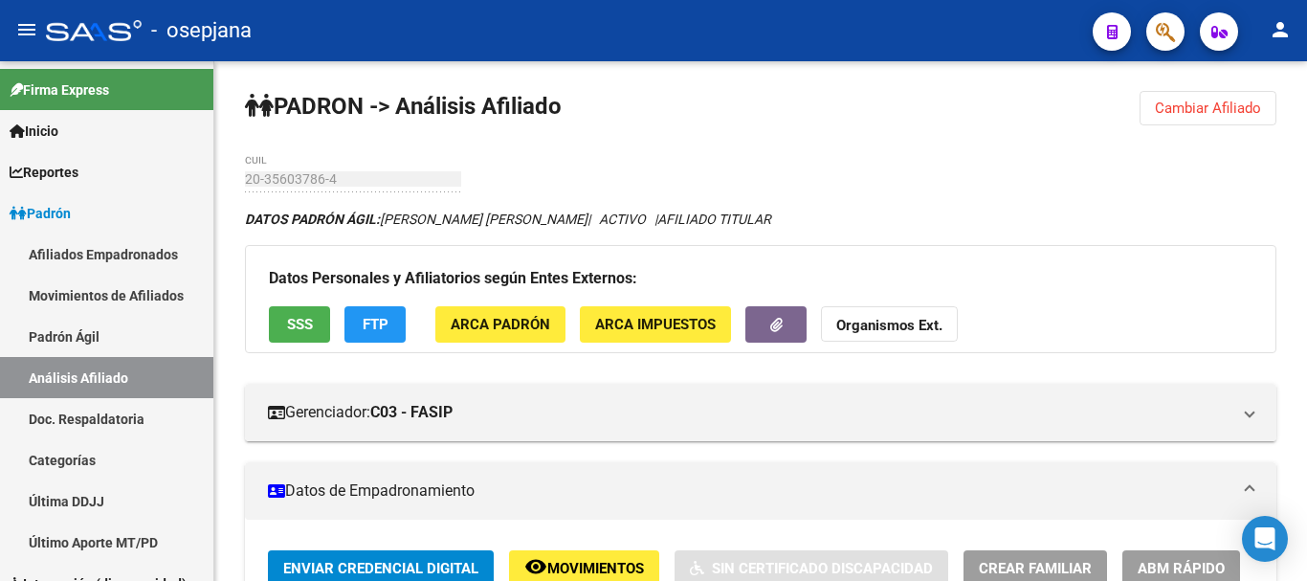
scroll to position [0, 0]
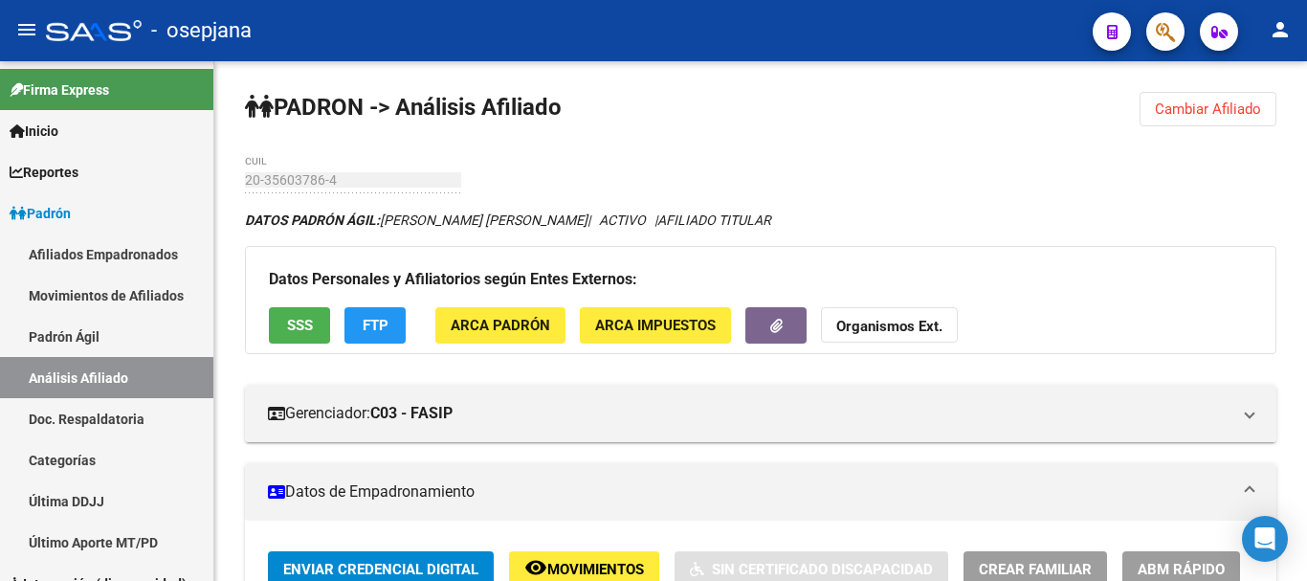
click at [1186, 107] on span "Cambiar Afiliado" at bounding box center [1207, 108] width 106 height 17
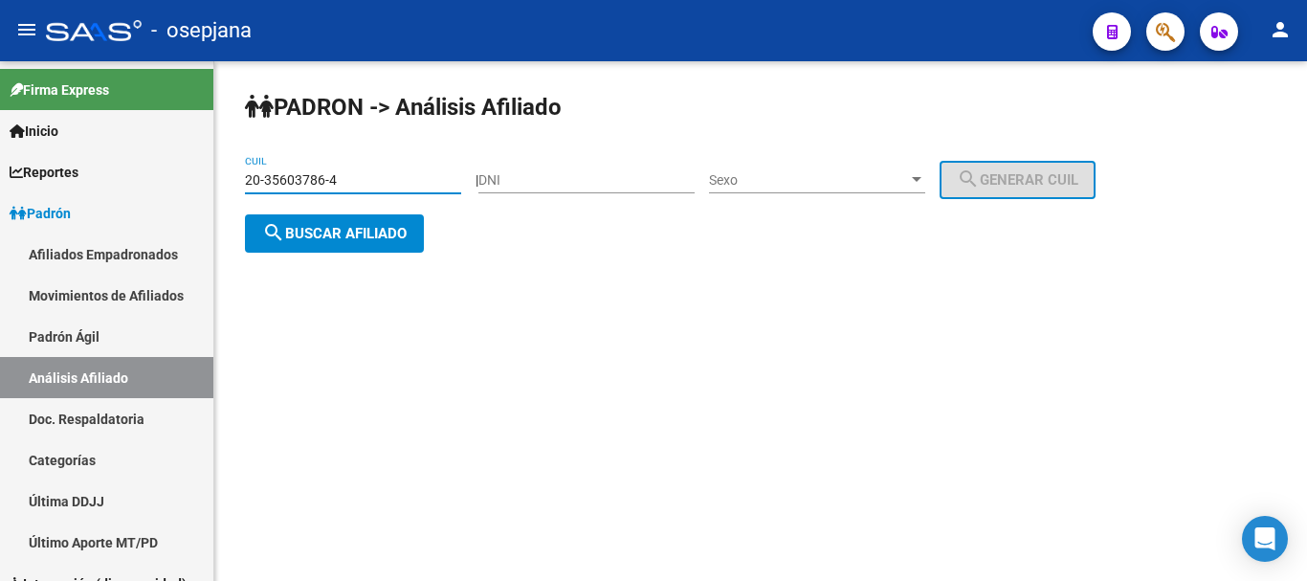
drag, startPoint x: 247, startPoint y: 180, endPoint x: 350, endPoint y: 177, distance: 103.3
click at [350, 177] on input "20-35603786-4" at bounding box center [353, 180] width 216 height 16
paste input "17147943-7"
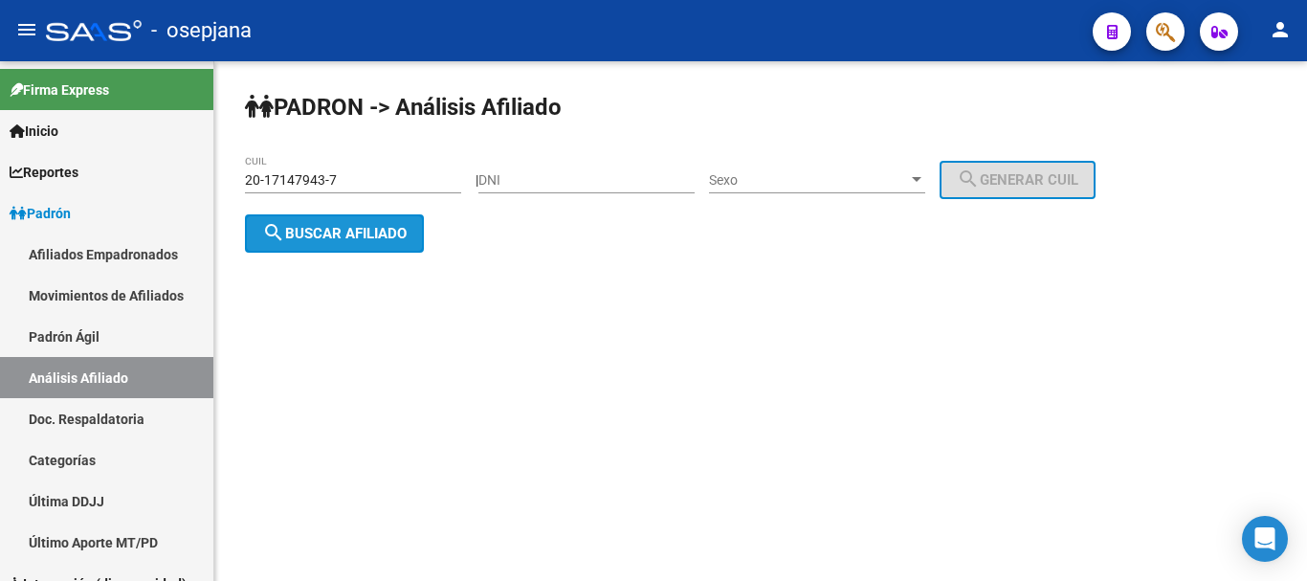
click at [323, 231] on span "search Buscar afiliado" at bounding box center [334, 233] width 144 height 17
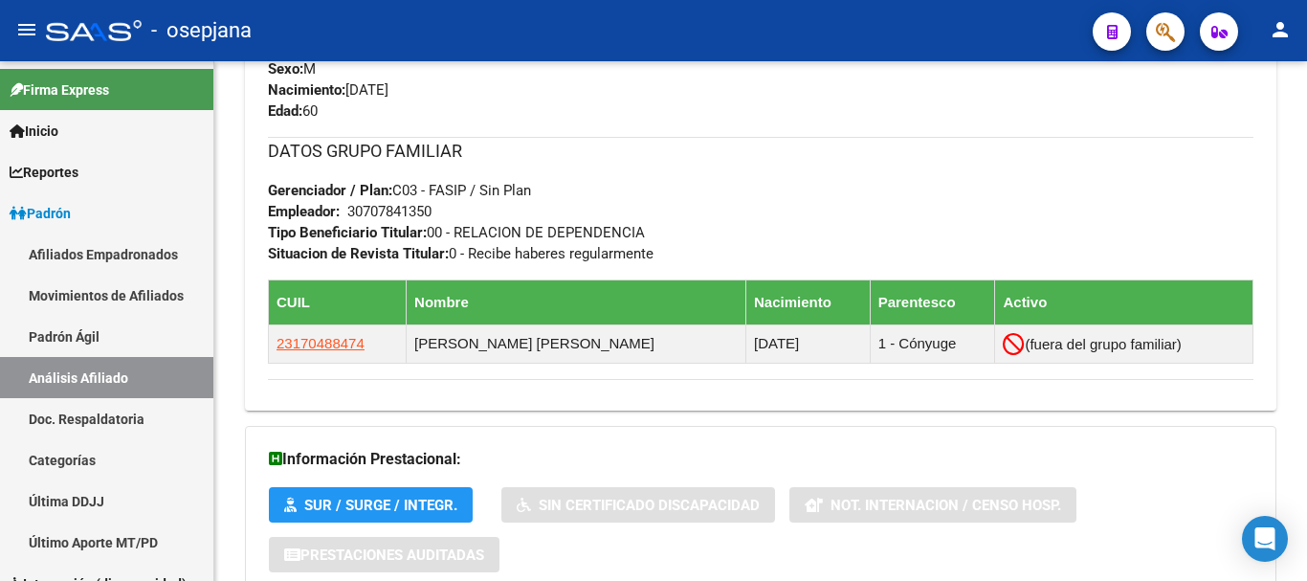
scroll to position [1069, 0]
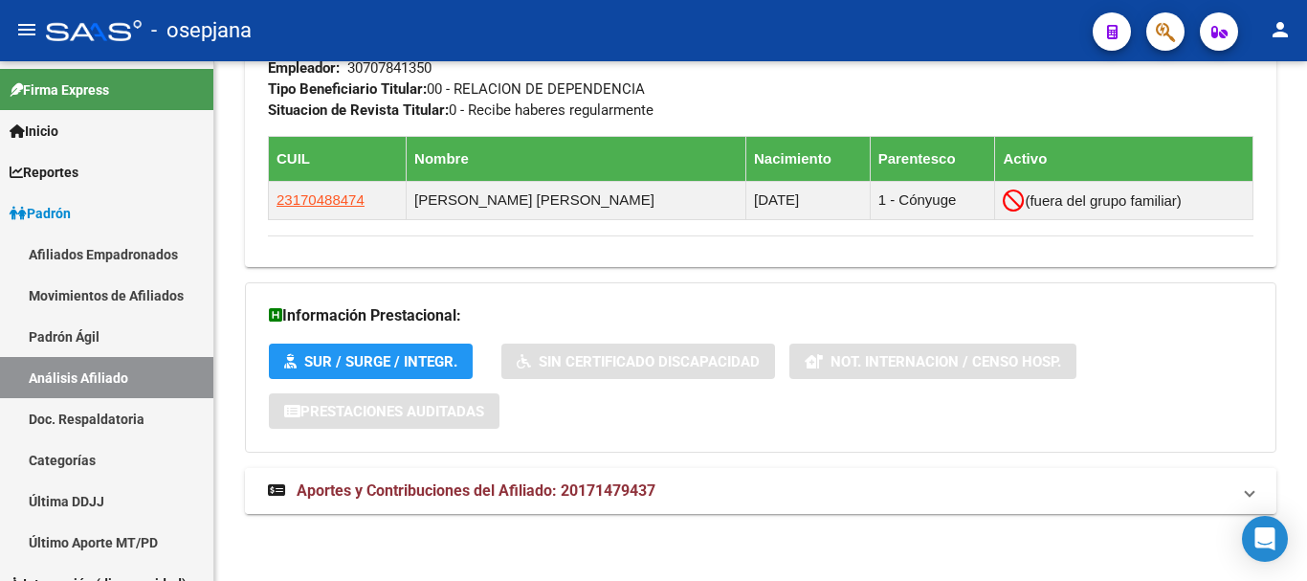
click at [522, 489] on span "Aportes y Contribuciones del Afiliado: 20171479437" at bounding box center [476, 490] width 359 height 18
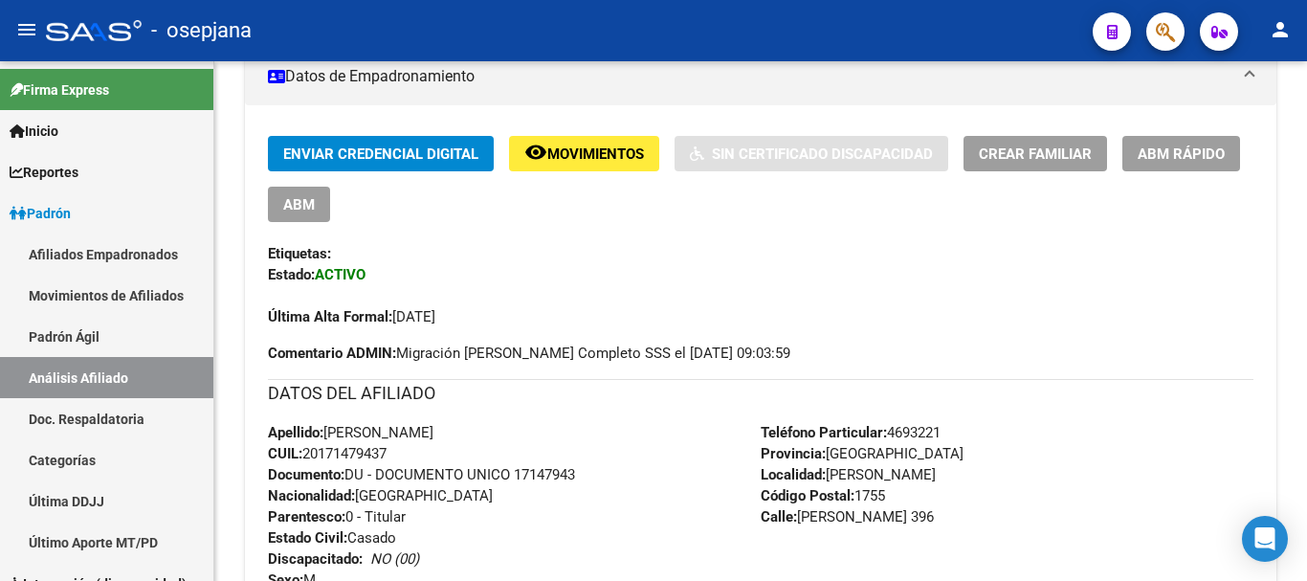
scroll to position [0, 0]
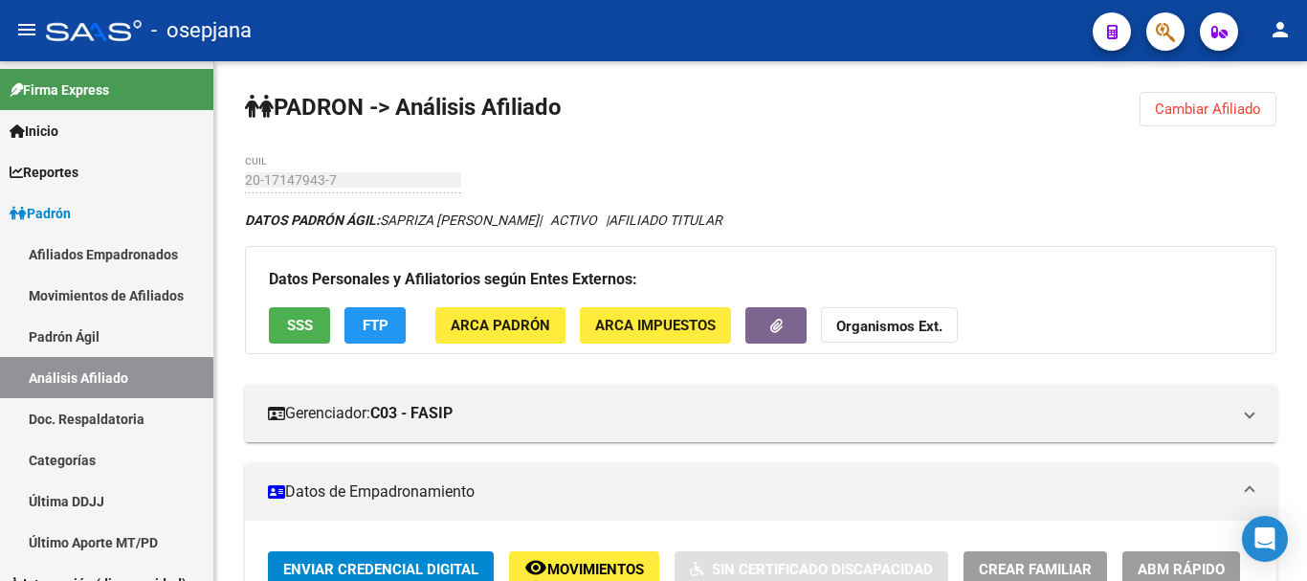
click at [1188, 108] on span "Cambiar Afiliado" at bounding box center [1207, 108] width 106 height 17
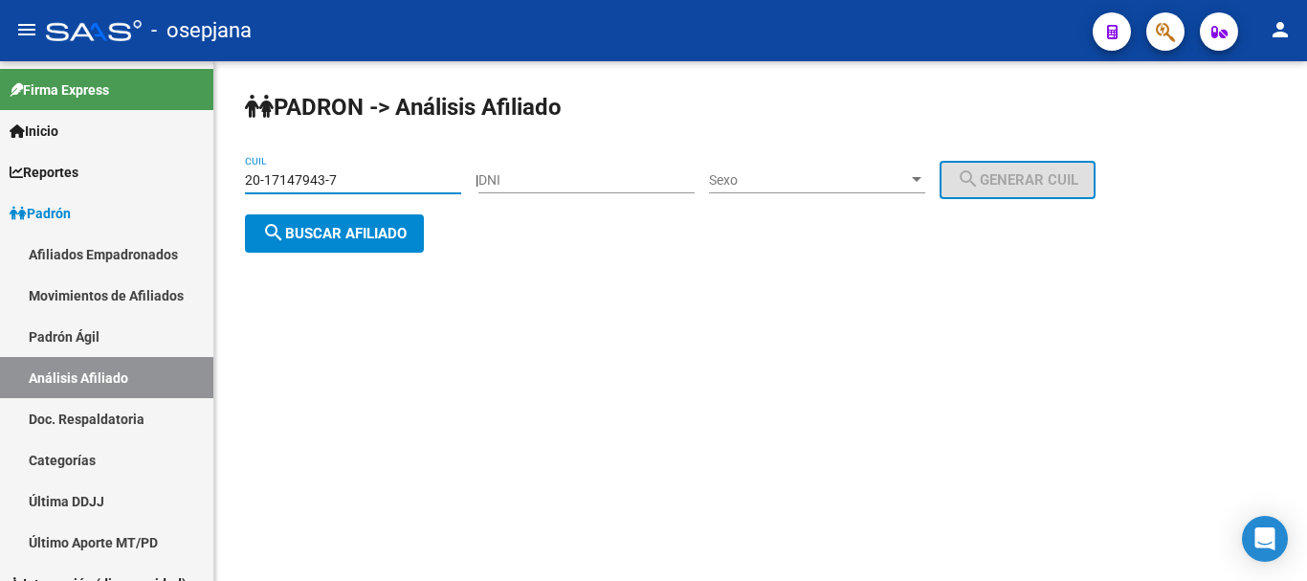
drag, startPoint x: 247, startPoint y: 178, endPoint x: 349, endPoint y: 178, distance: 102.3
click at [349, 178] on input "20-17147943-7" at bounding box center [353, 180] width 216 height 16
paste input "7-26891847-2"
click at [344, 232] on span "search Buscar afiliado" at bounding box center [334, 233] width 144 height 17
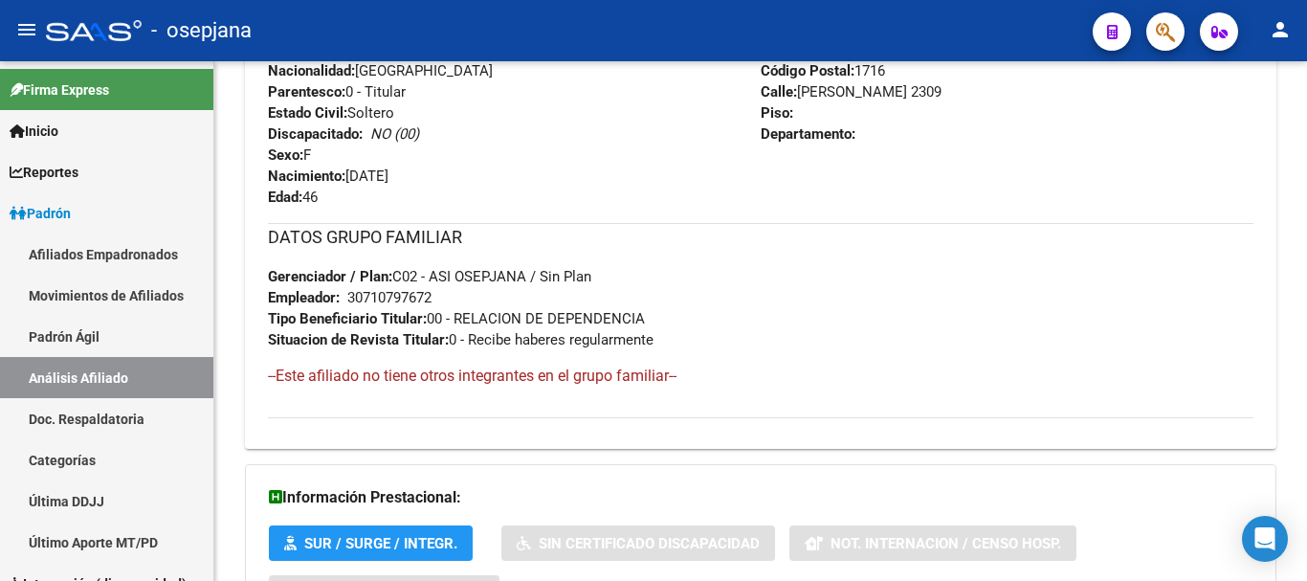
scroll to position [1043, 0]
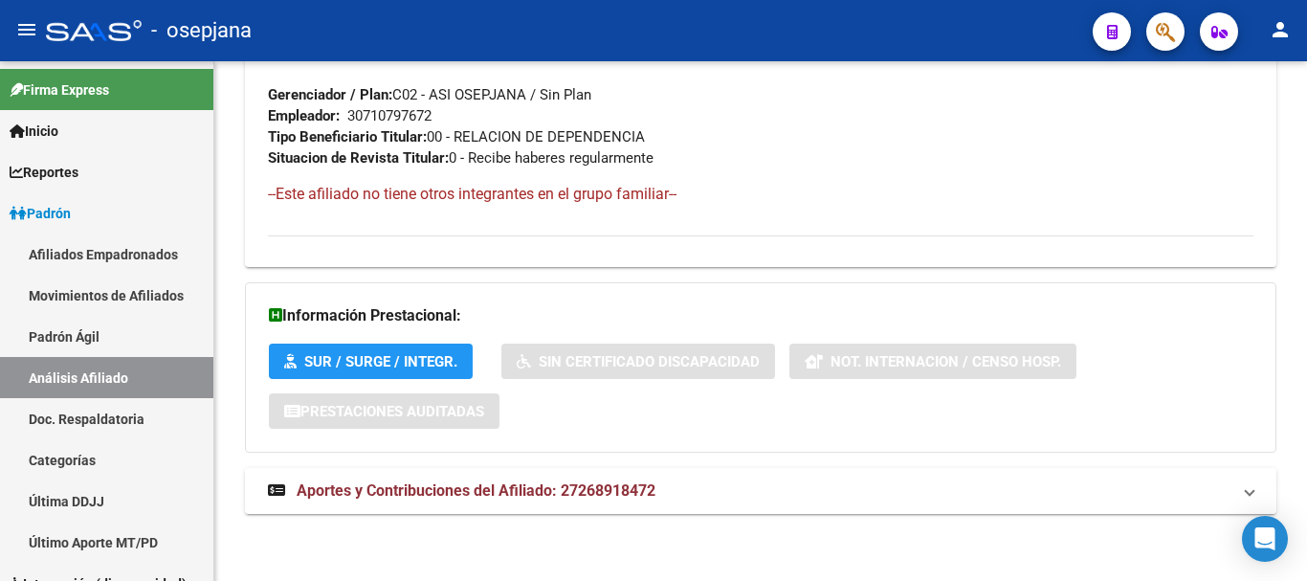
click at [502, 489] on span "Aportes y Contribuciones del Afiliado: 27268918472" at bounding box center [476, 490] width 359 height 18
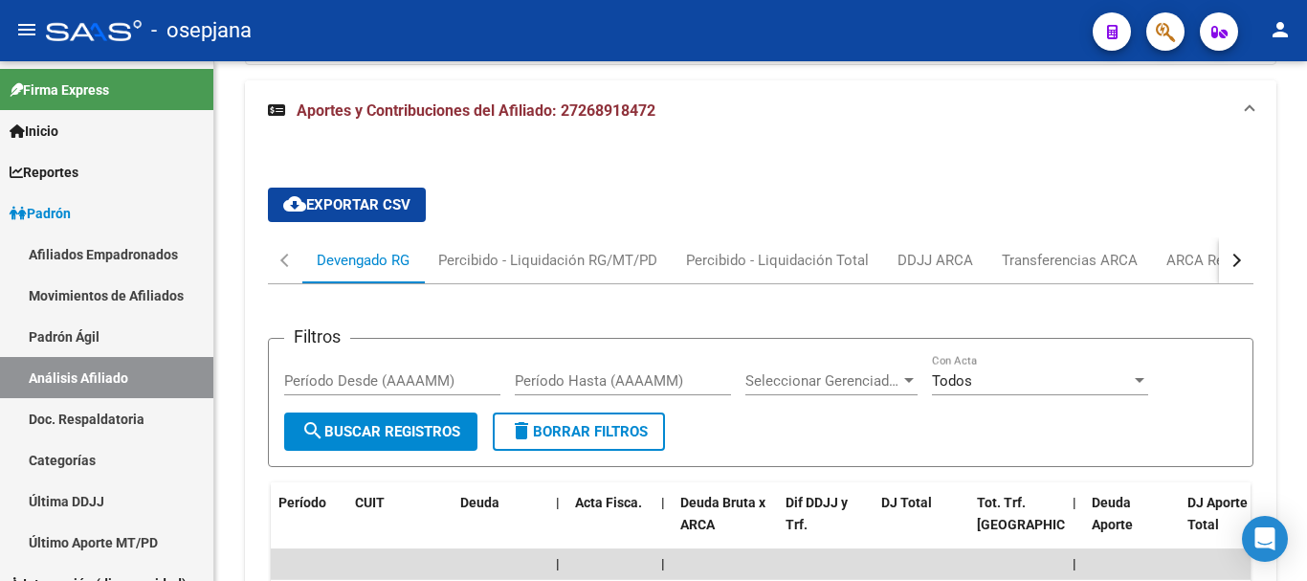
scroll to position [1537, 0]
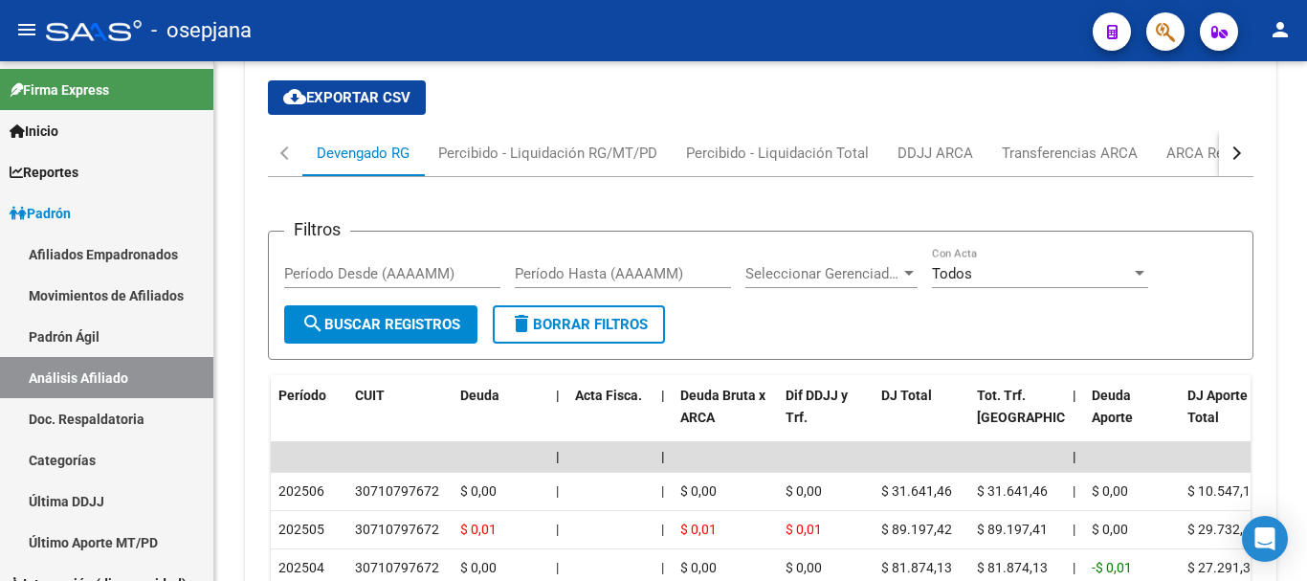
click at [1233, 151] on div "button" at bounding box center [1233, 152] width 13 height 13
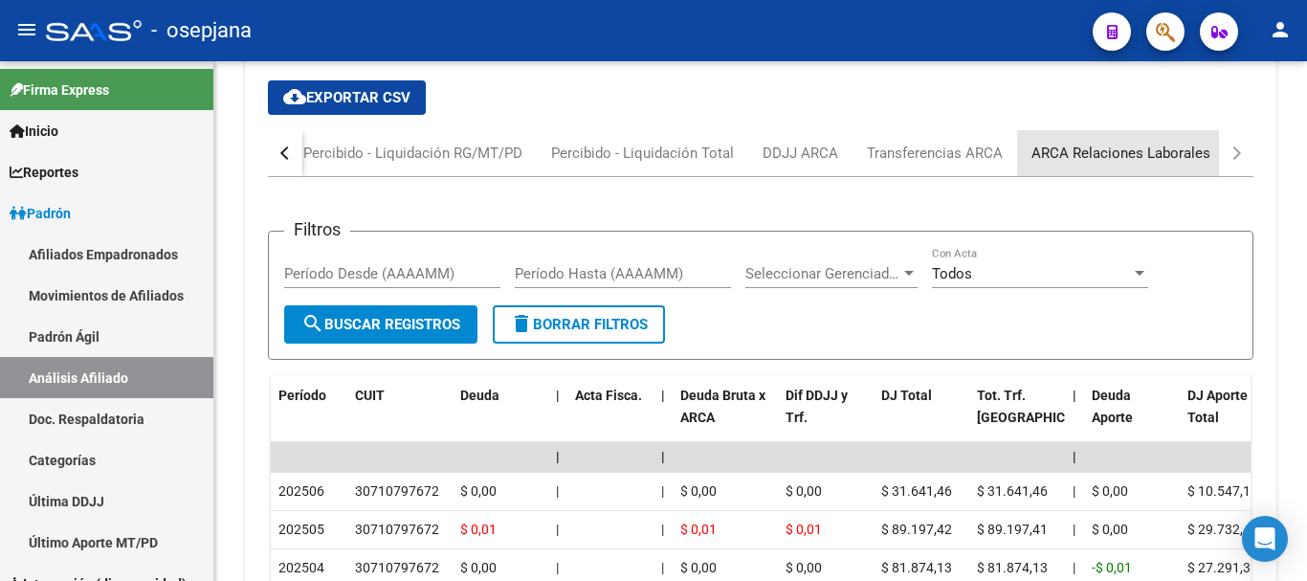
click at [1126, 153] on div "ARCA Relaciones Laborales" at bounding box center [1120, 153] width 179 height 21
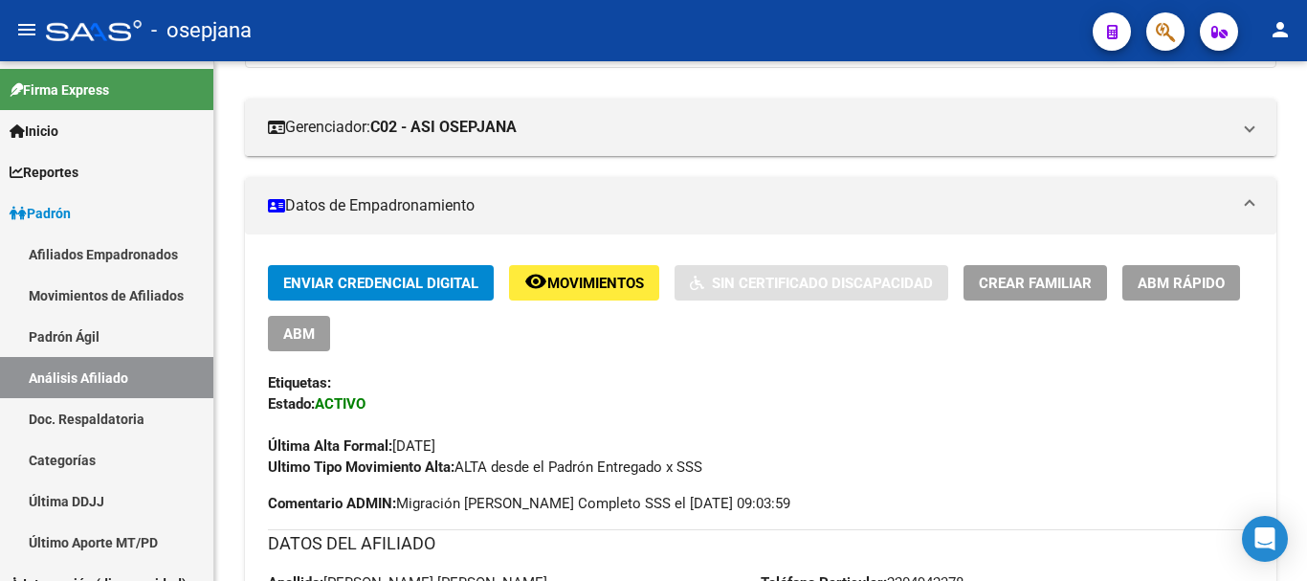
scroll to position [0, 0]
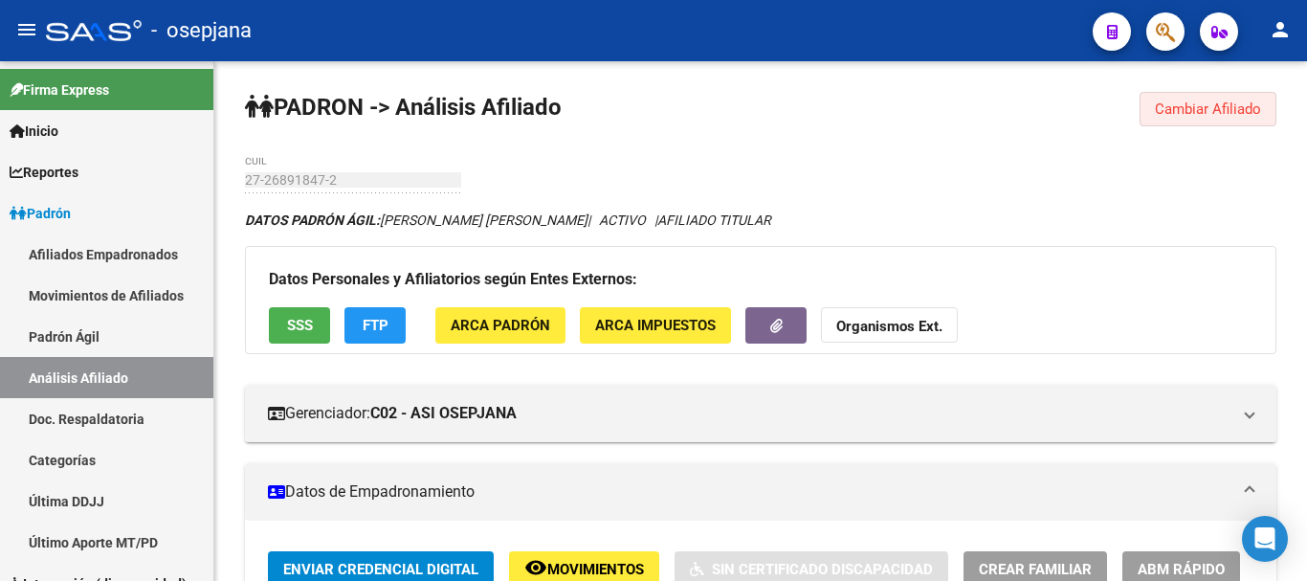
click at [1199, 103] on span "Cambiar Afiliado" at bounding box center [1207, 108] width 106 height 17
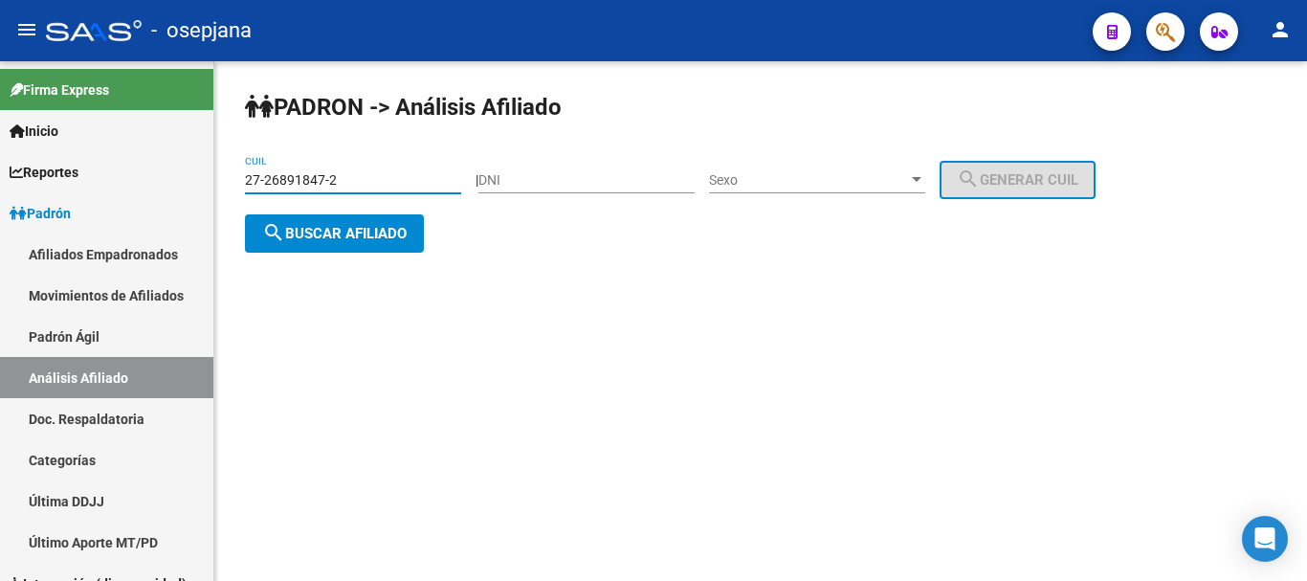
drag, startPoint x: 247, startPoint y: 177, endPoint x: 335, endPoint y: 177, distance: 88.0
click at [335, 177] on input "27-26891847-2" at bounding box center [353, 180] width 216 height 16
paste input "0-18323303-4"
click at [354, 231] on span "search Buscar afiliado" at bounding box center [334, 233] width 144 height 17
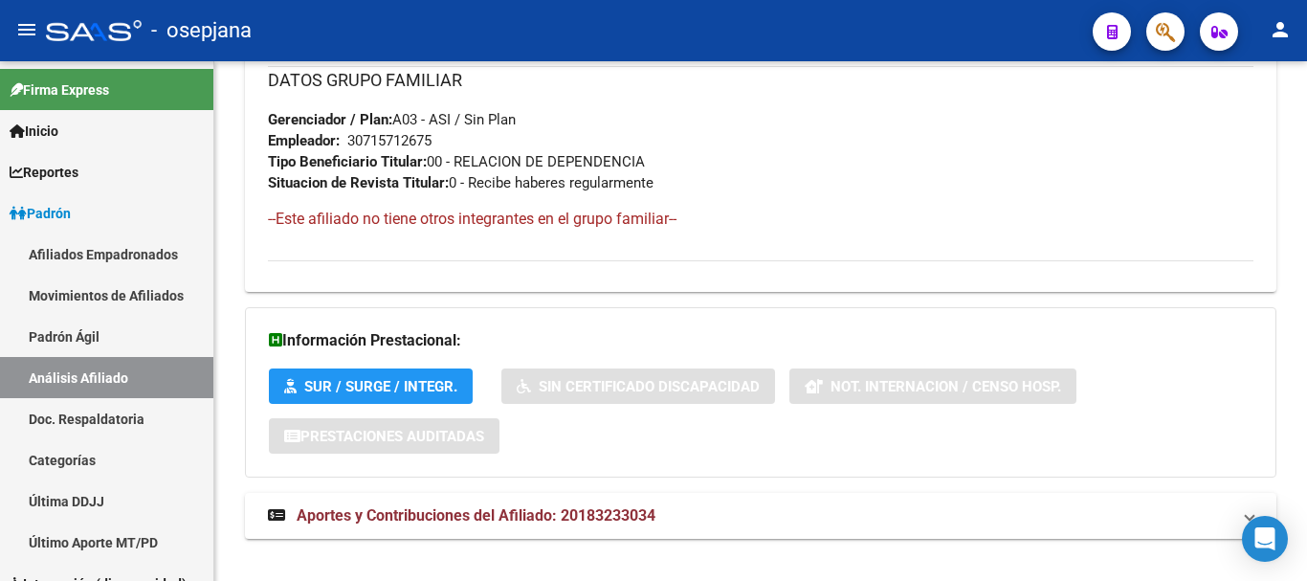
scroll to position [1043, 0]
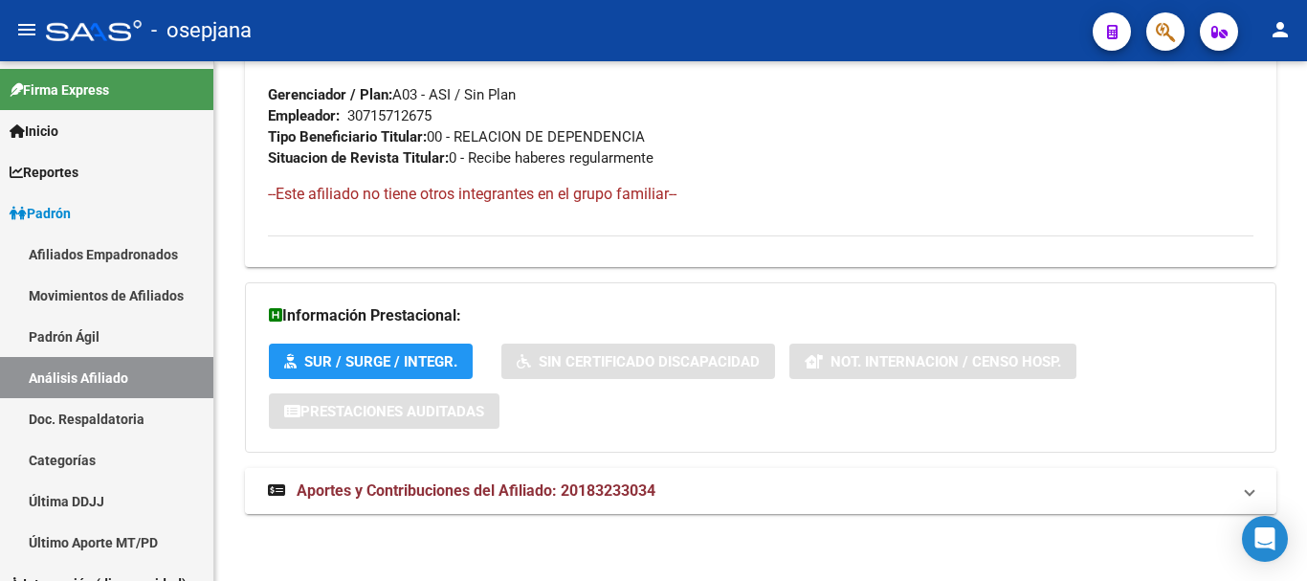
click at [432, 493] on span "Aportes y Contribuciones del Afiliado: 20183233034" at bounding box center [476, 490] width 359 height 18
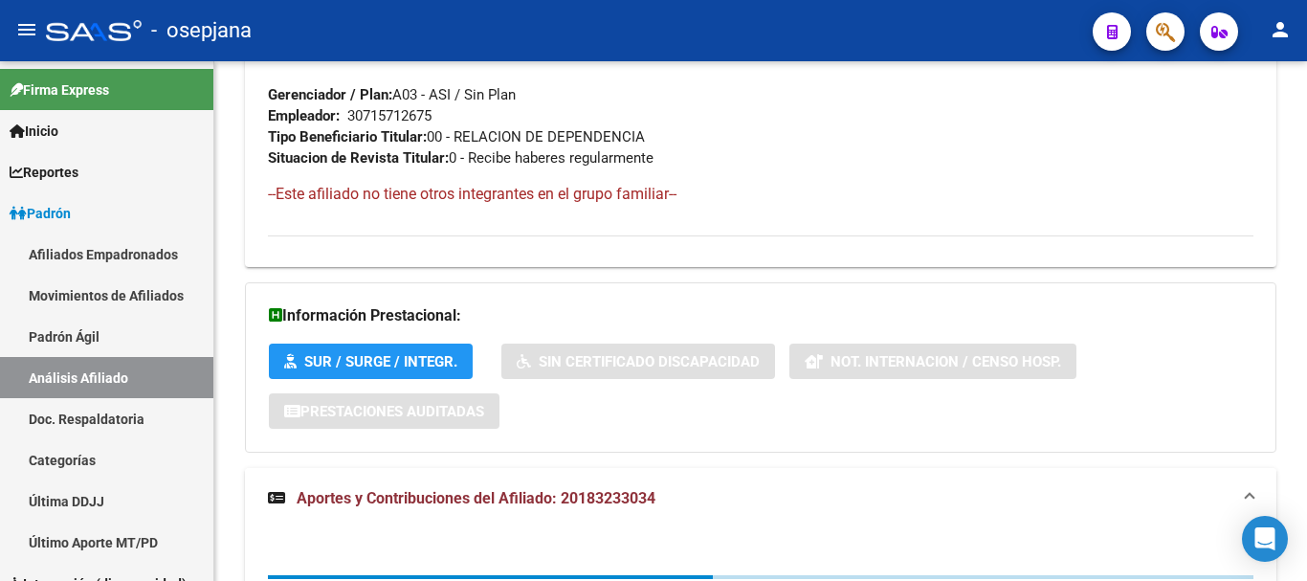
scroll to position [1346, 0]
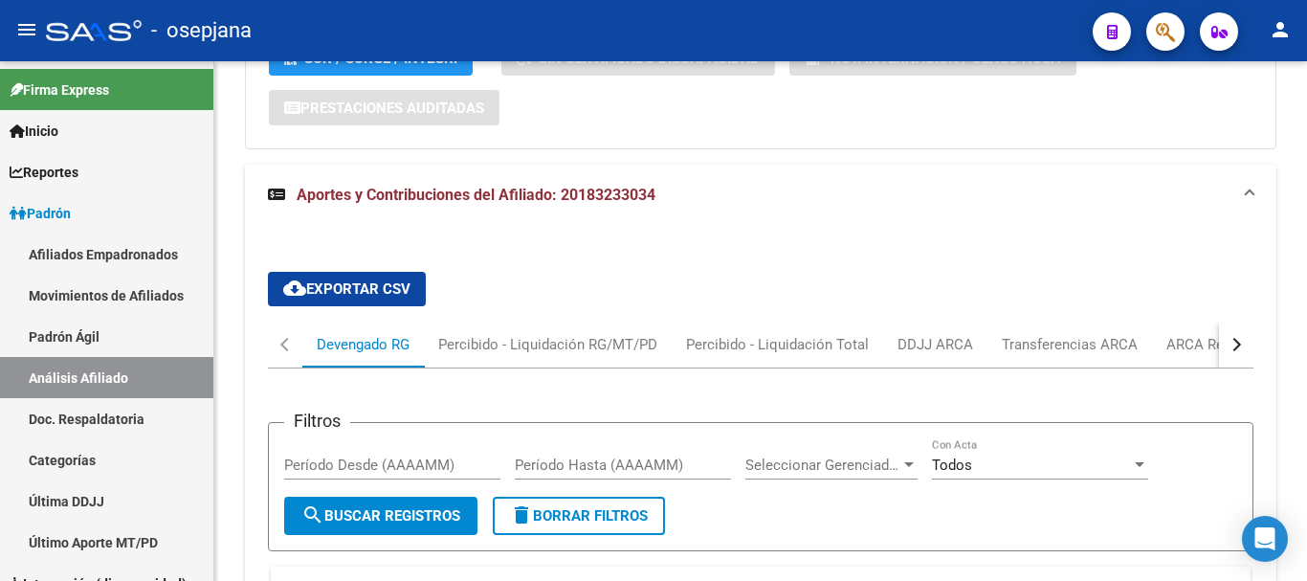
click at [1235, 344] on div "button" at bounding box center [1233, 344] width 13 height 13
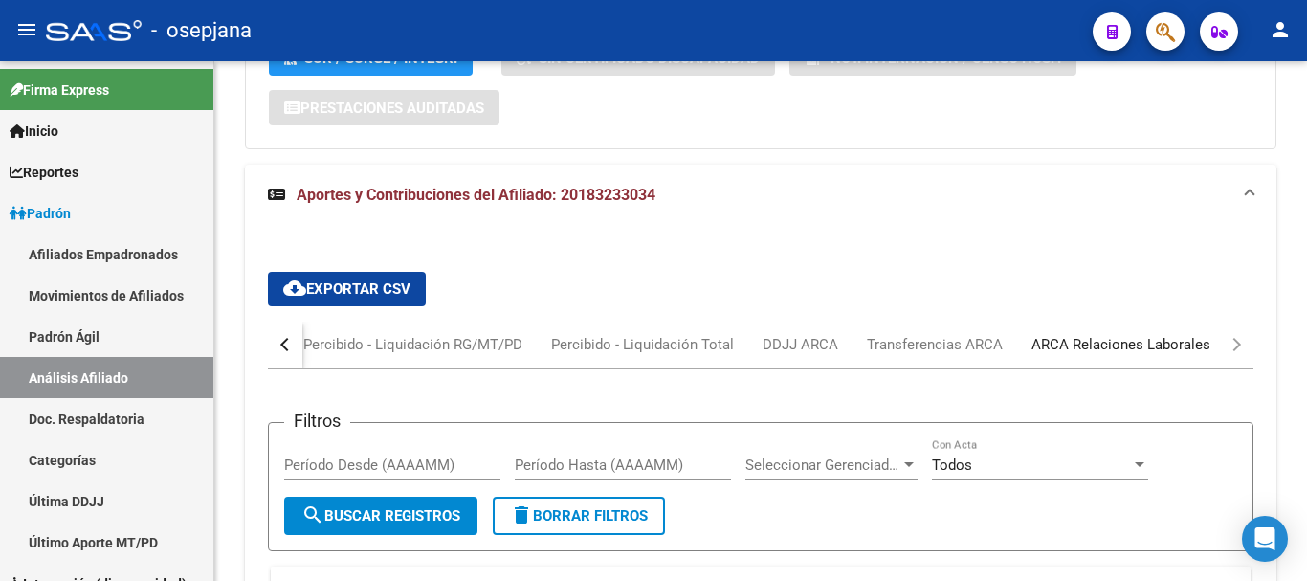
click at [1110, 342] on div "ARCA Relaciones Laborales" at bounding box center [1120, 344] width 179 height 21
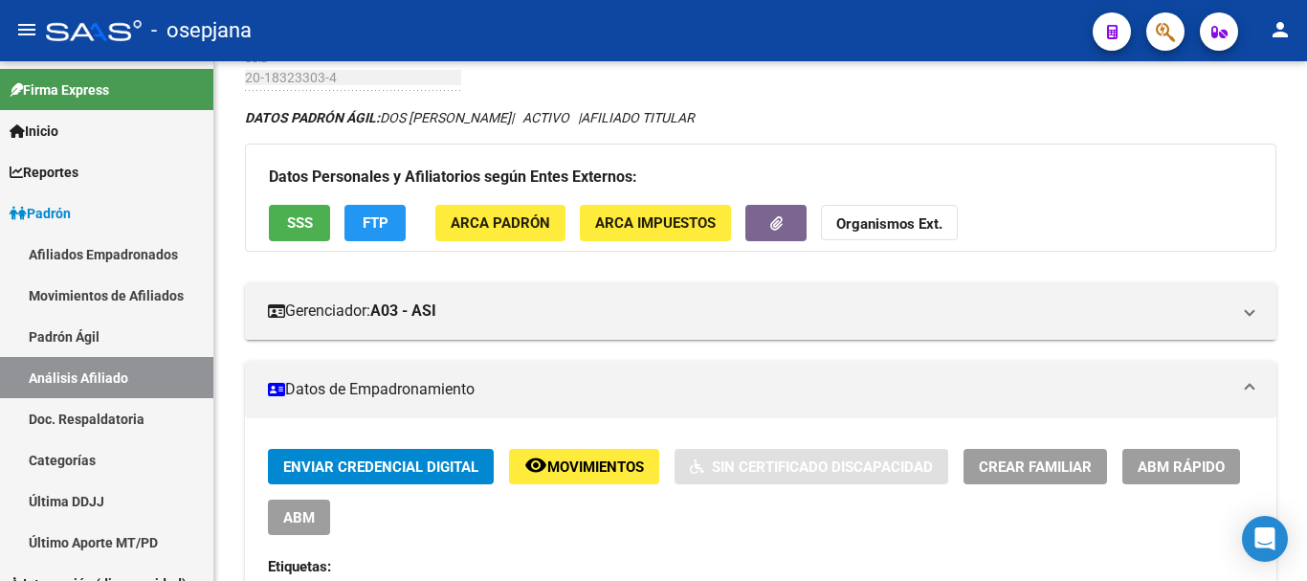
scroll to position [0, 0]
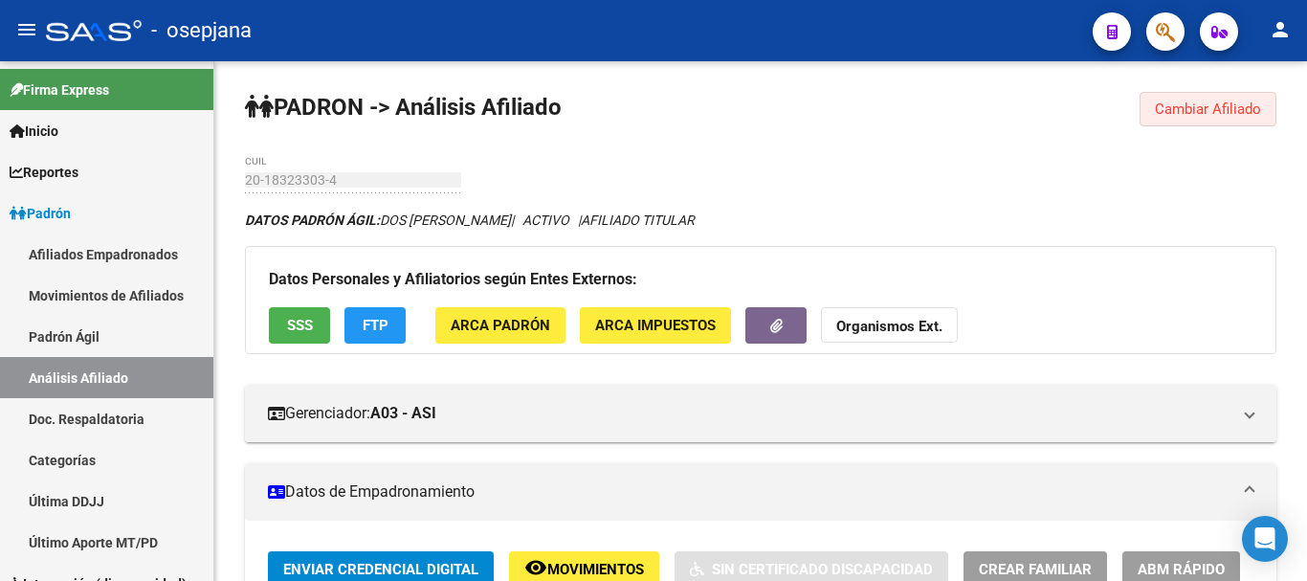
click at [1186, 104] on span "Cambiar Afiliado" at bounding box center [1207, 108] width 106 height 17
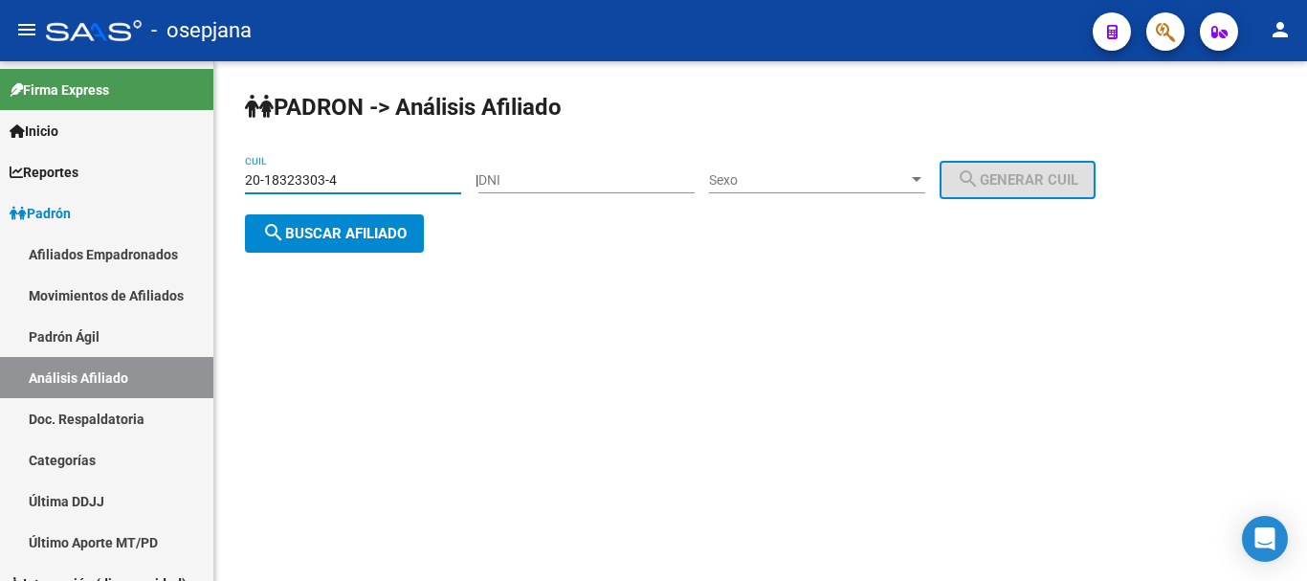
drag, startPoint x: 248, startPoint y: 180, endPoint x: 354, endPoint y: 177, distance: 106.2
click at [354, 177] on input "20-18323303-4" at bounding box center [353, 180] width 216 height 16
paste input "3-31698447-9"
click at [352, 240] on span "search Buscar afiliado" at bounding box center [334, 233] width 144 height 17
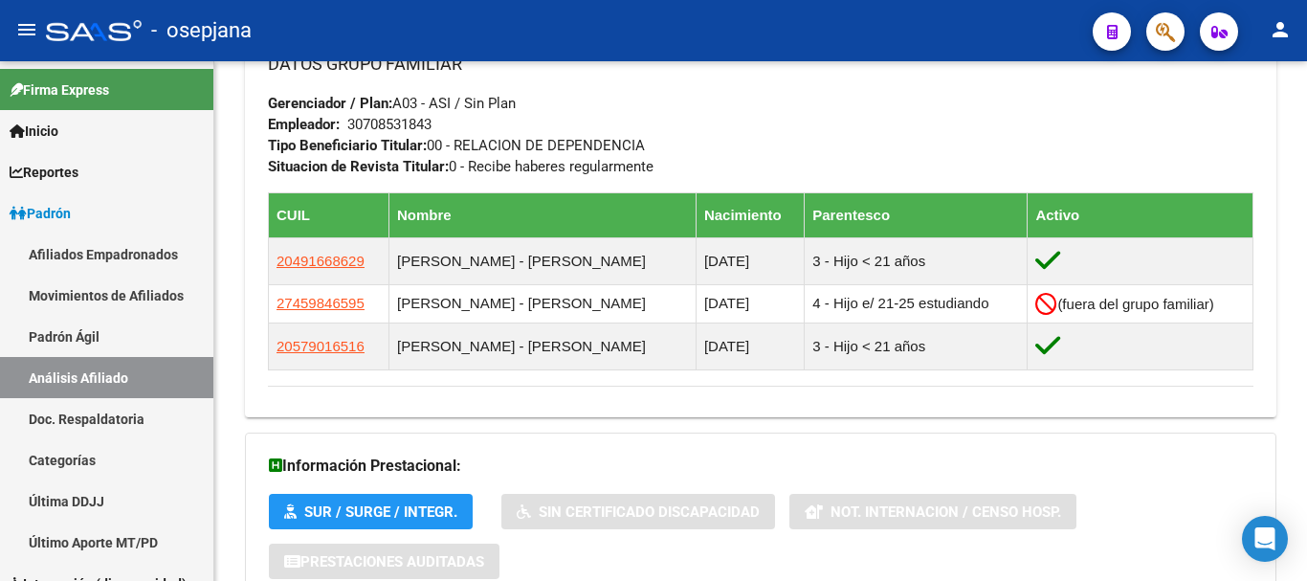
scroll to position [1184, 0]
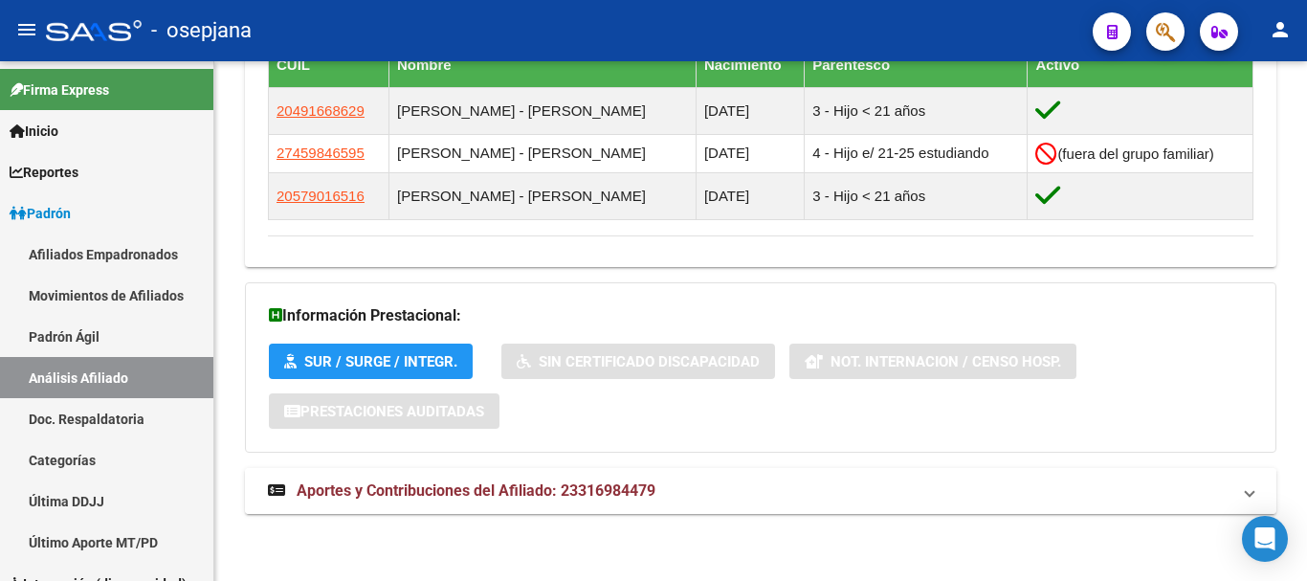
click at [451, 488] on span "Aportes y Contribuciones del Afiliado: 23316984479" at bounding box center [476, 490] width 359 height 18
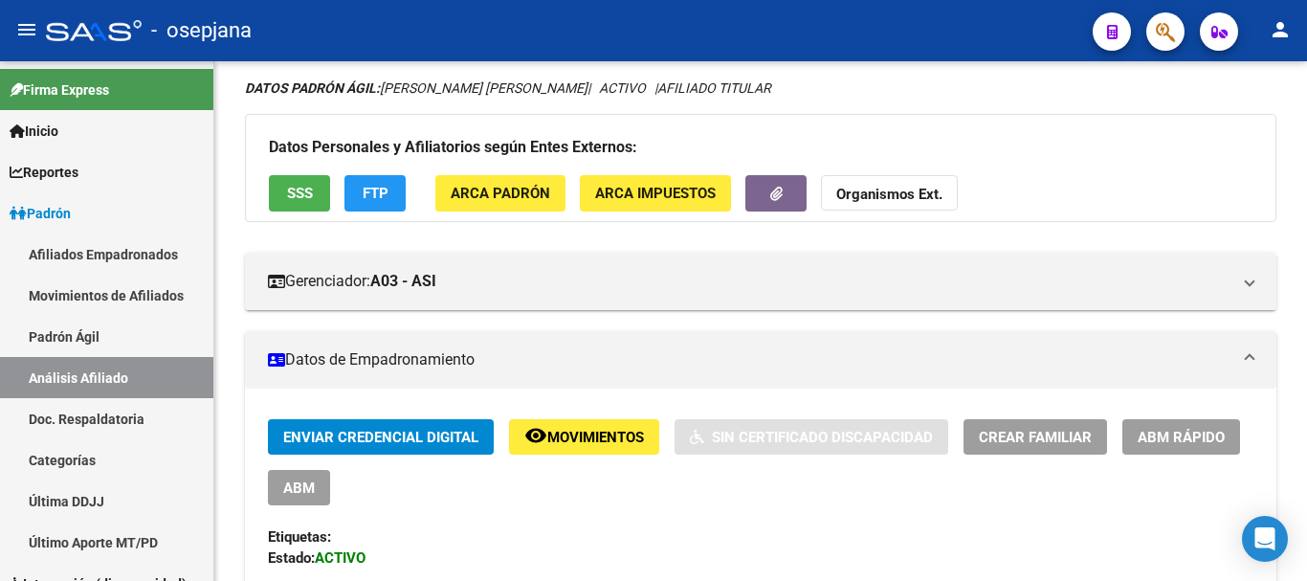
scroll to position [0, 0]
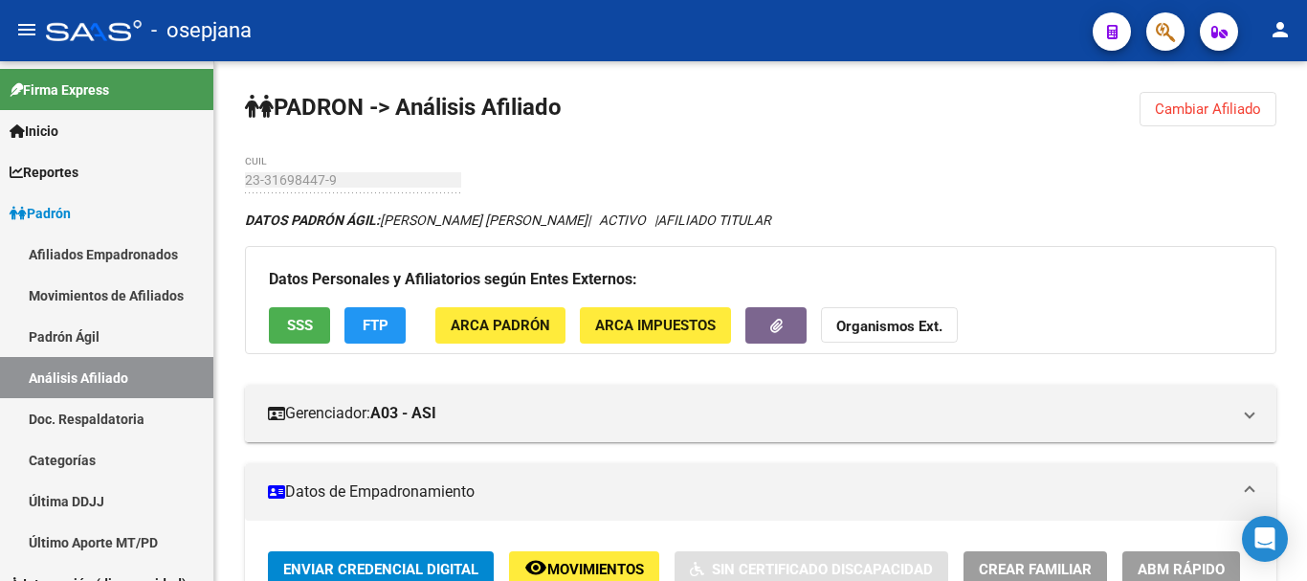
click at [1182, 111] on span "Cambiar Afiliado" at bounding box center [1207, 108] width 106 height 17
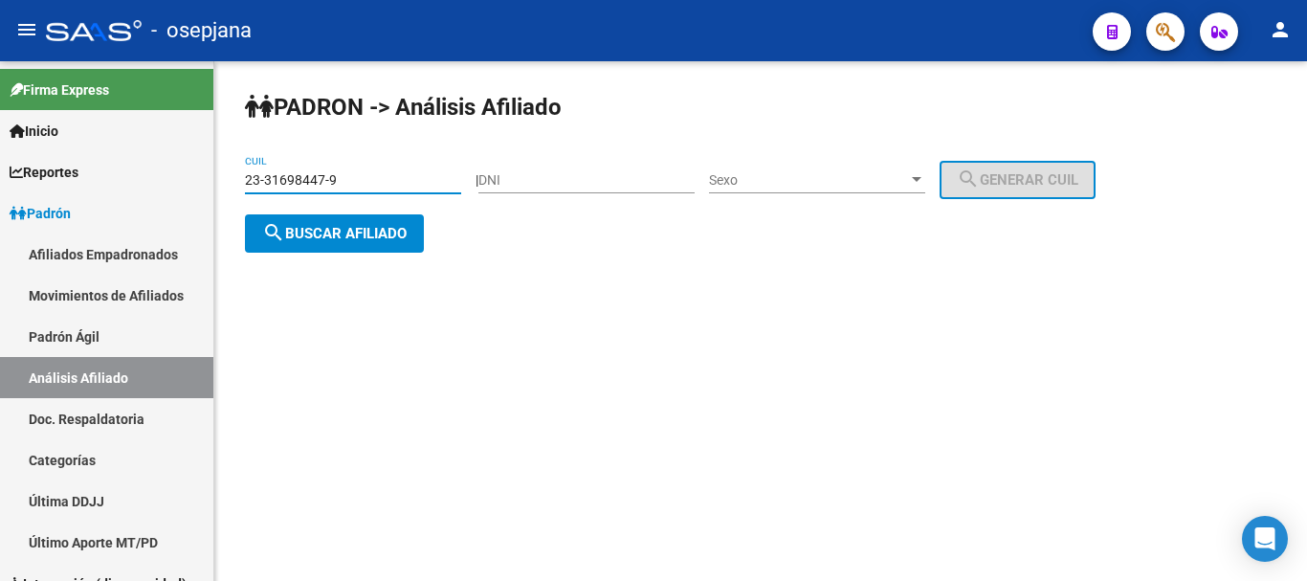
drag, startPoint x: 246, startPoint y: 177, endPoint x: 332, endPoint y: 177, distance: 86.1
click at [332, 177] on input "23-31698447-9" at bounding box center [353, 180] width 216 height 16
paste input "0-40076796-4"
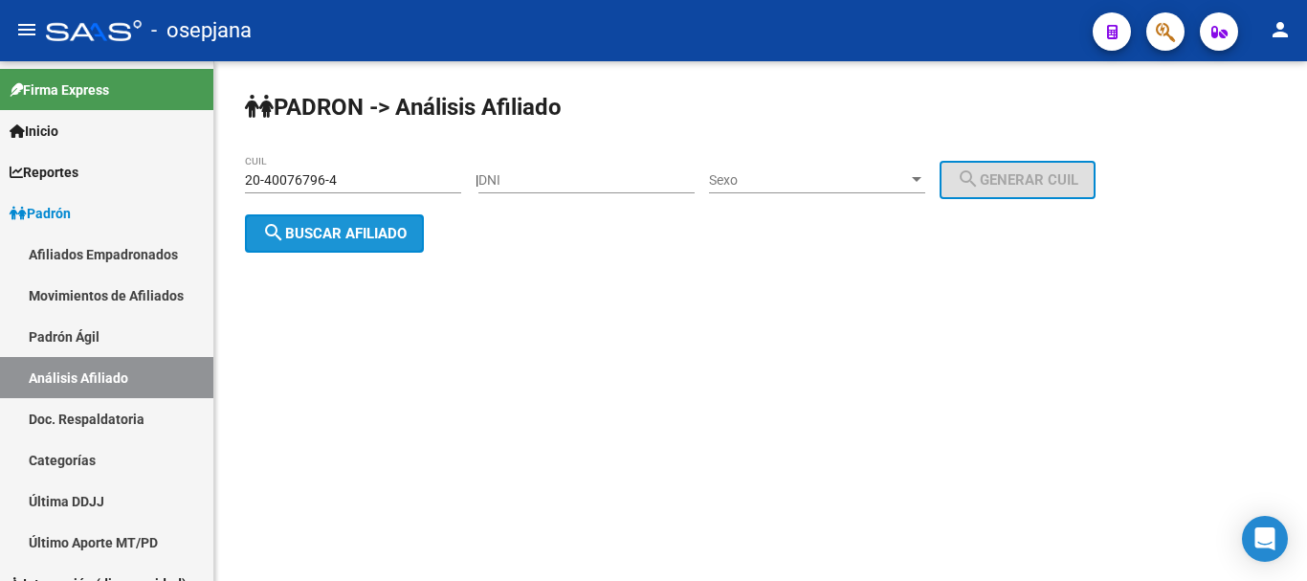
click at [348, 241] on button "search Buscar afiliado" at bounding box center [334, 233] width 179 height 38
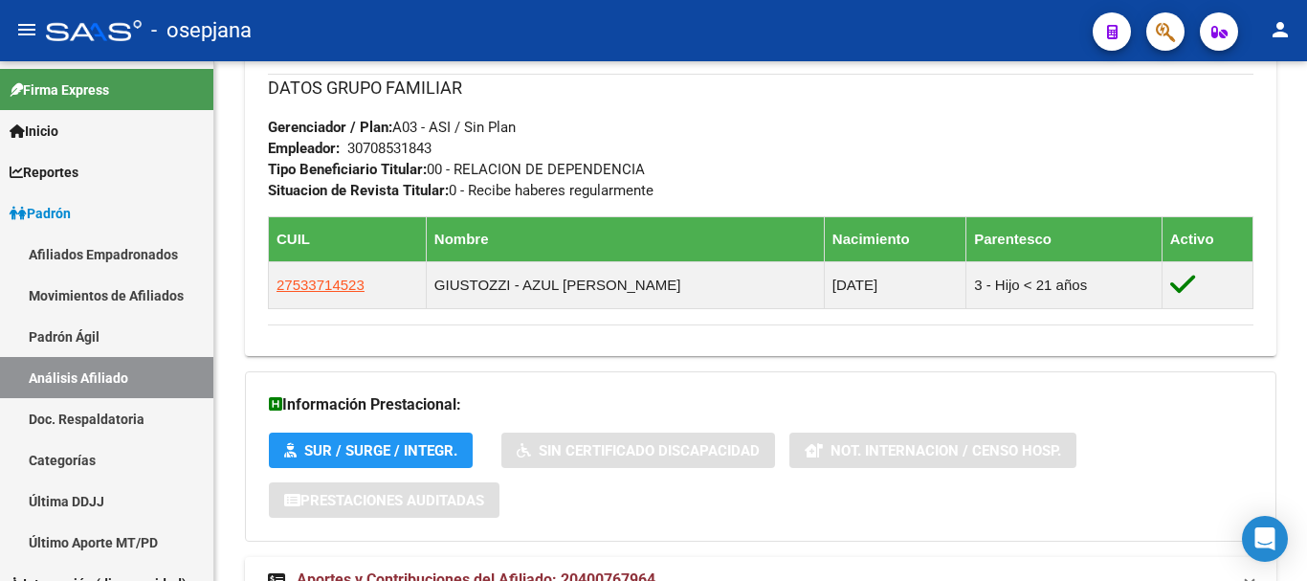
scroll to position [1099, 0]
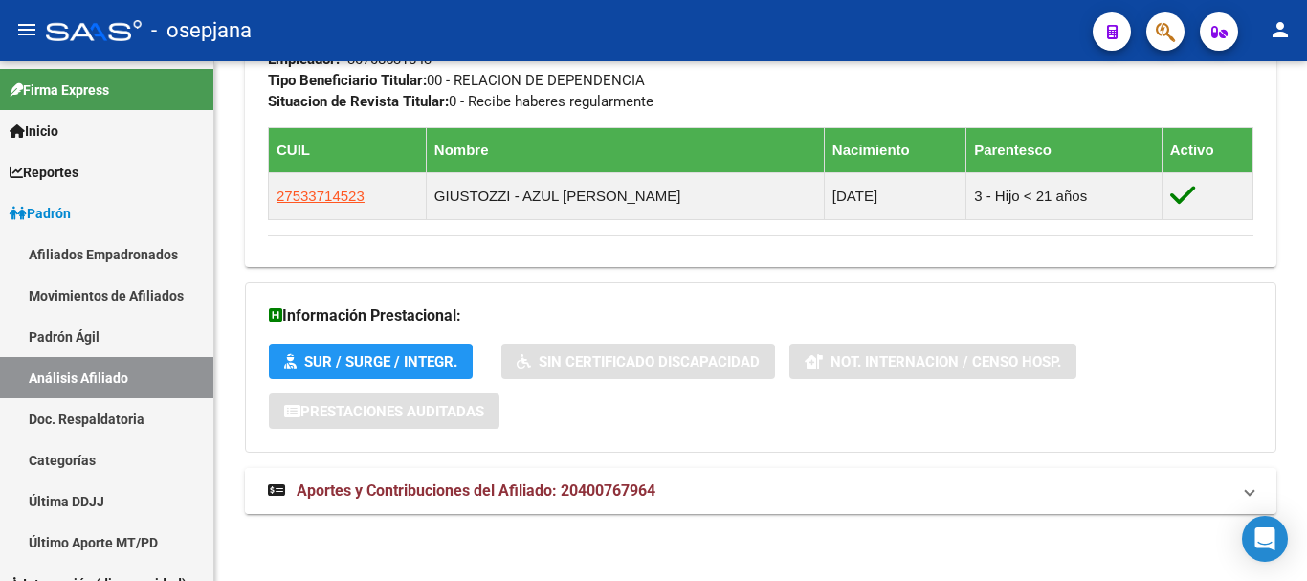
click at [566, 481] on span "Aportes y Contribuciones del Afiliado: 20400767964" at bounding box center [476, 490] width 359 height 18
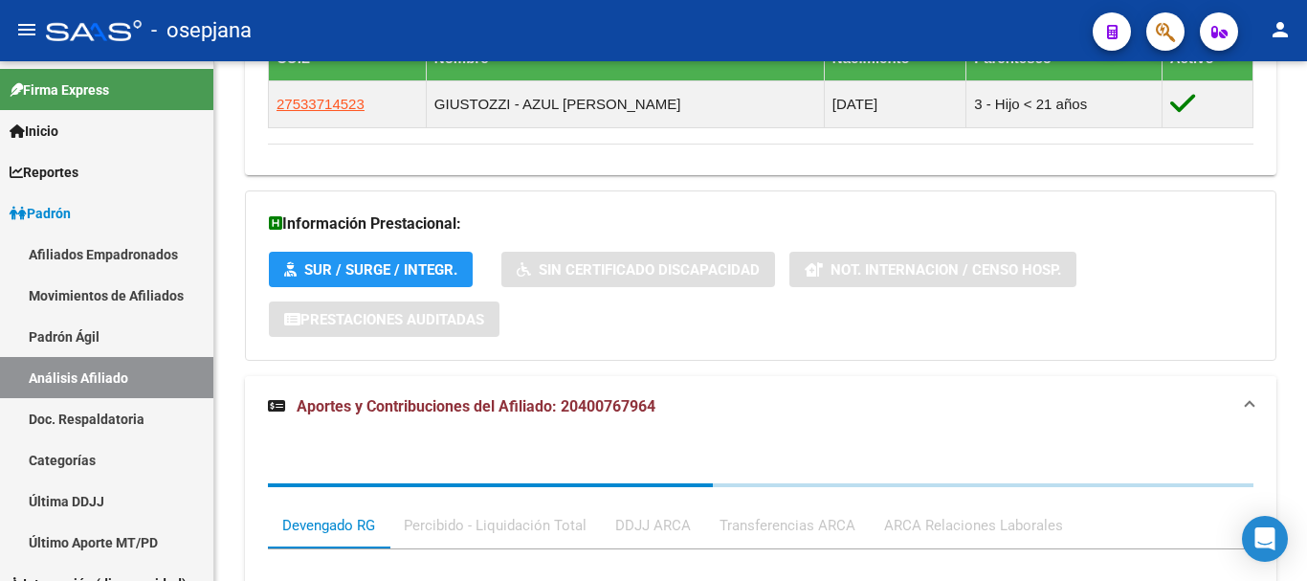
scroll to position [1402, 0]
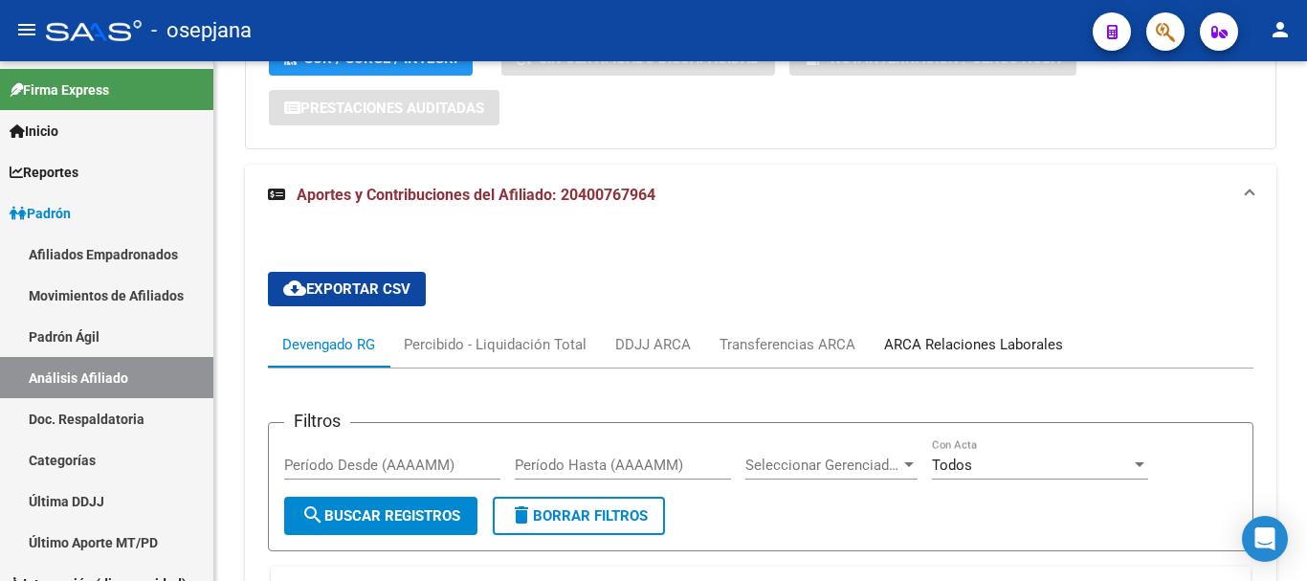
click at [955, 337] on div "ARCA Relaciones Laborales" at bounding box center [973, 344] width 179 height 21
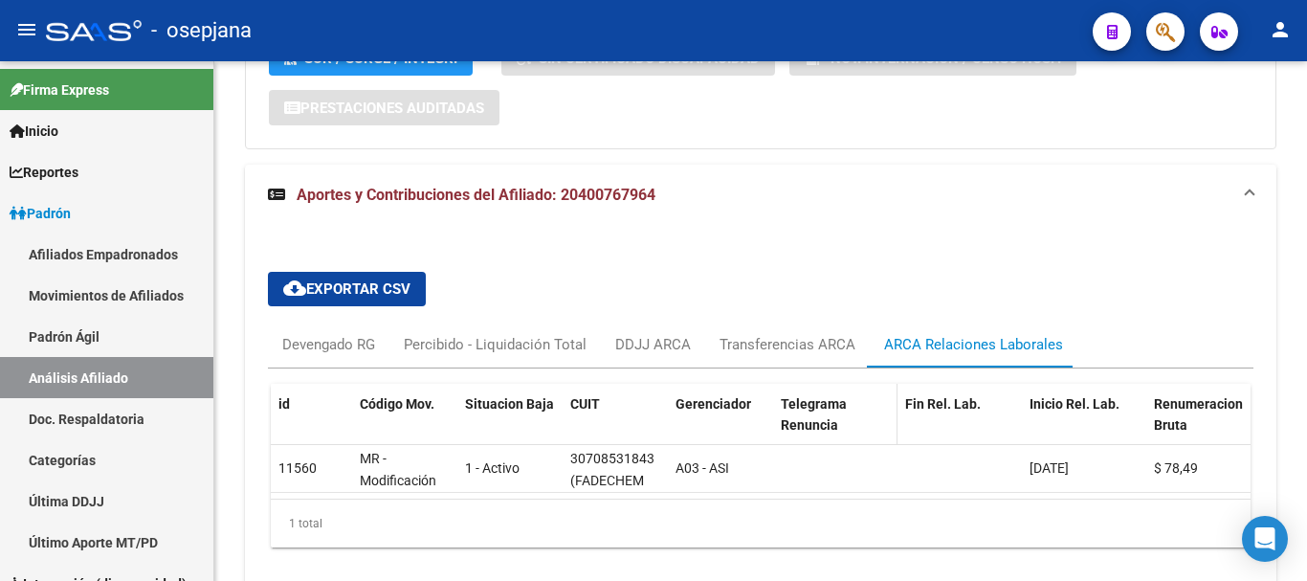
scroll to position [1496, 0]
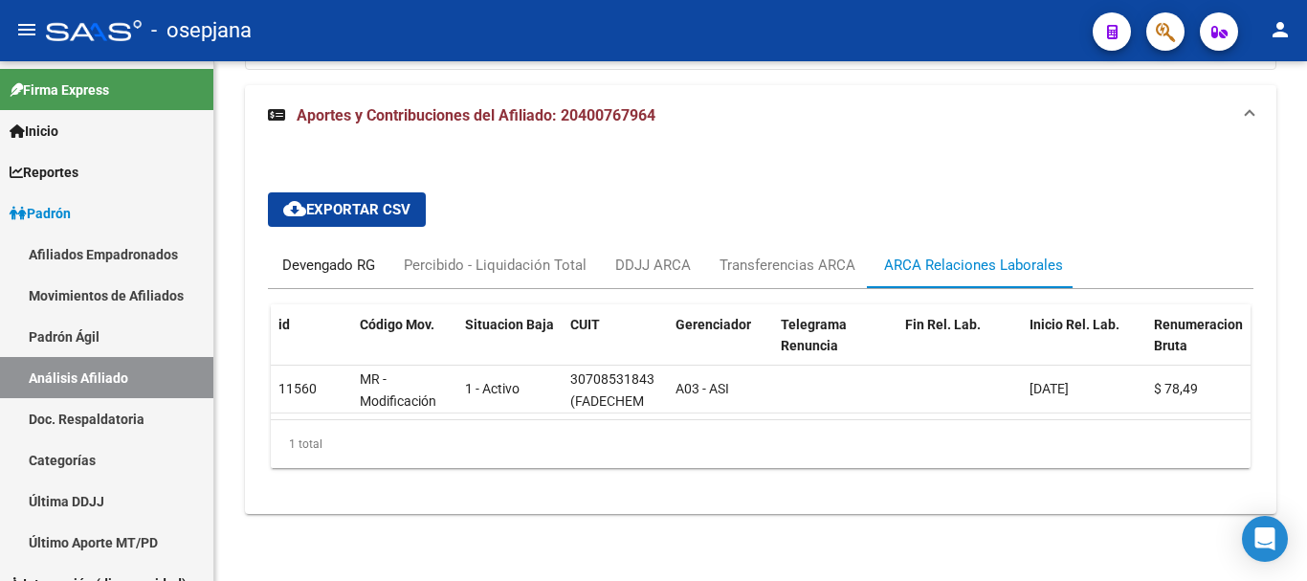
click at [332, 254] on div "Devengado RG" at bounding box center [328, 264] width 93 height 21
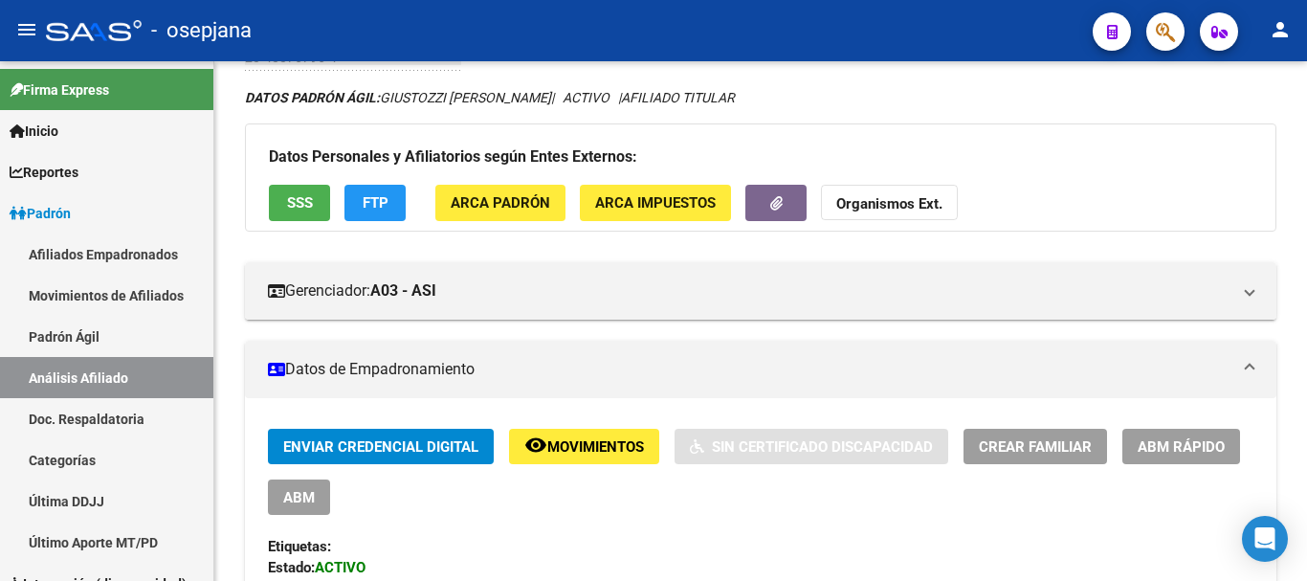
scroll to position [0, 0]
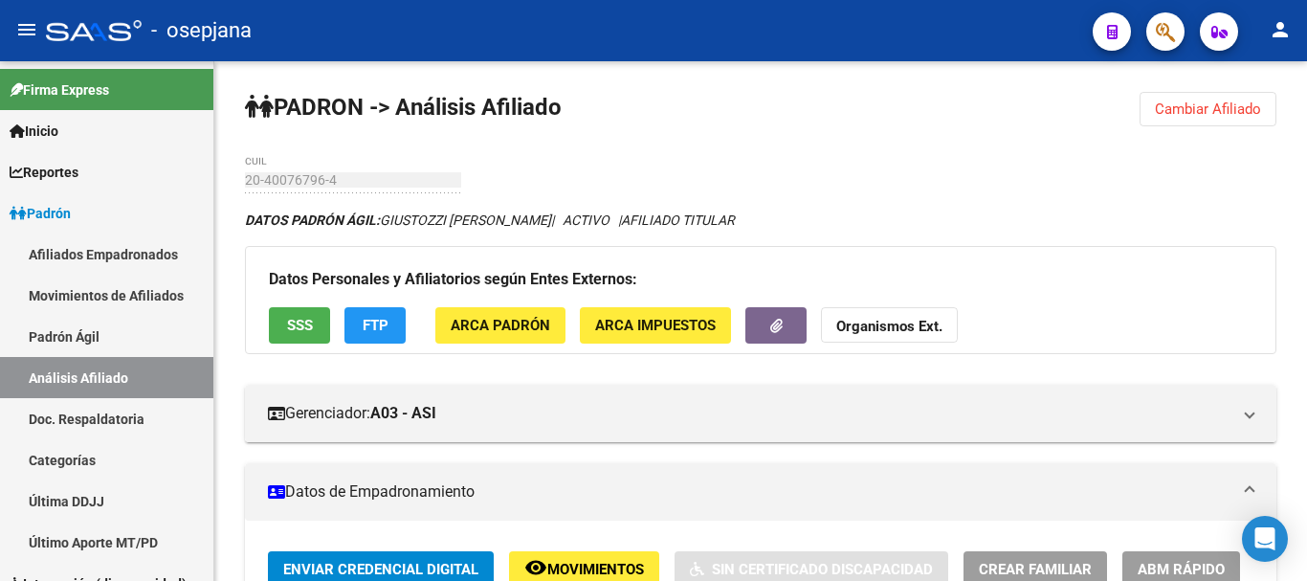
click at [1193, 105] on span "Cambiar Afiliado" at bounding box center [1207, 108] width 106 height 17
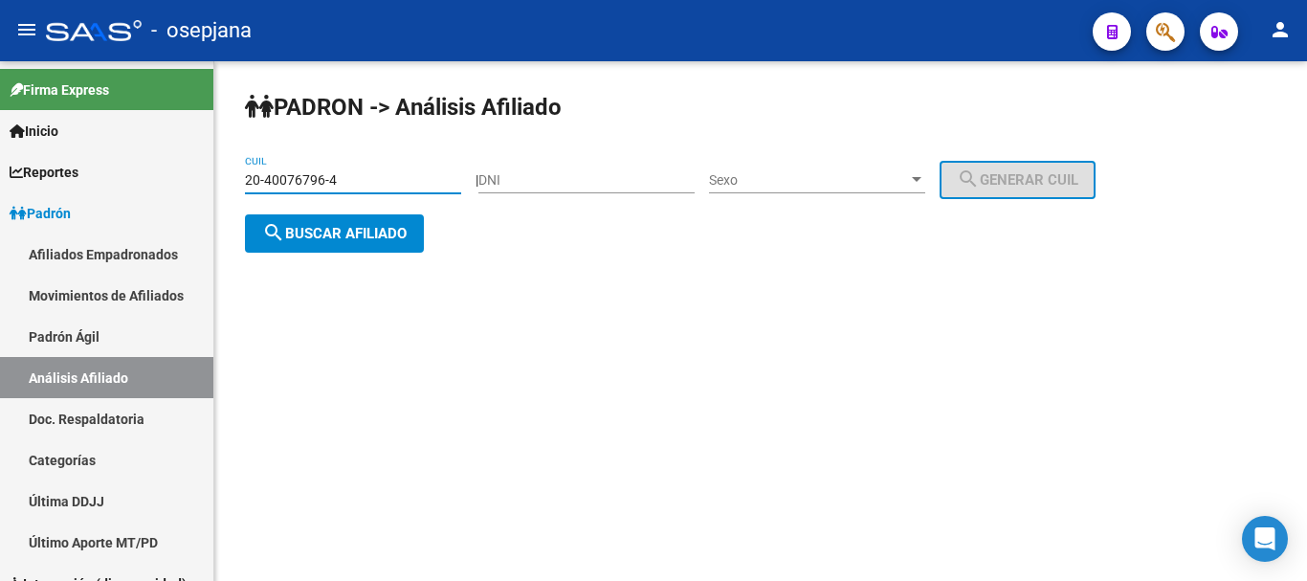
drag, startPoint x: 247, startPoint y: 180, endPoint x: 339, endPoint y: 178, distance: 91.8
click at [339, 178] on input "20-40076796-4" at bounding box center [353, 180] width 216 height 16
paste input "7-41027699-8"
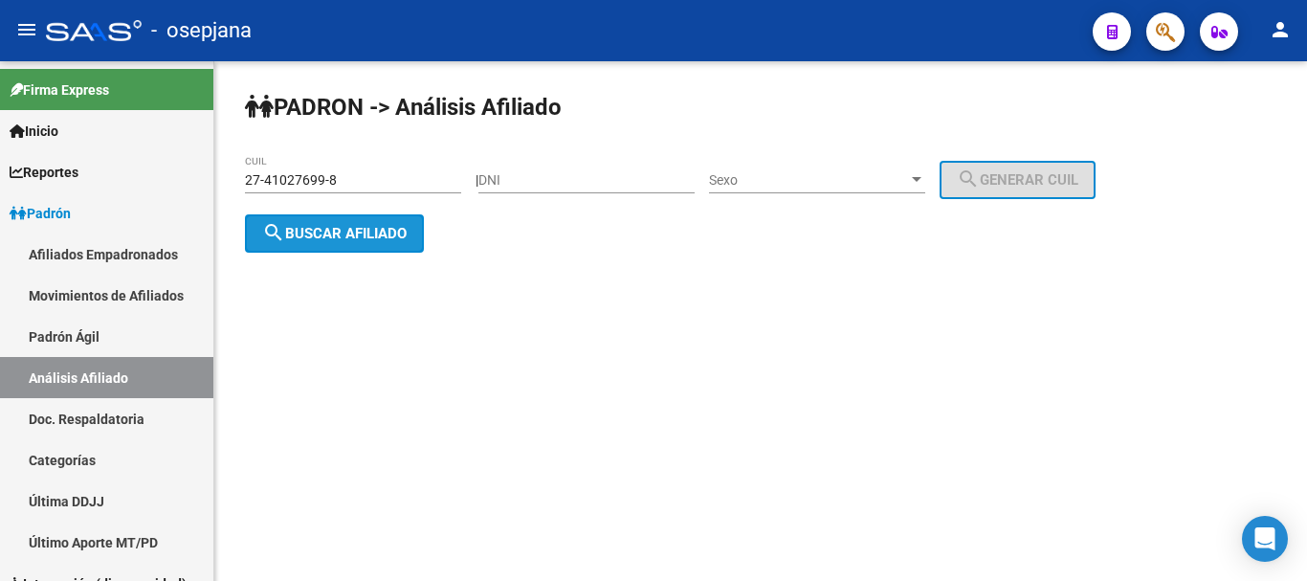
click at [338, 233] on span "search Buscar afiliado" at bounding box center [334, 233] width 144 height 17
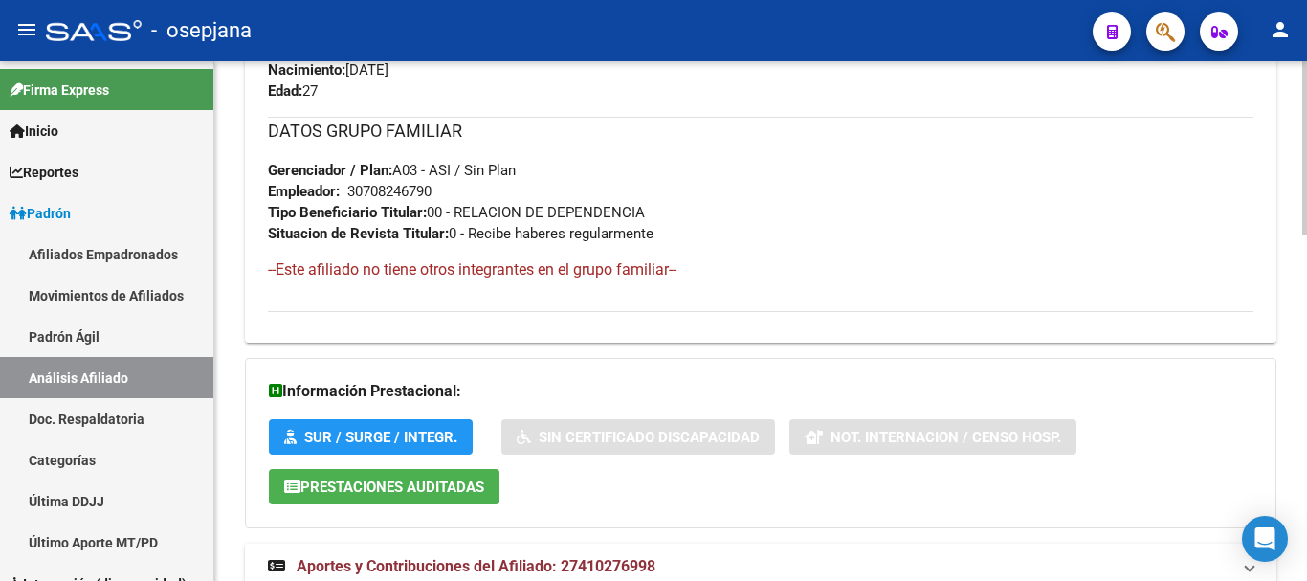
scroll to position [1043, 0]
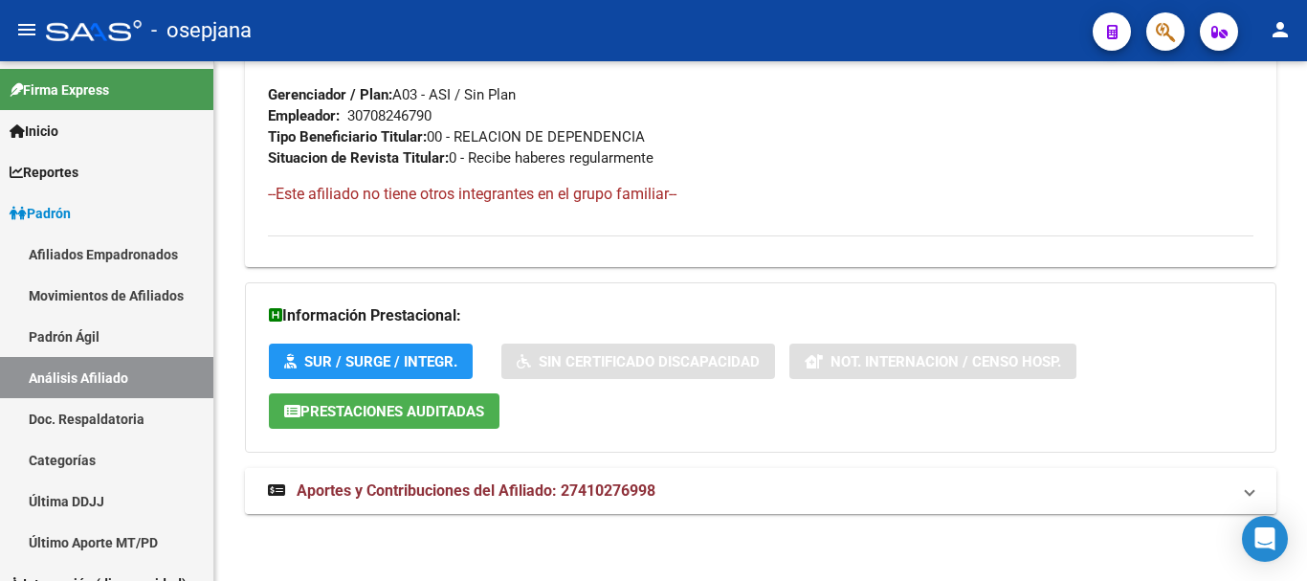
click at [530, 488] on span "Aportes y Contribuciones del Afiliado: 27410276998" at bounding box center [476, 490] width 359 height 18
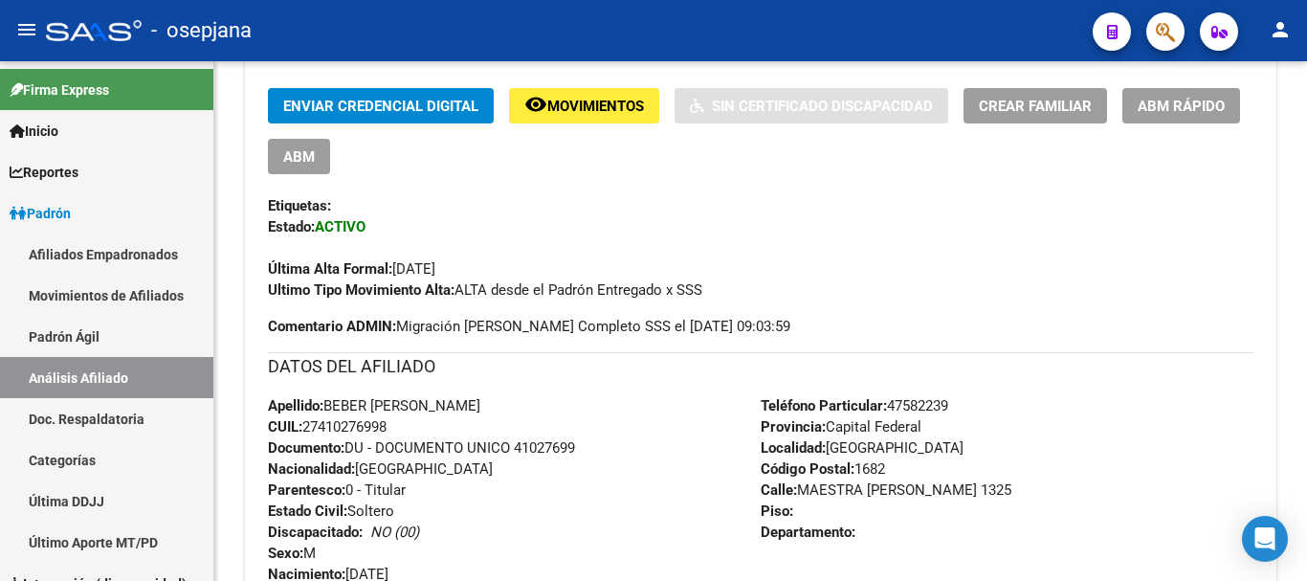
scroll to position [0, 0]
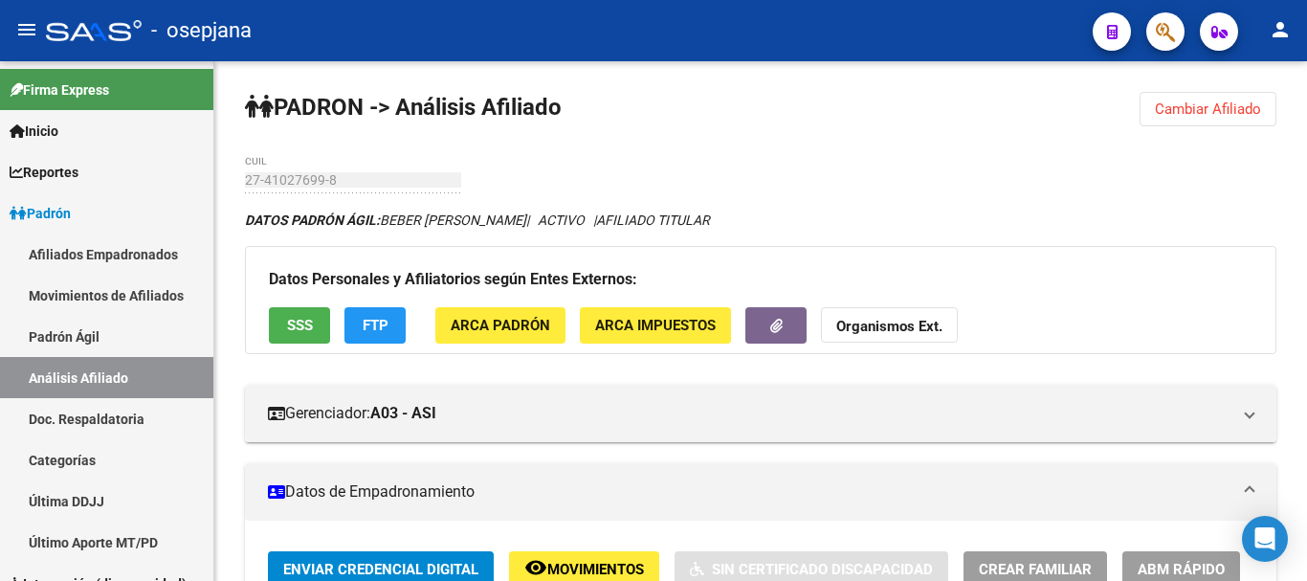
click at [1207, 108] on span "Cambiar Afiliado" at bounding box center [1207, 108] width 106 height 17
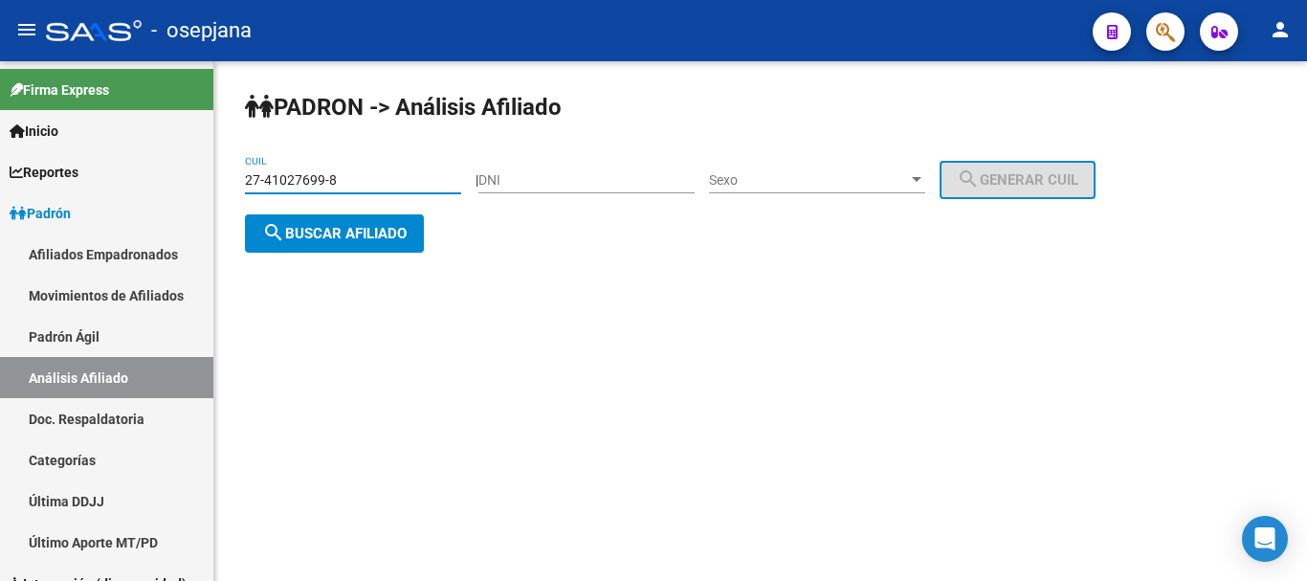
drag, startPoint x: 245, startPoint y: 179, endPoint x: 334, endPoint y: 179, distance: 89.0
click at [334, 179] on input "27-41027699-8" at bounding box center [353, 180] width 216 height 16
paste input "29001041-7"
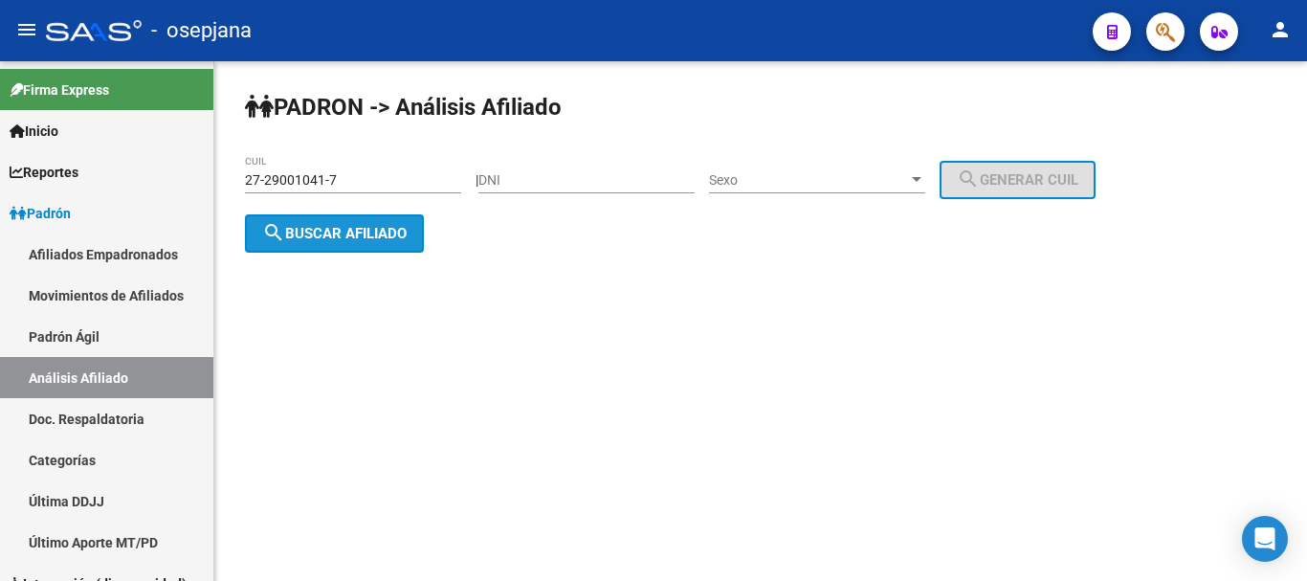
click at [308, 233] on span "search Buscar afiliado" at bounding box center [334, 233] width 144 height 17
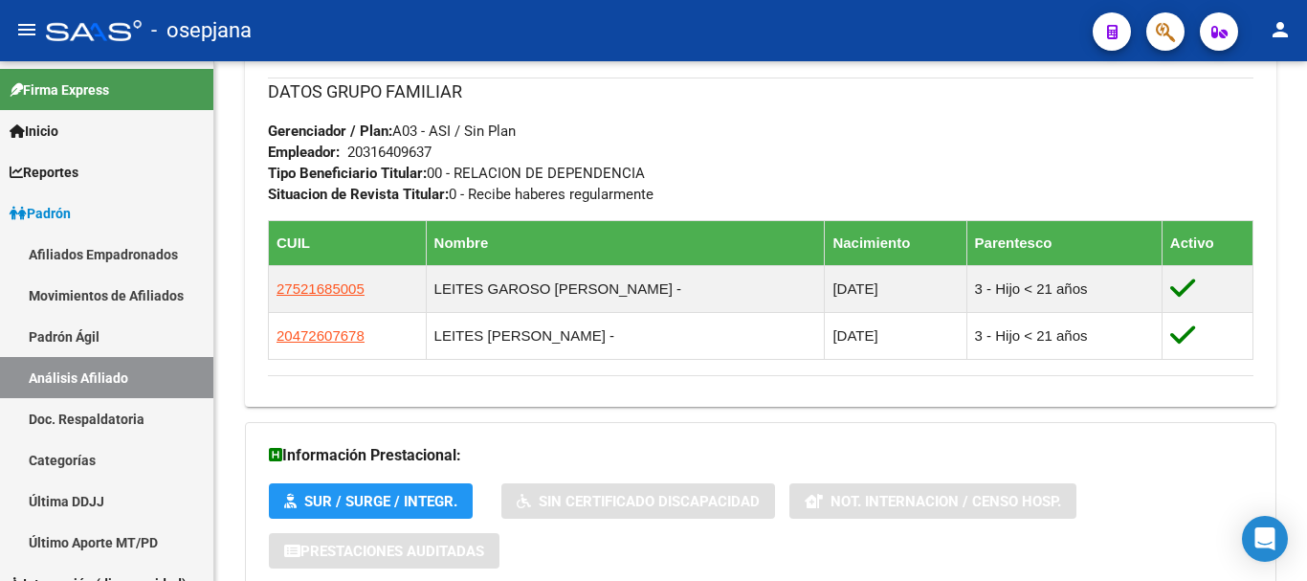
scroll to position [1146, 0]
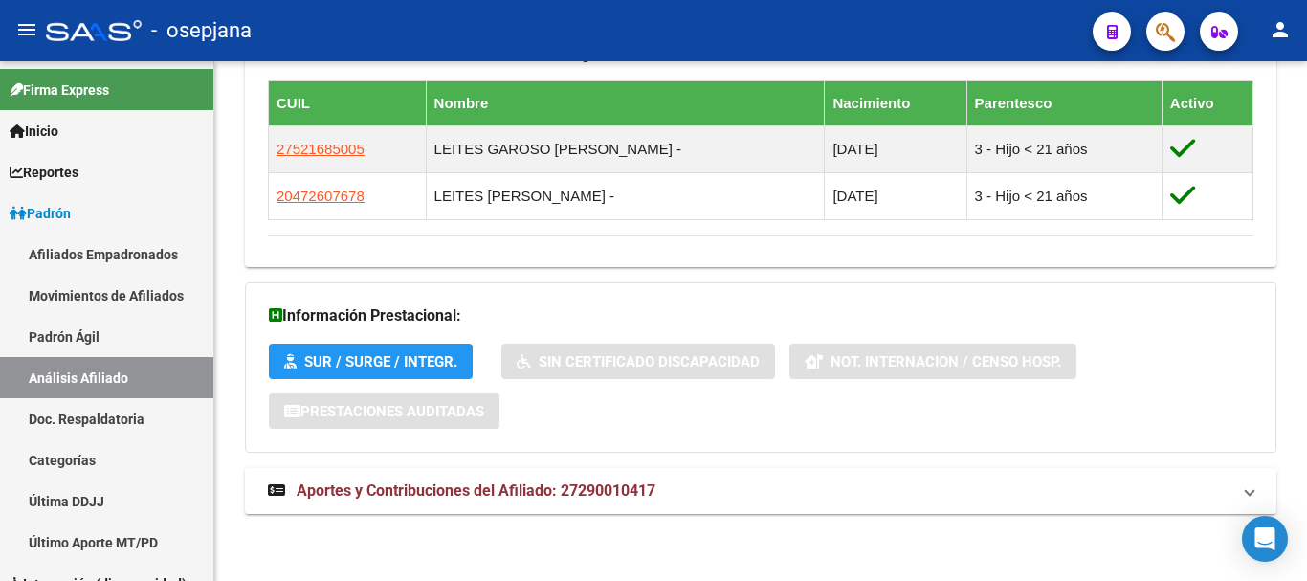
click at [454, 494] on span "Aportes y Contribuciones del Afiliado: 27290010417" at bounding box center [476, 490] width 359 height 18
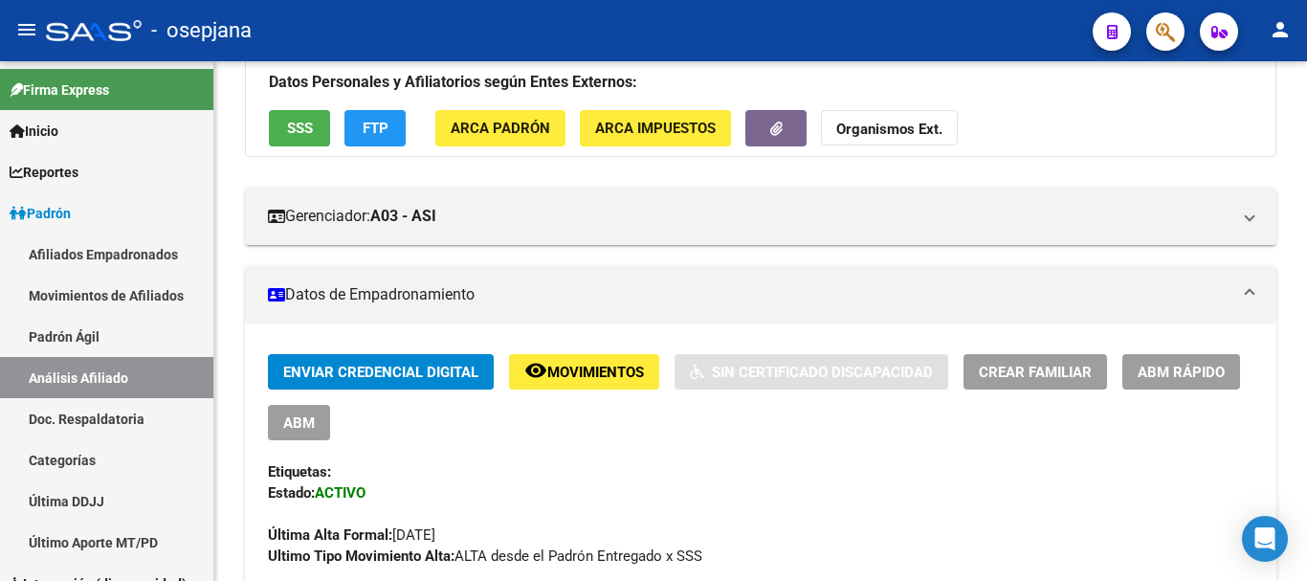
scroll to position [0, 0]
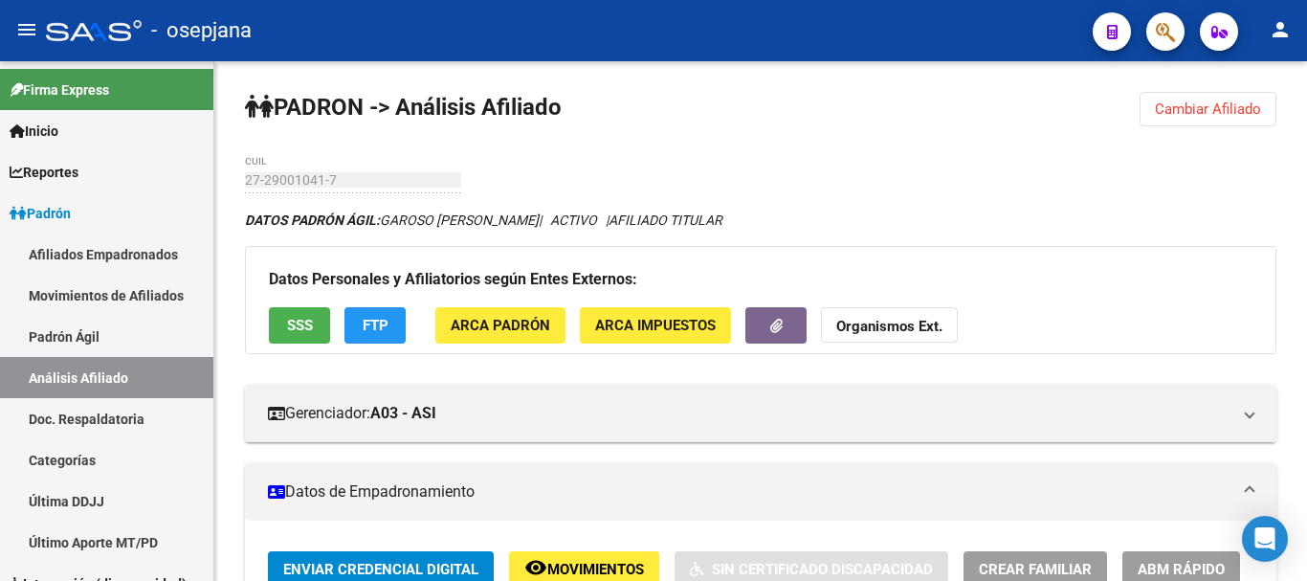
click at [1194, 99] on button "Cambiar Afiliado" at bounding box center [1207, 109] width 137 height 34
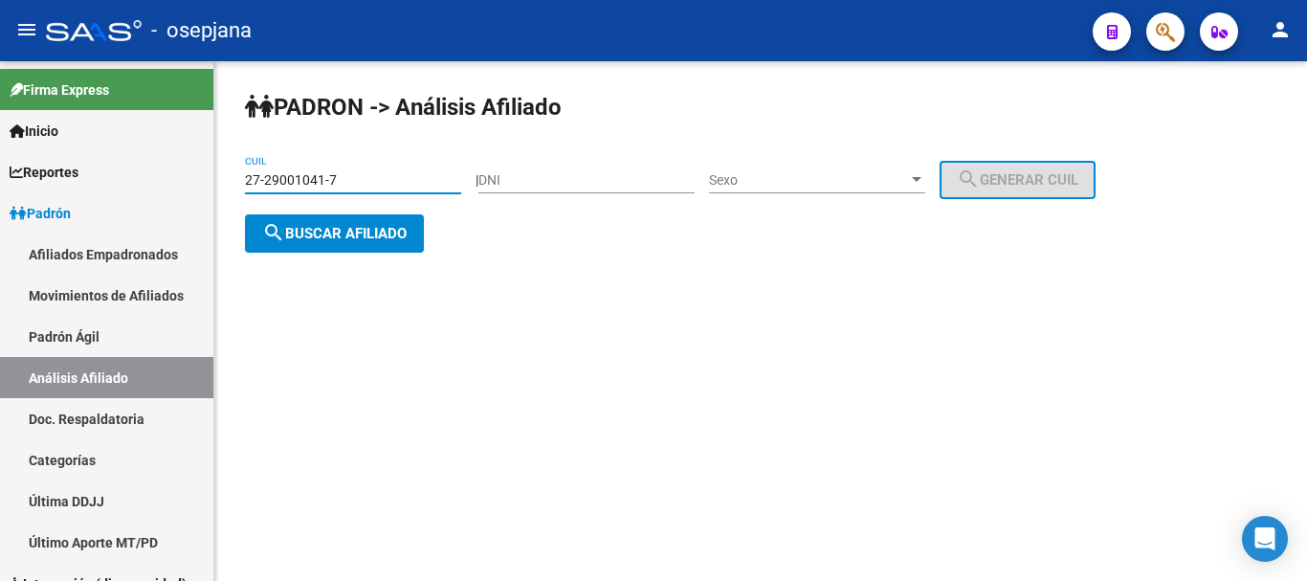
drag, startPoint x: 249, startPoint y: 176, endPoint x: 337, endPoint y: 175, distance: 88.0
click at [337, 175] on input "27-29001041-7" at bounding box center [353, 180] width 216 height 16
drag, startPoint x: 246, startPoint y: 181, endPoint x: 356, endPoint y: 175, distance: 110.1
click at [356, 175] on input "27-29001041-7" at bounding box center [353, 180] width 216 height 16
paste input "93089599-2"
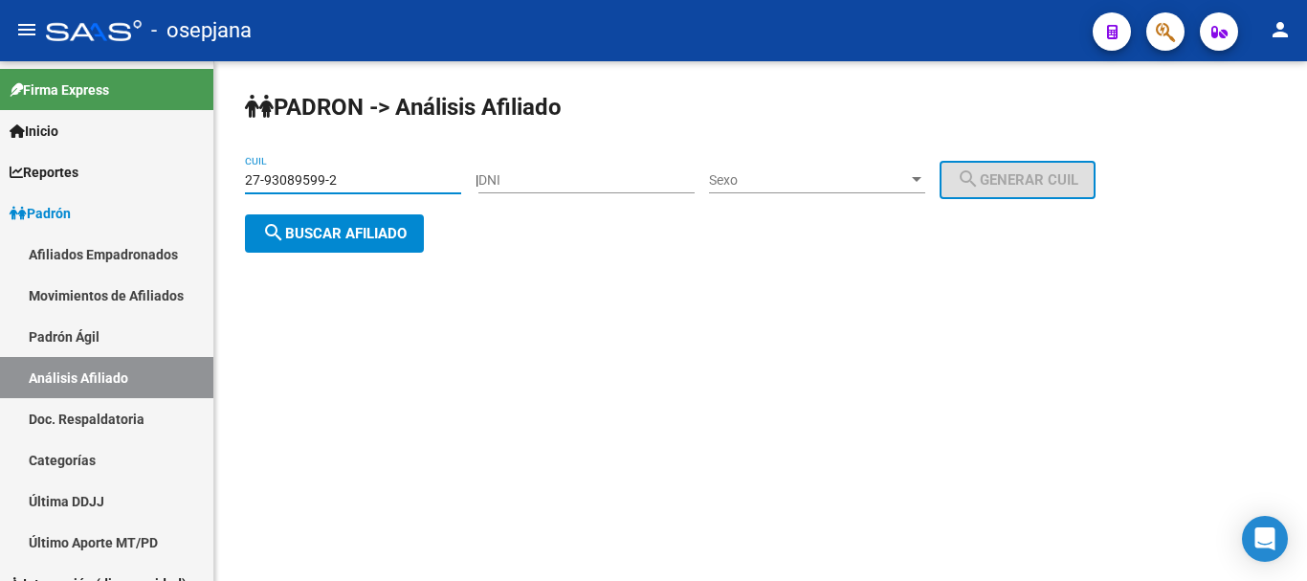
click at [321, 229] on span "search Buscar afiliado" at bounding box center [334, 233] width 144 height 17
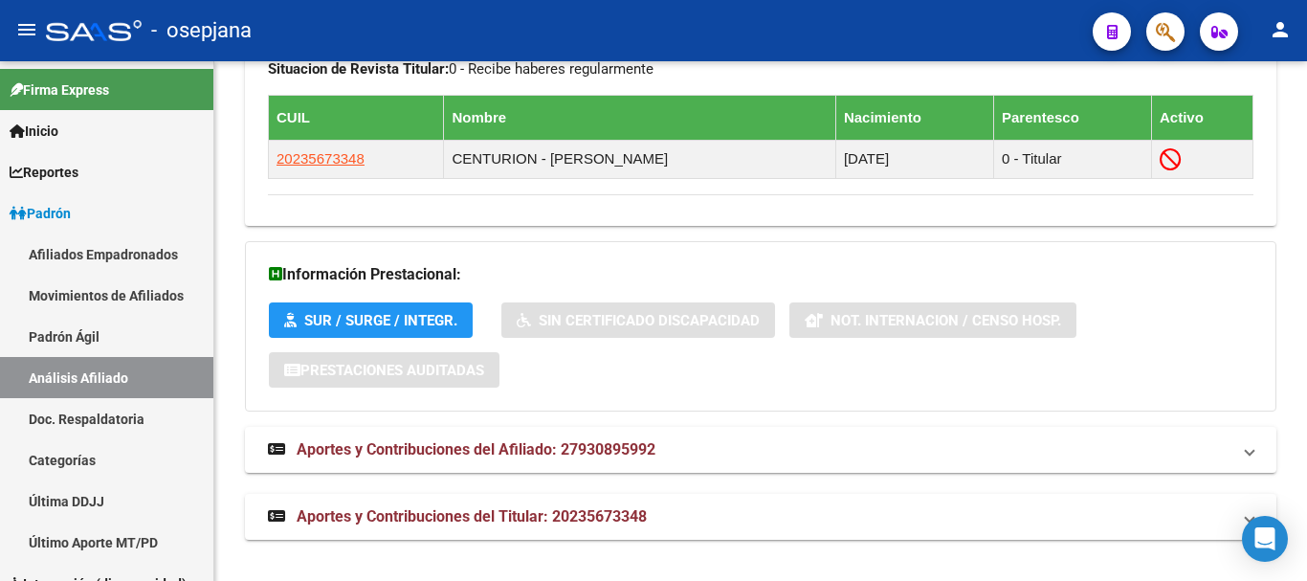
scroll to position [1178, 0]
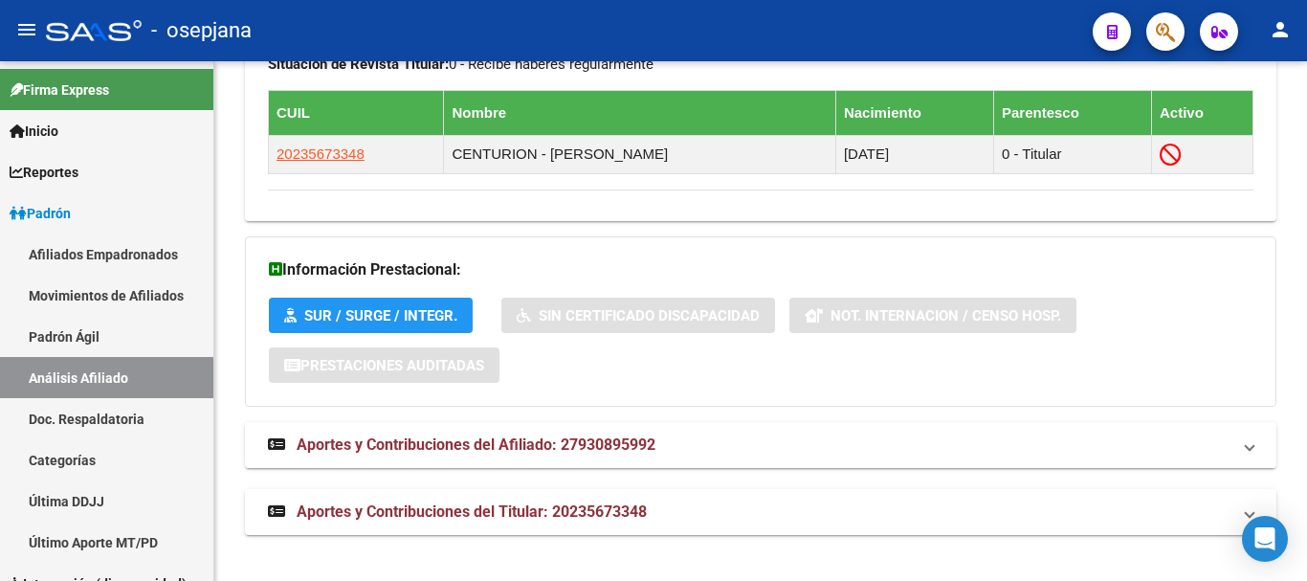
click at [536, 446] on span "Aportes y Contribuciones del Afiliado: 27930895992" at bounding box center [476, 444] width 359 height 18
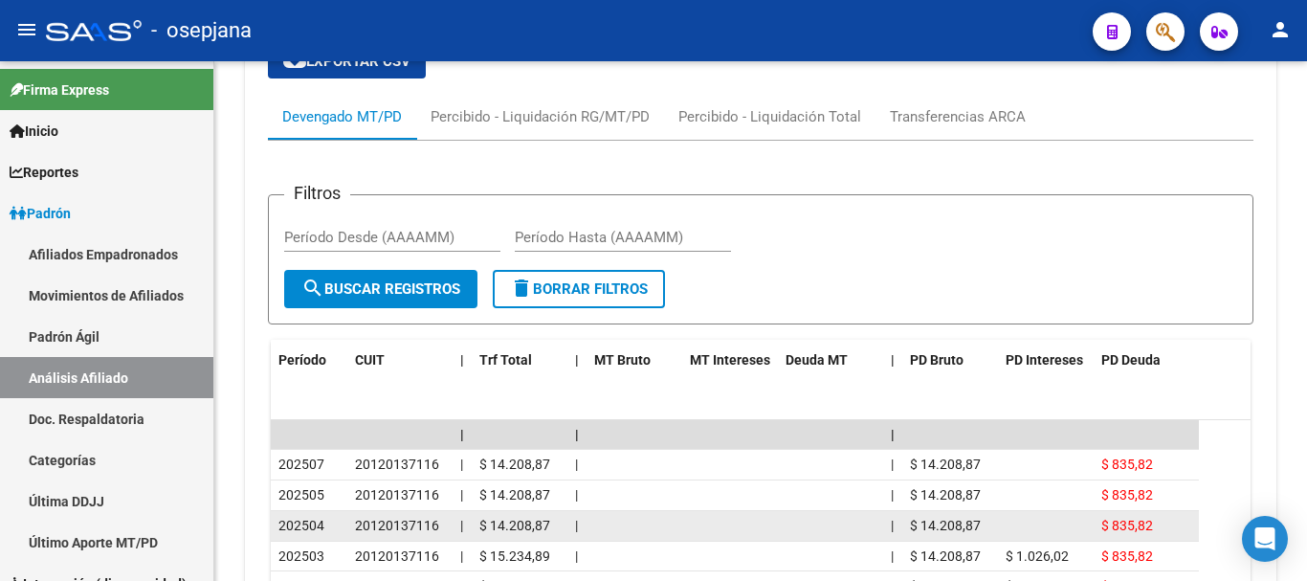
scroll to position [1657, 0]
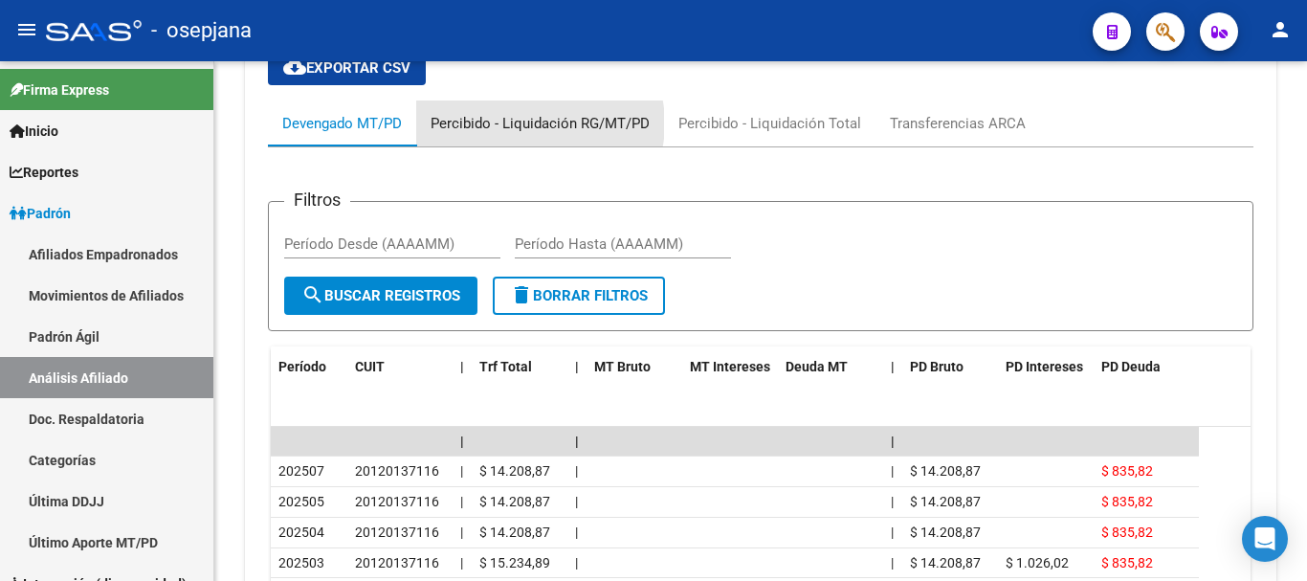
click at [531, 123] on div "Percibido - Liquidación RG/MT/PD" at bounding box center [539, 123] width 219 height 21
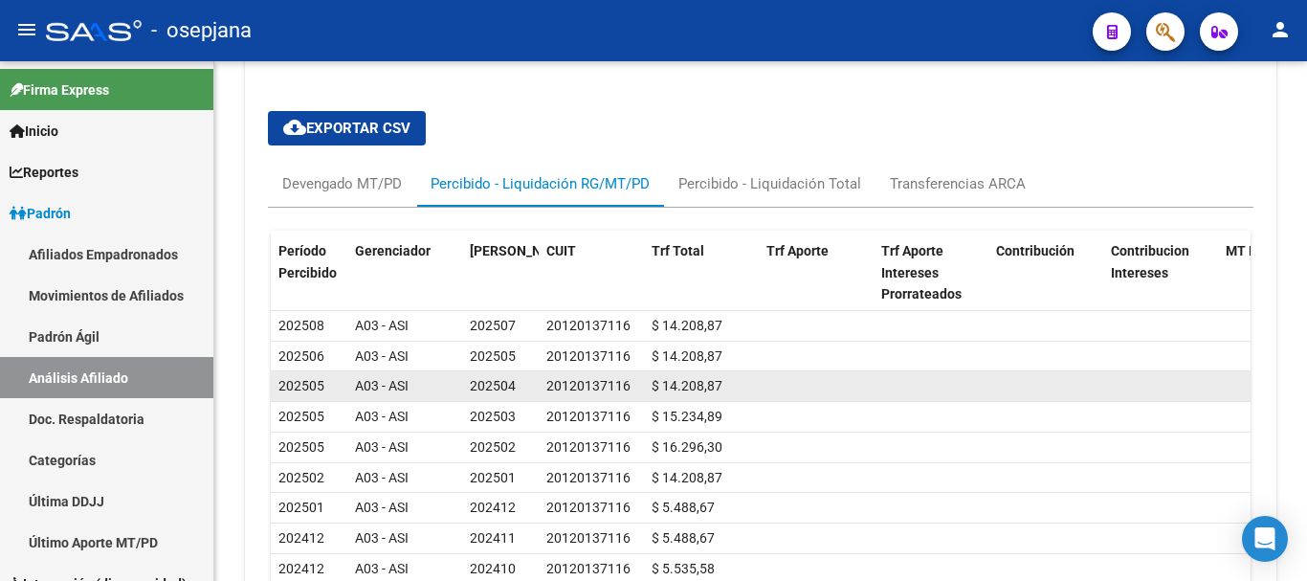
scroll to position [1692, 0]
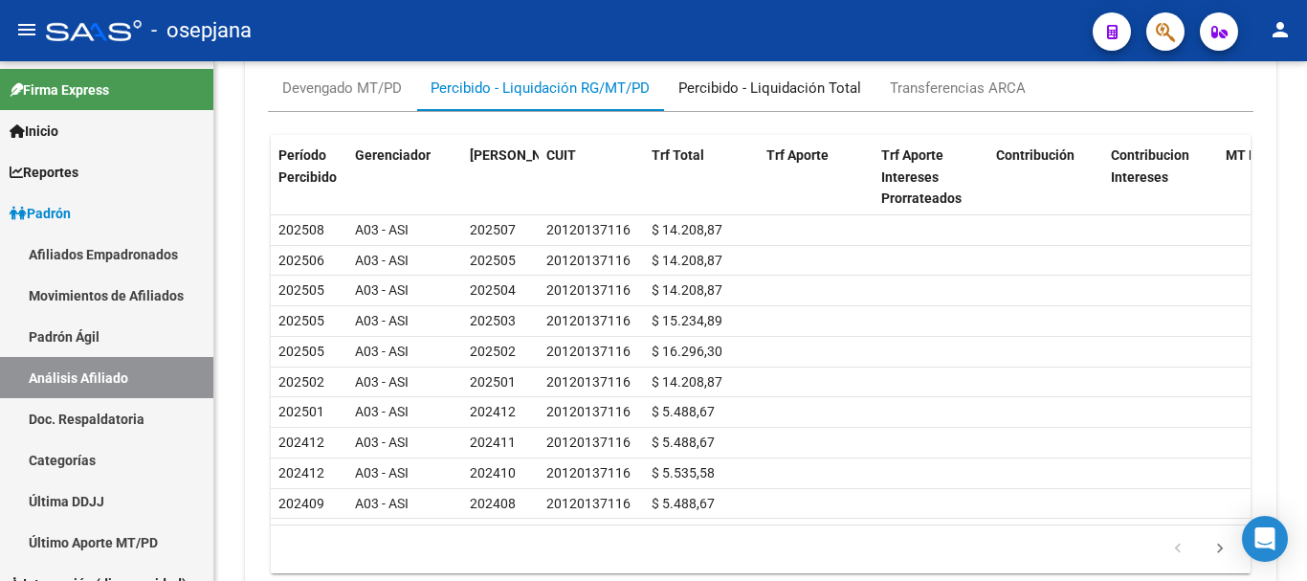
click at [800, 85] on div "Percibido - Liquidación Total" at bounding box center [769, 87] width 183 height 21
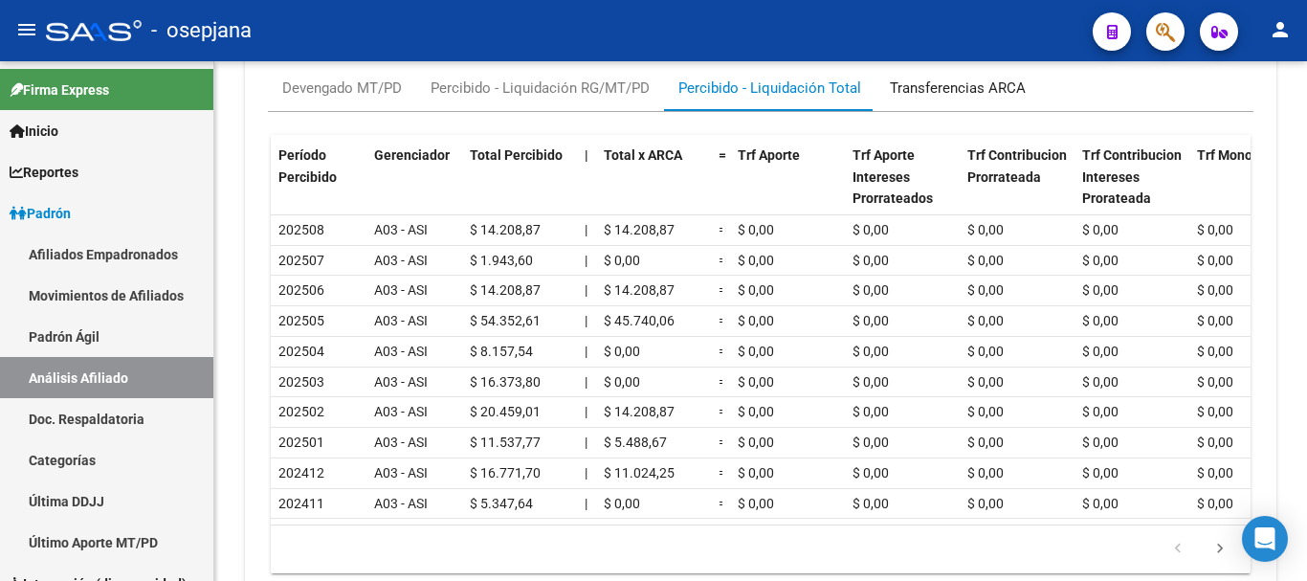
click at [956, 90] on div "Transferencias ARCA" at bounding box center [958, 87] width 136 height 21
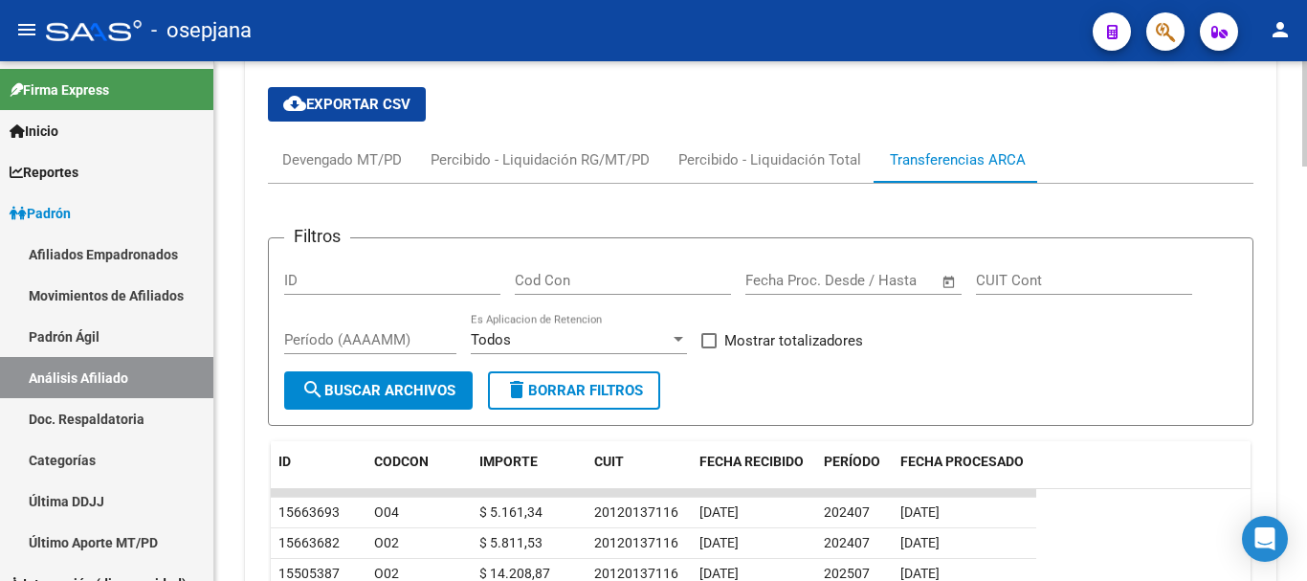
scroll to position [1576, 0]
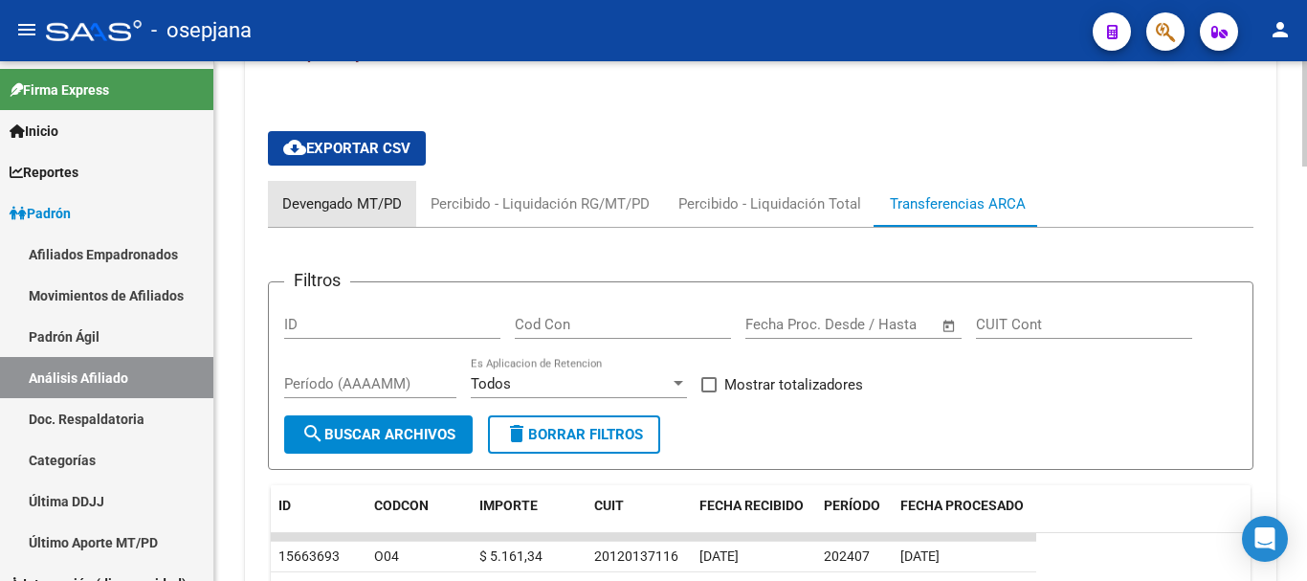
click at [347, 191] on div "Devengado MT/PD" at bounding box center [342, 204] width 148 height 46
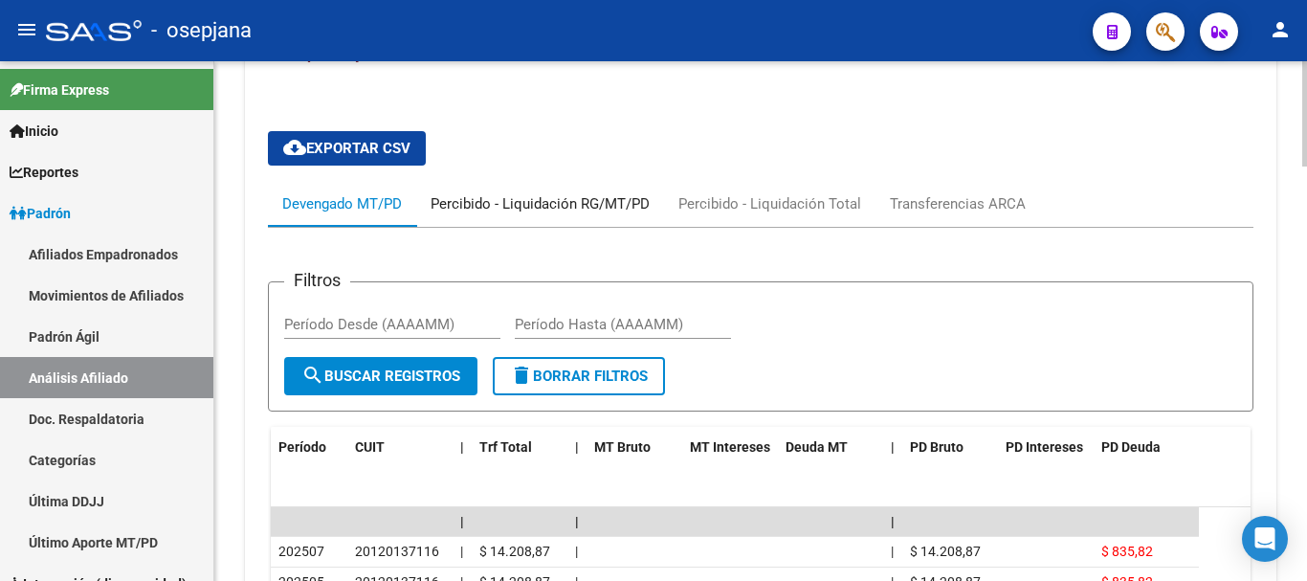
click at [577, 201] on div "Percibido - Liquidación RG/MT/PD" at bounding box center [539, 203] width 219 height 21
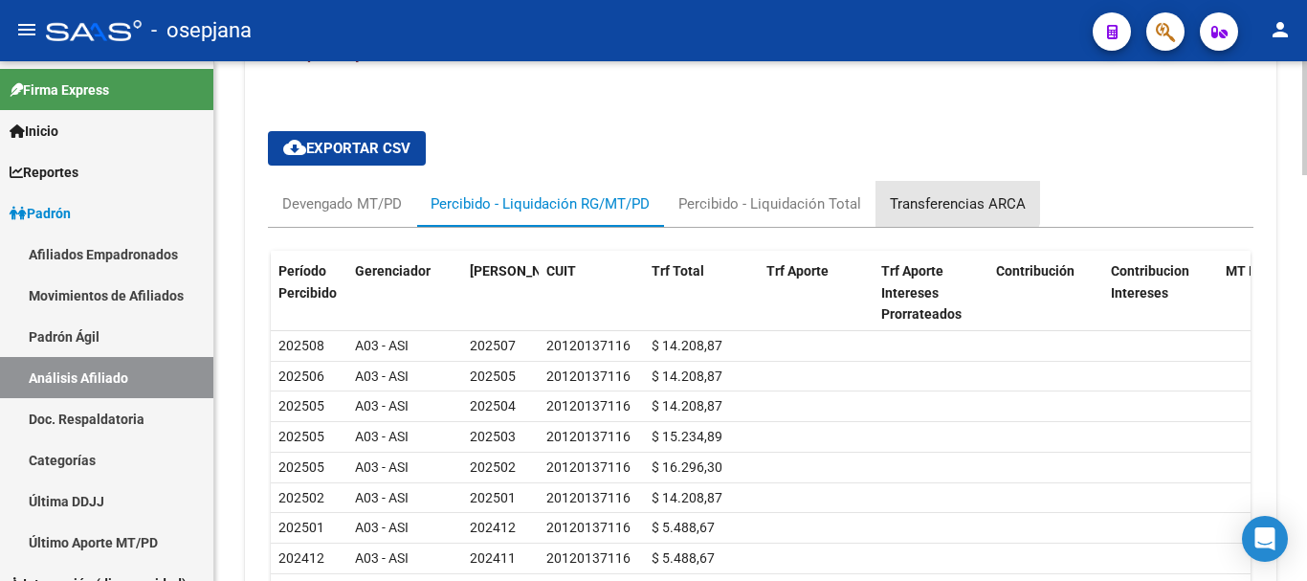
click at [952, 197] on div "Transferencias ARCA" at bounding box center [958, 203] width 136 height 21
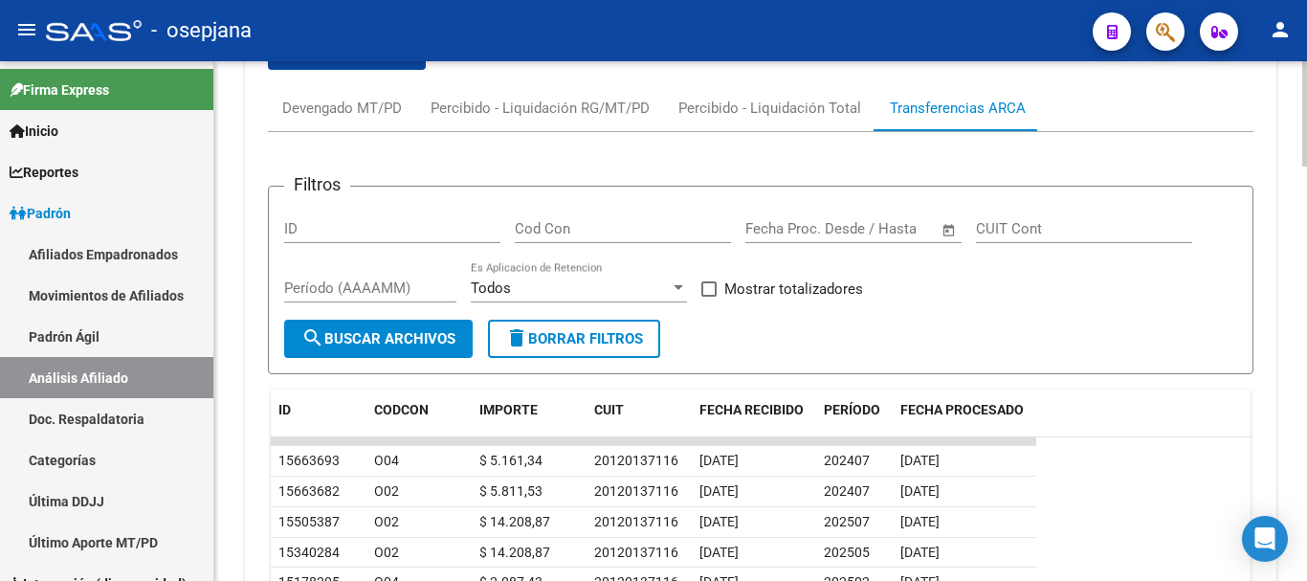
scroll to position [1768, 0]
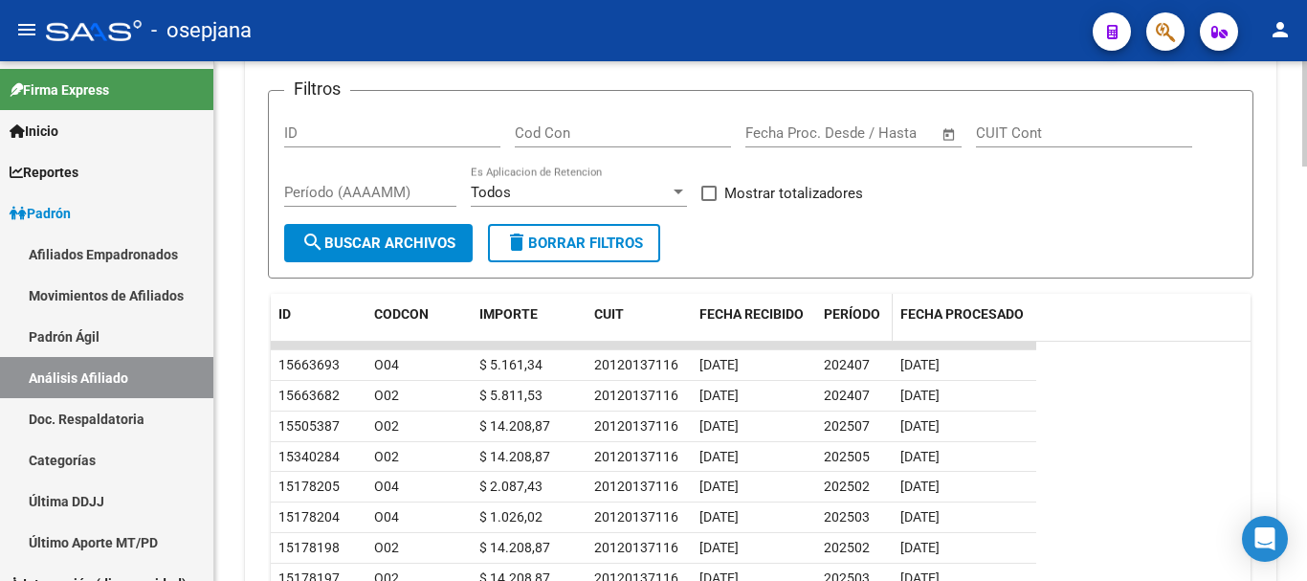
click at [846, 310] on span "PERÍODO" at bounding box center [852, 313] width 56 height 15
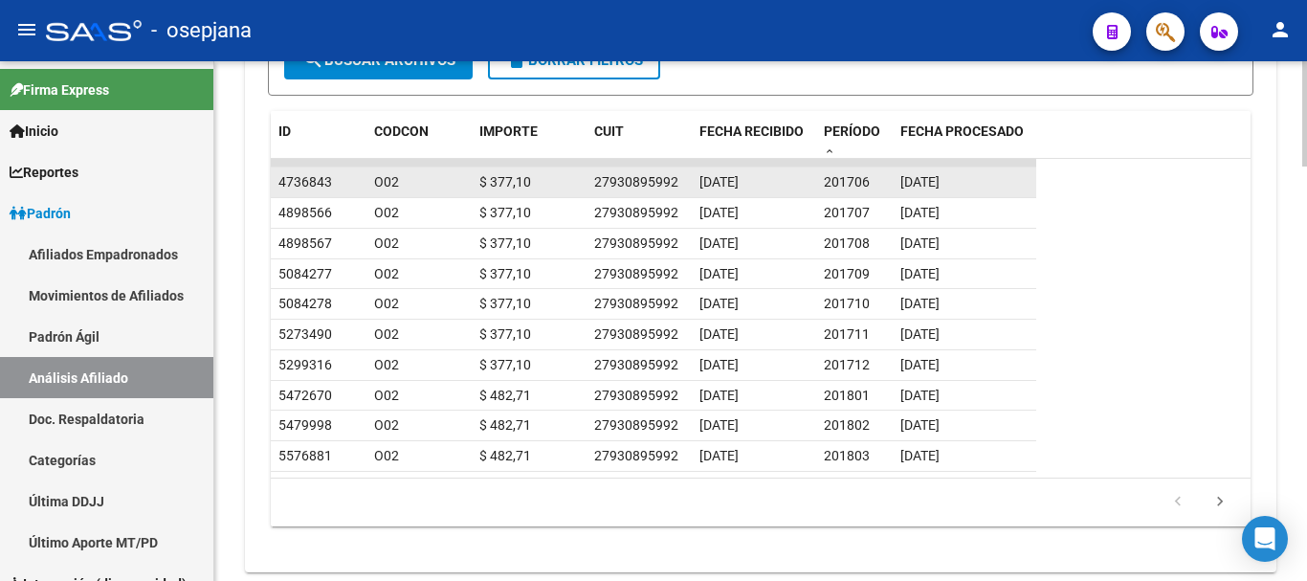
scroll to position [1959, 0]
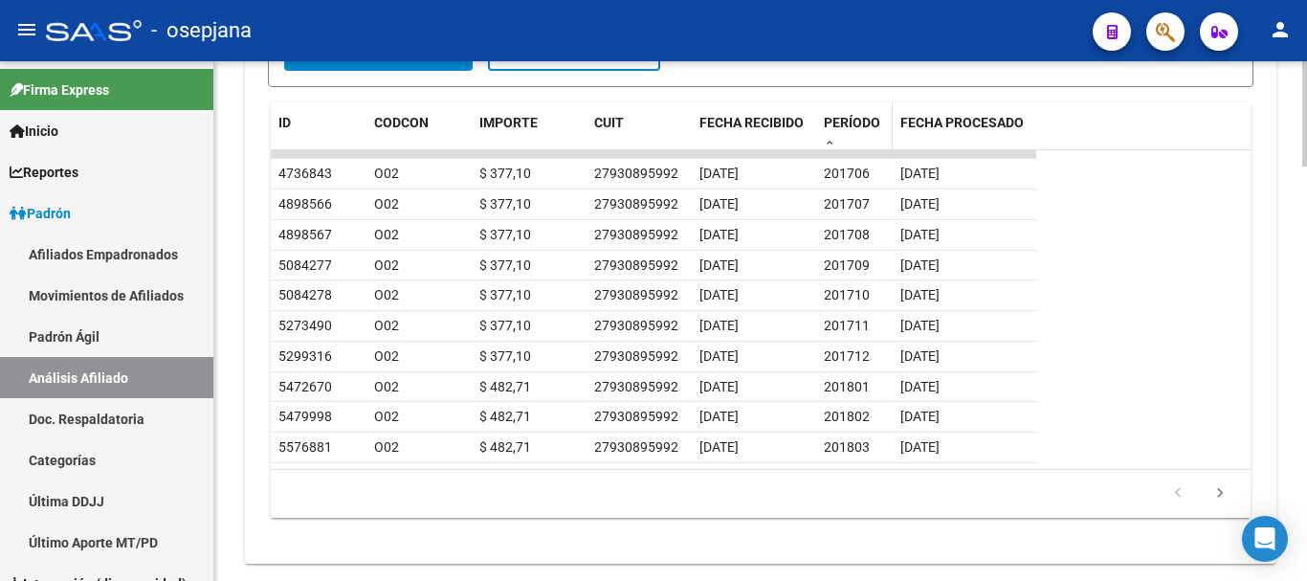
click at [846, 118] on span "PERÍODO" at bounding box center [852, 122] width 56 height 15
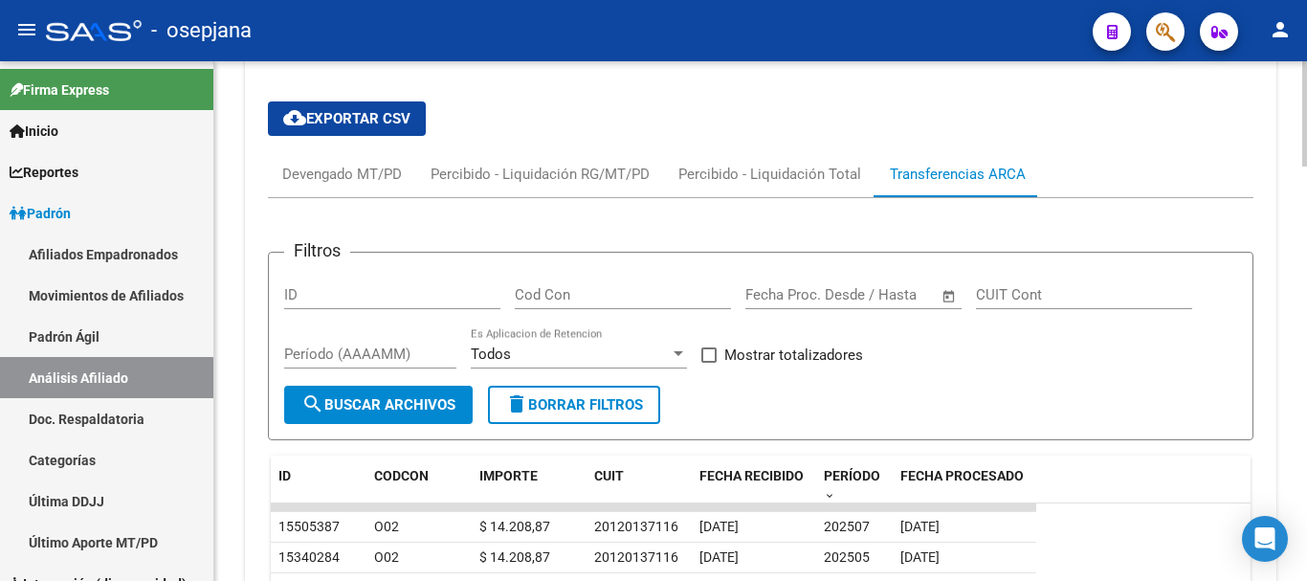
scroll to position [1481, 0]
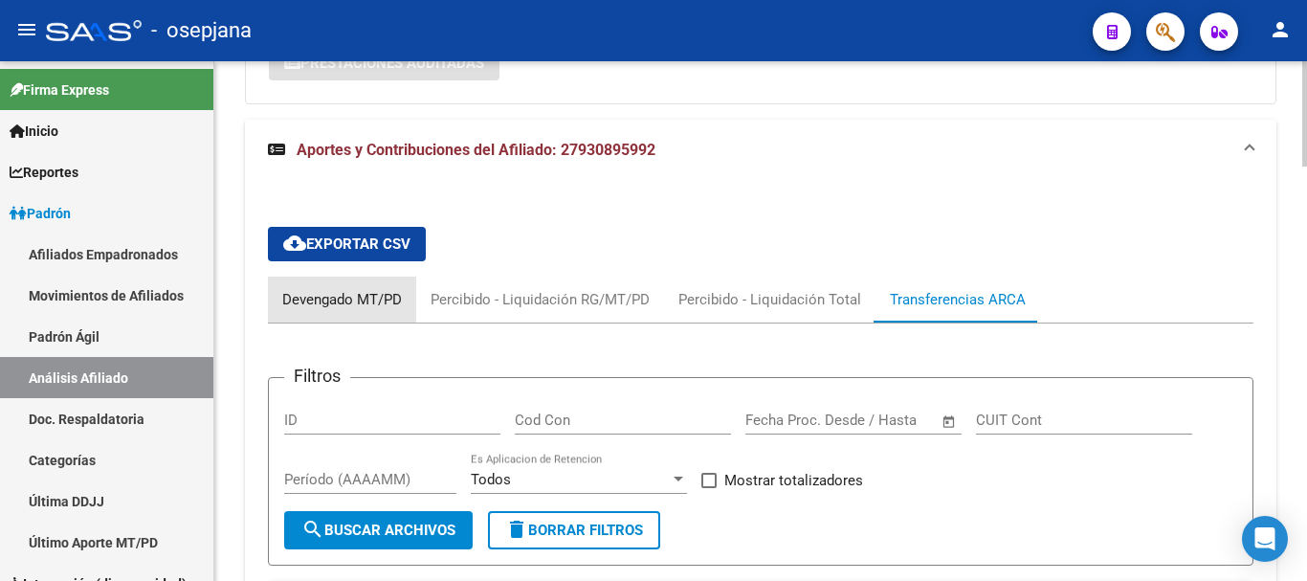
click at [335, 292] on div "Devengado MT/PD" at bounding box center [342, 299] width 120 height 21
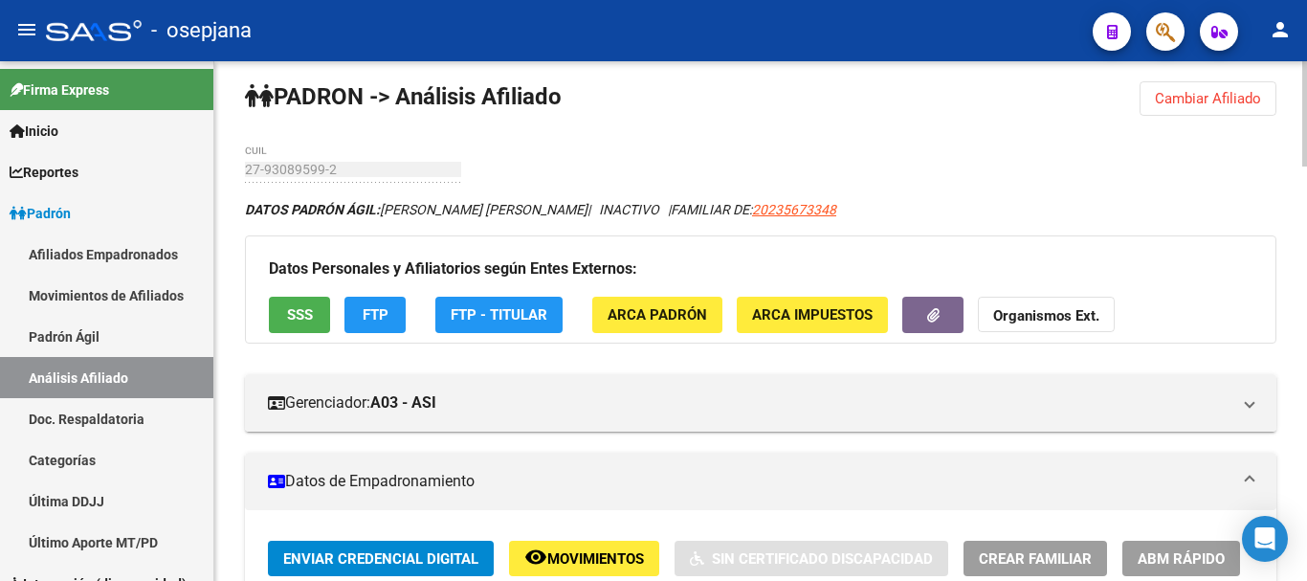
scroll to position [0, 0]
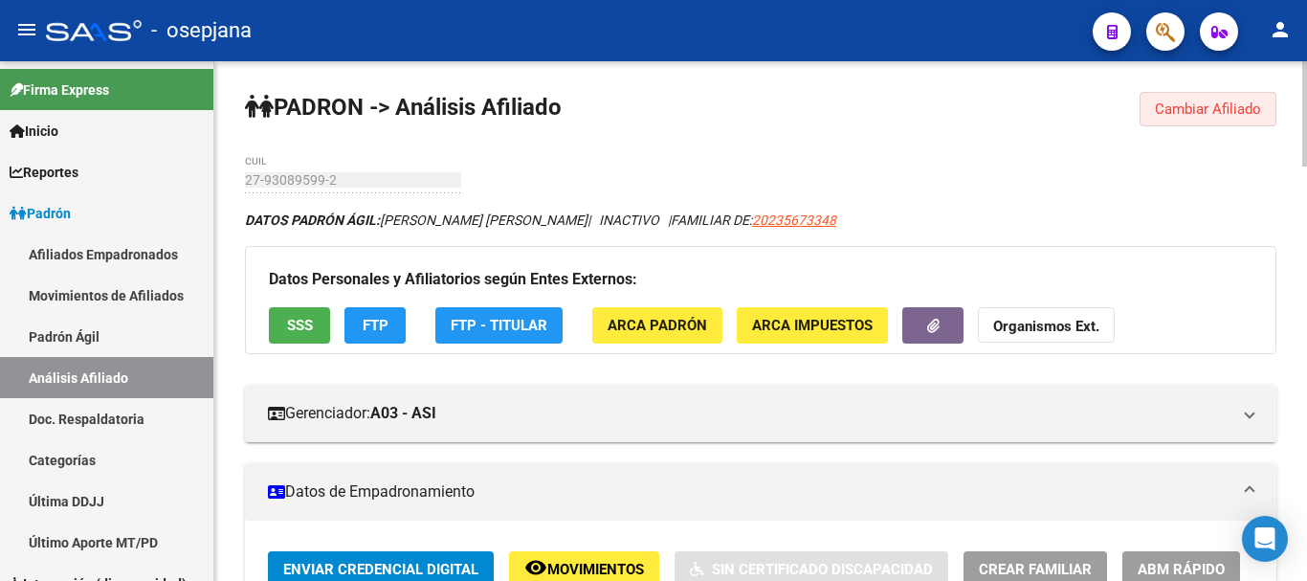
click at [1199, 105] on span "Cambiar Afiliado" at bounding box center [1207, 108] width 106 height 17
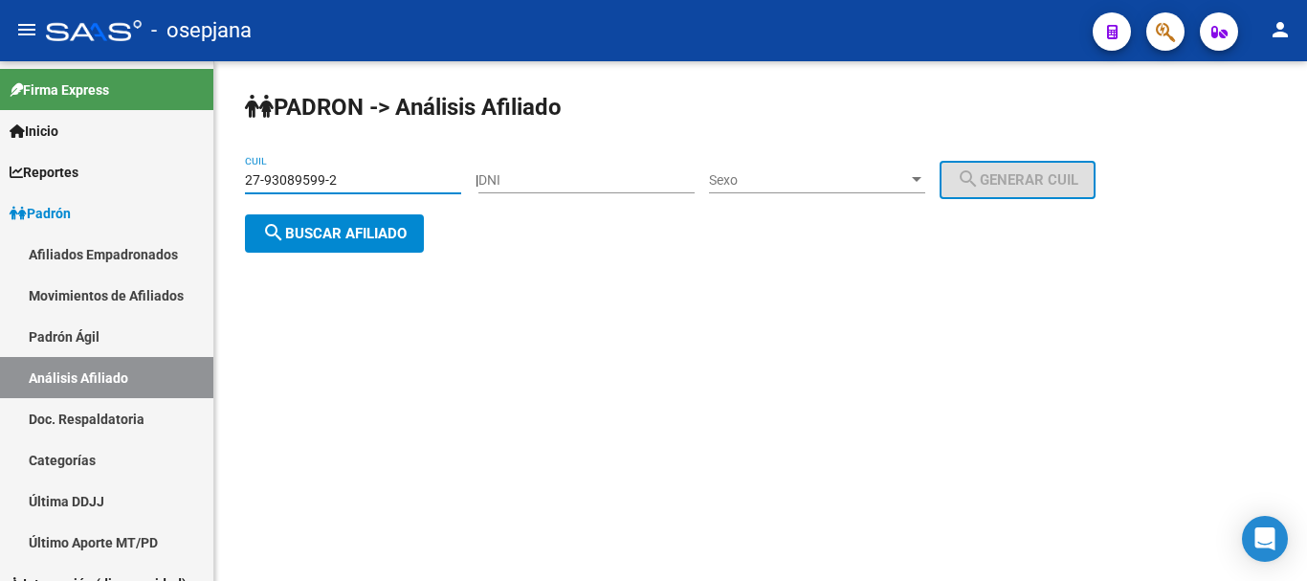
drag, startPoint x: 246, startPoint y: 178, endPoint x: 371, endPoint y: 178, distance: 125.3
click at [371, 178] on input "27-93089599-2" at bounding box center [353, 180] width 216 height 16
paste input "0-23567334-8"
type input "20-23567334-8"
click at [292, 229] on span "search Buscar afiliado" at bounding box center [334, 233] width 144 height 17
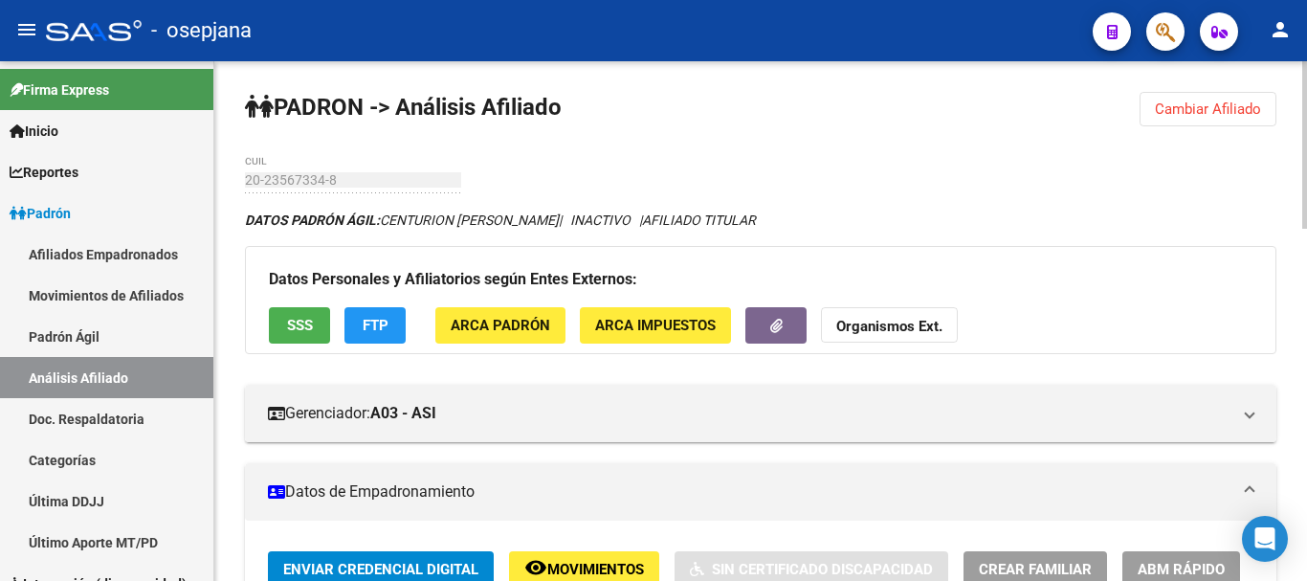
scroll to position [383, 0]
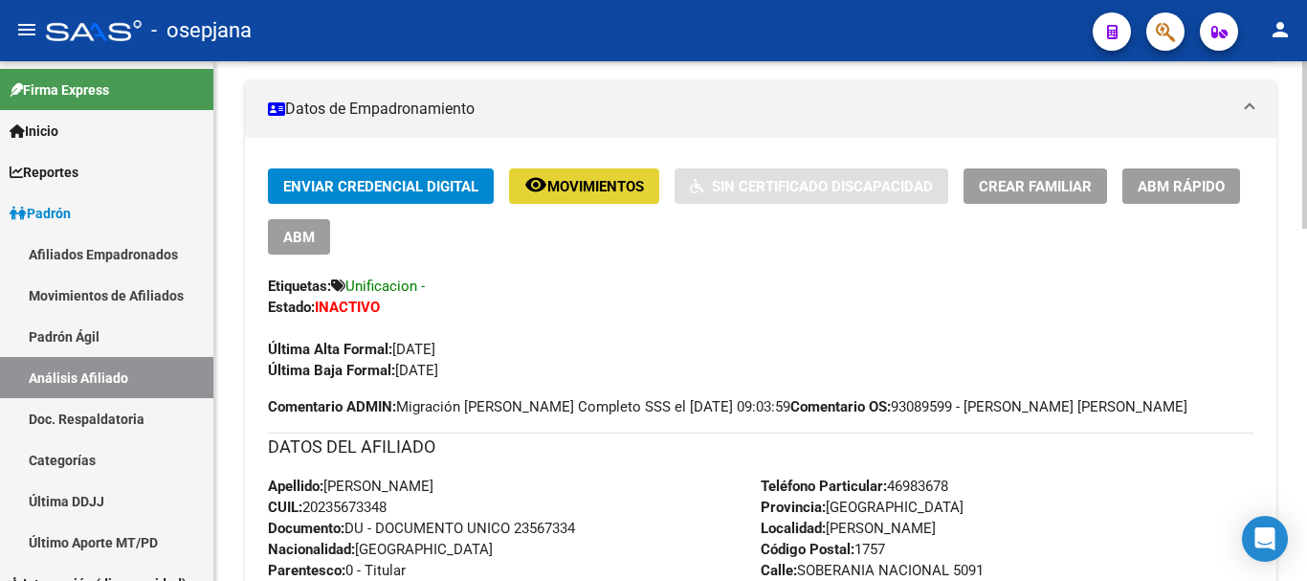
click at [587, 182] on span "Movimientos" at bounding box center [595, 186] width 97 height 17
